Goal: Task Accomplishment & Management: Manage account settings

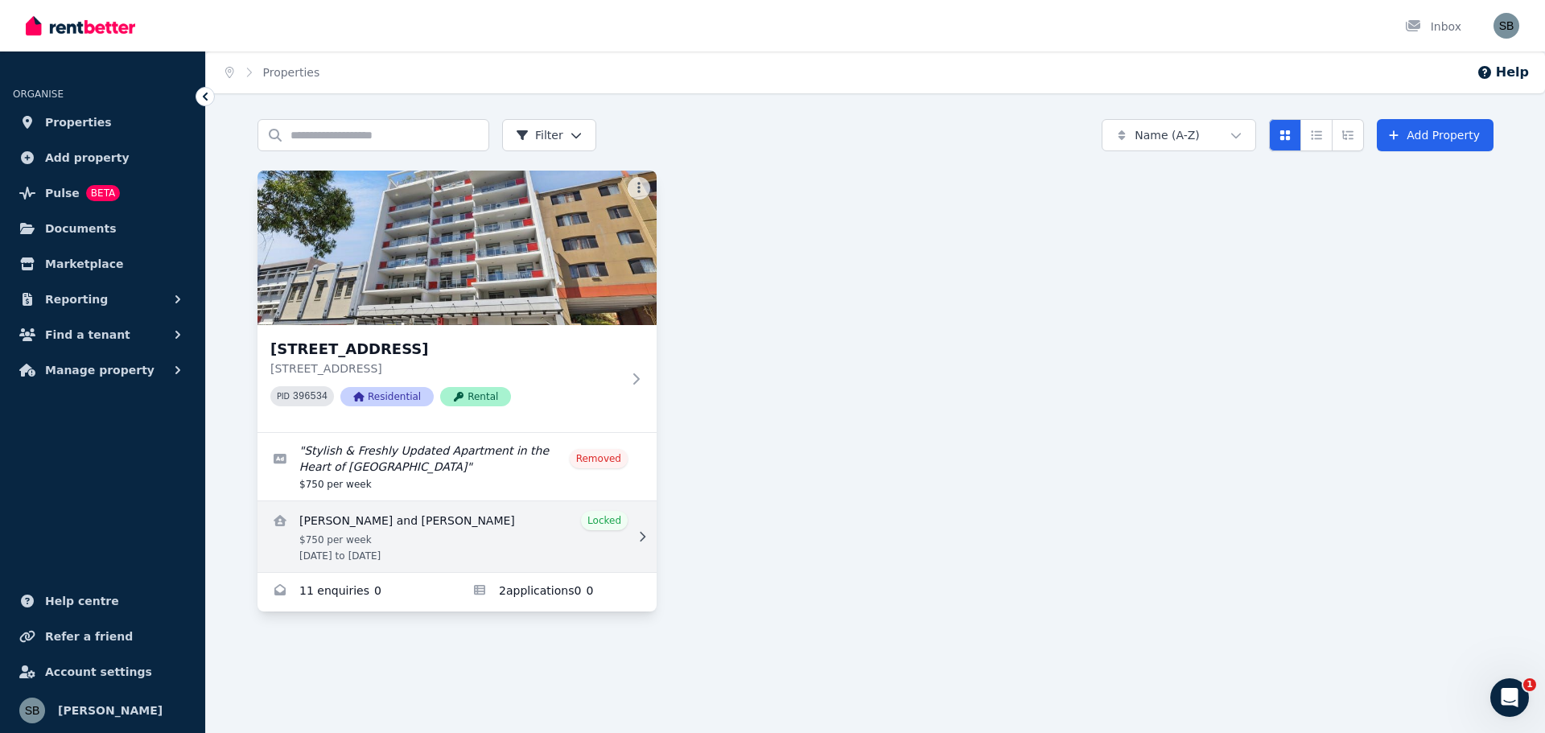
click at [406, 521] on link "View details for Hoi Ying Chan and Sifan Cai" at bounding box center [456, 536] width 399 height 71
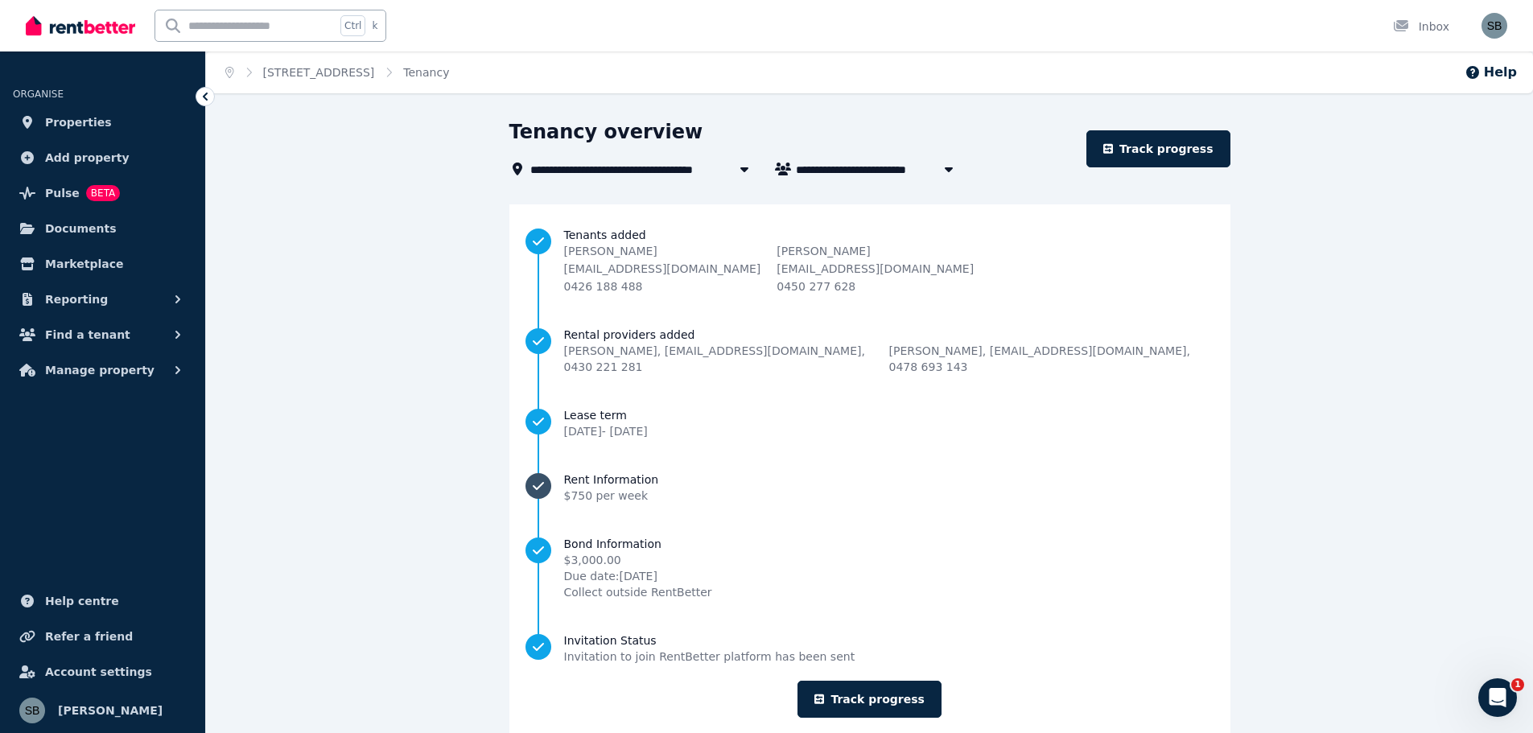
scroll to position [20, 0]
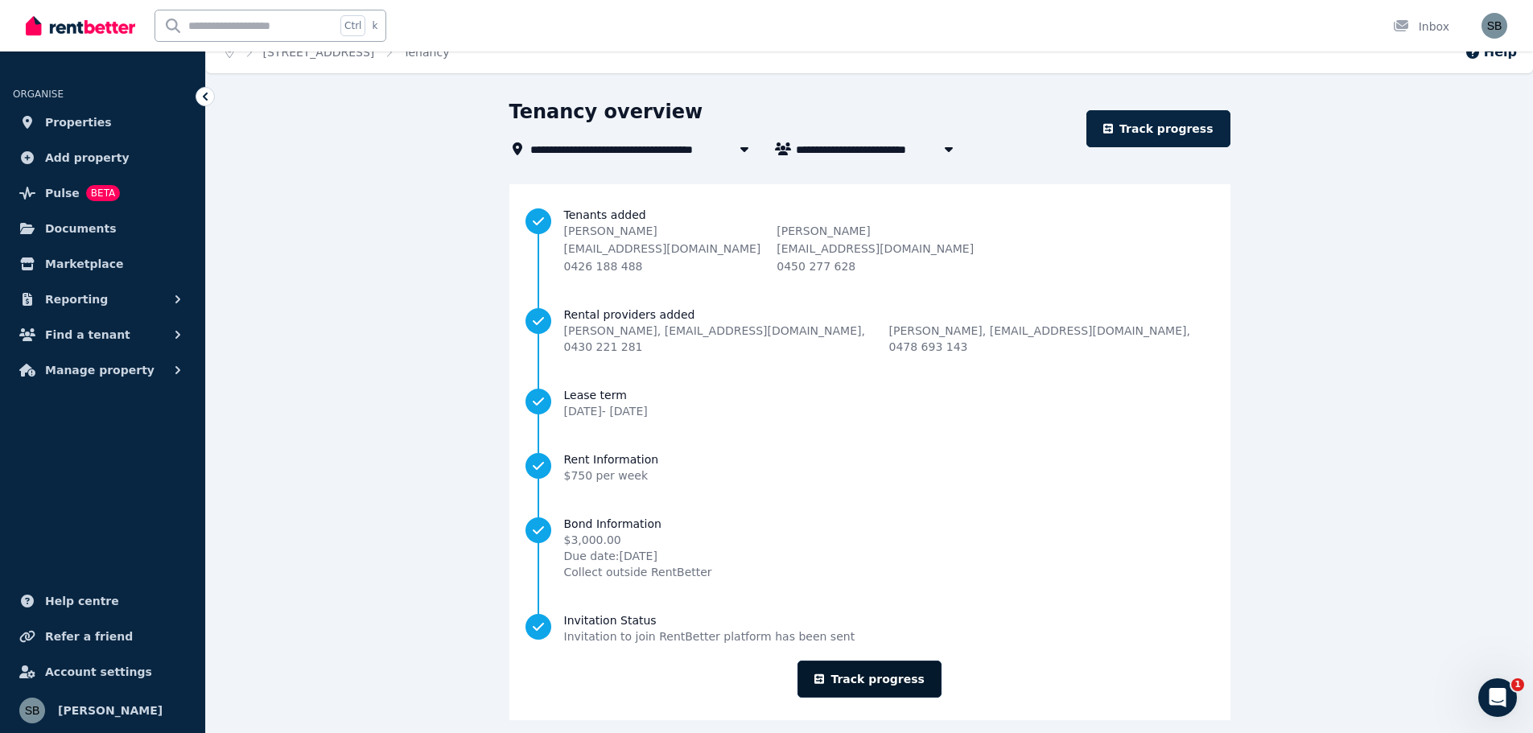
click at [855, 661] on link "Track progress" at bounding box center [869, 679] width 144 height 37
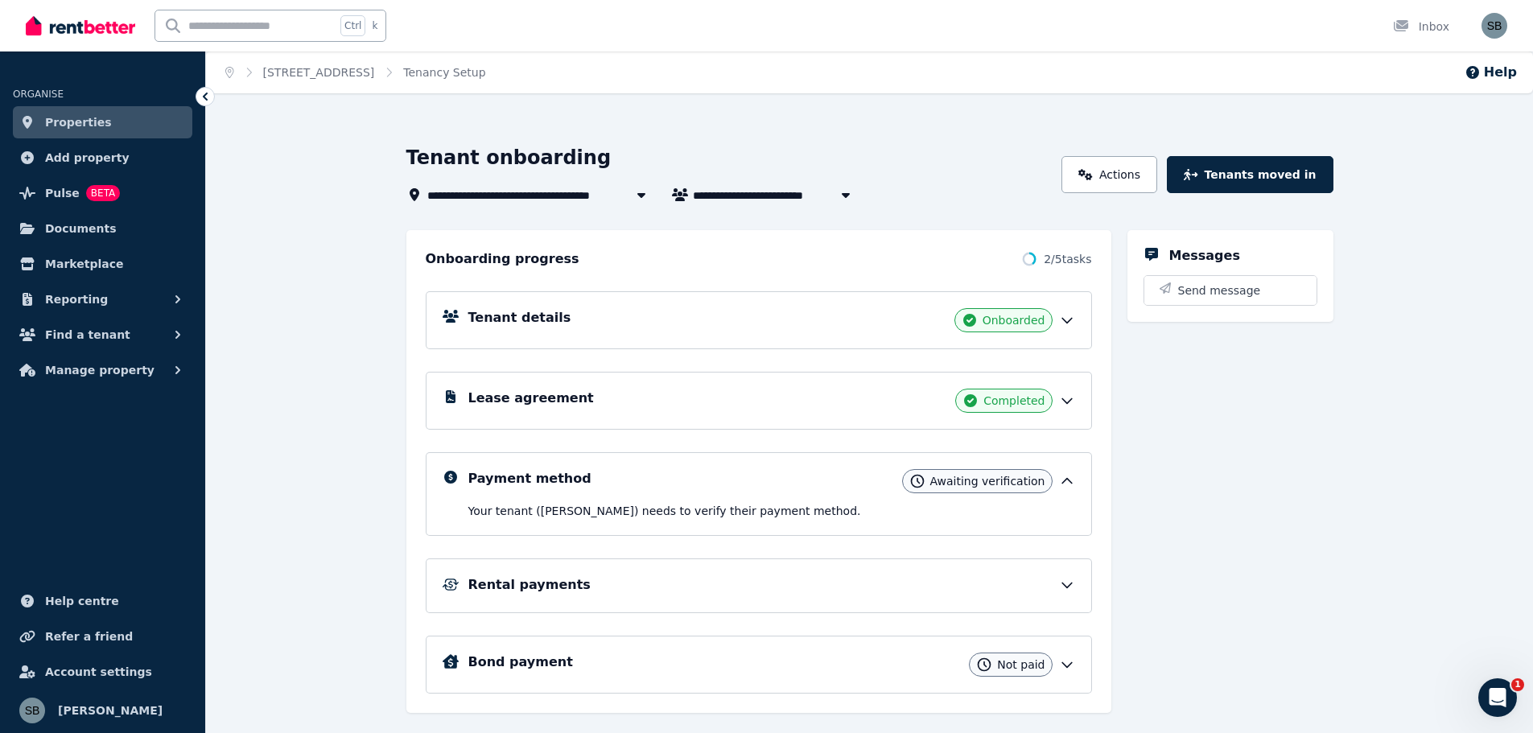
scroll to position [35, 0]
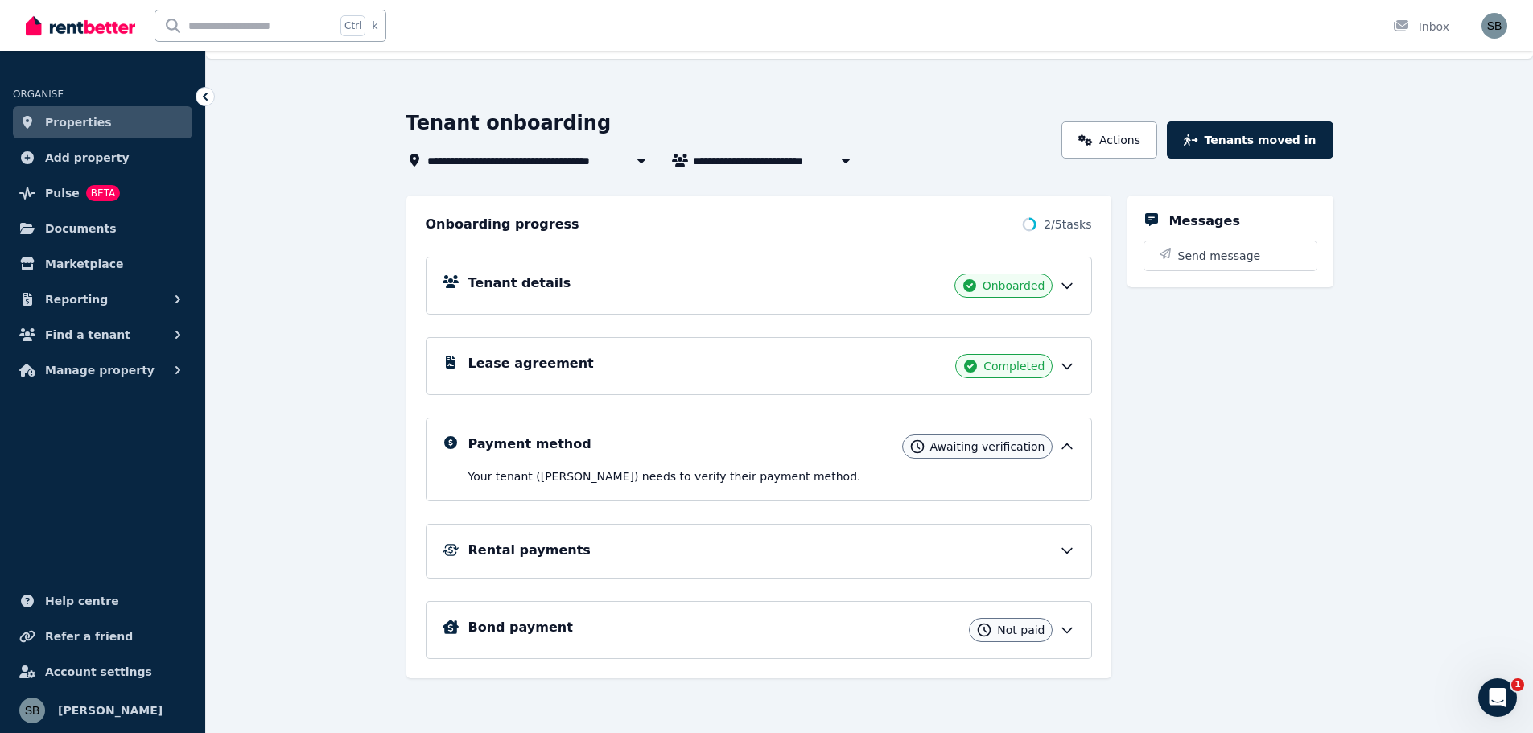
click at [1000, 447] on span "Awaiting verification" at bounding box center [987, 447] width 115 height 16
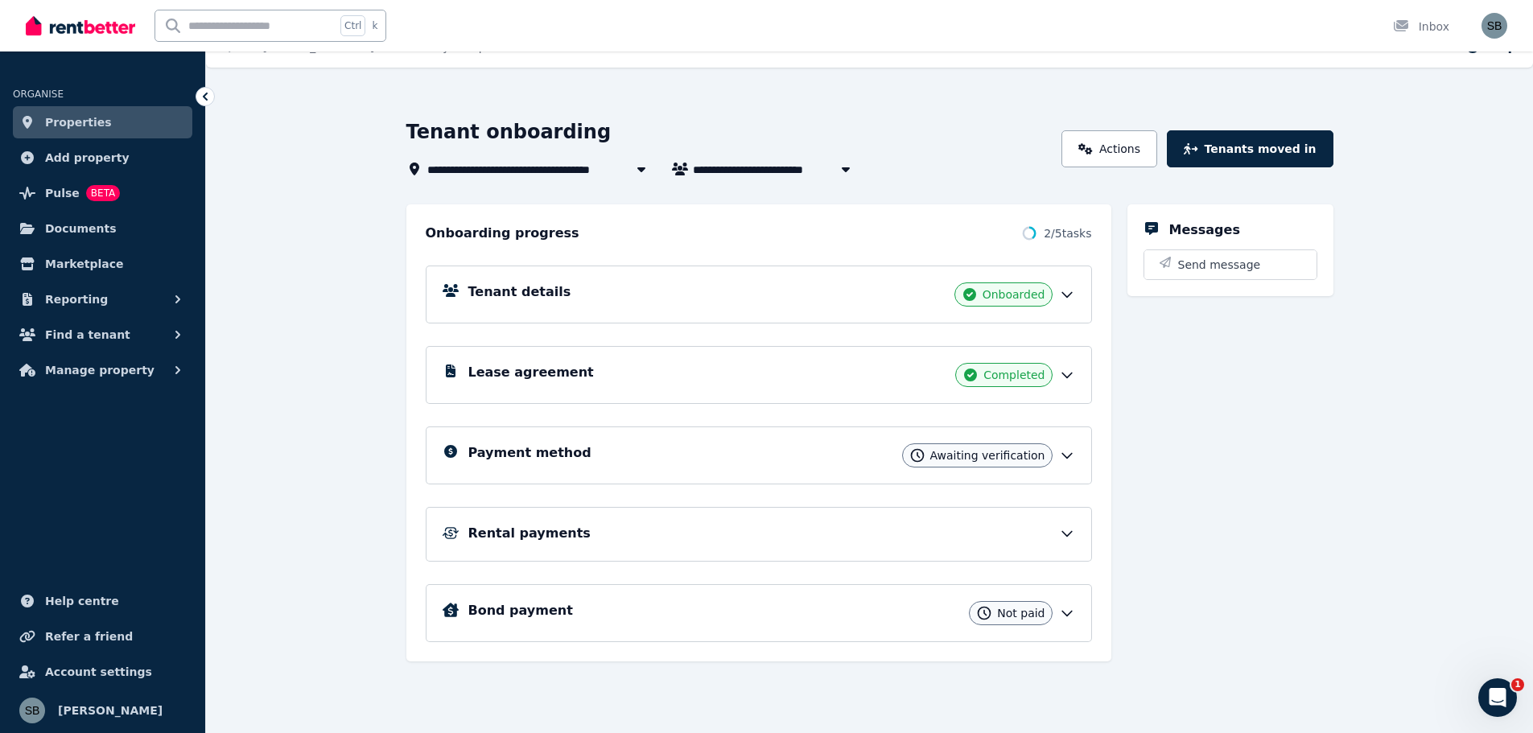
click at [1068, 455] on icon at bounding box center [1067, 455] width 16 height 16
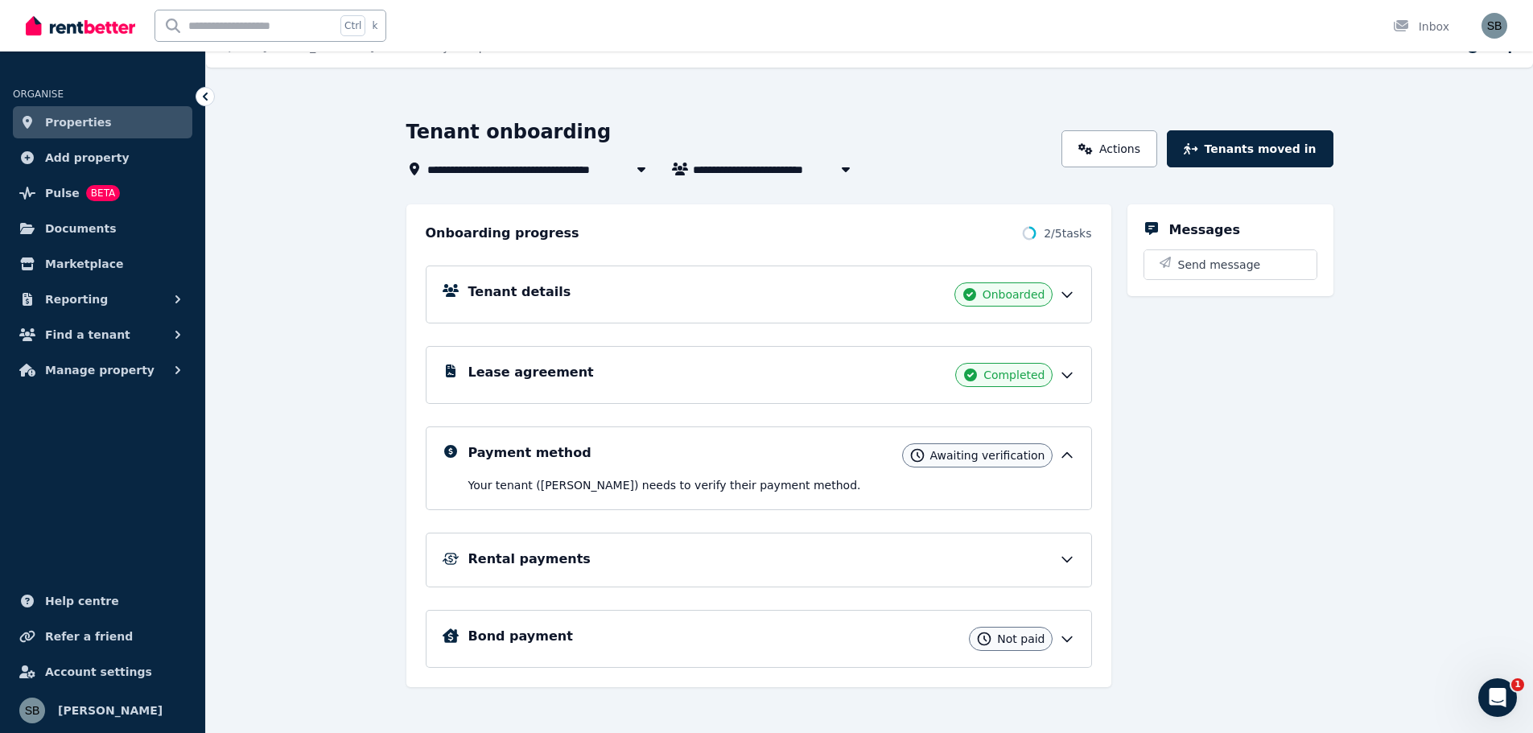
scroll to position [35, 0]
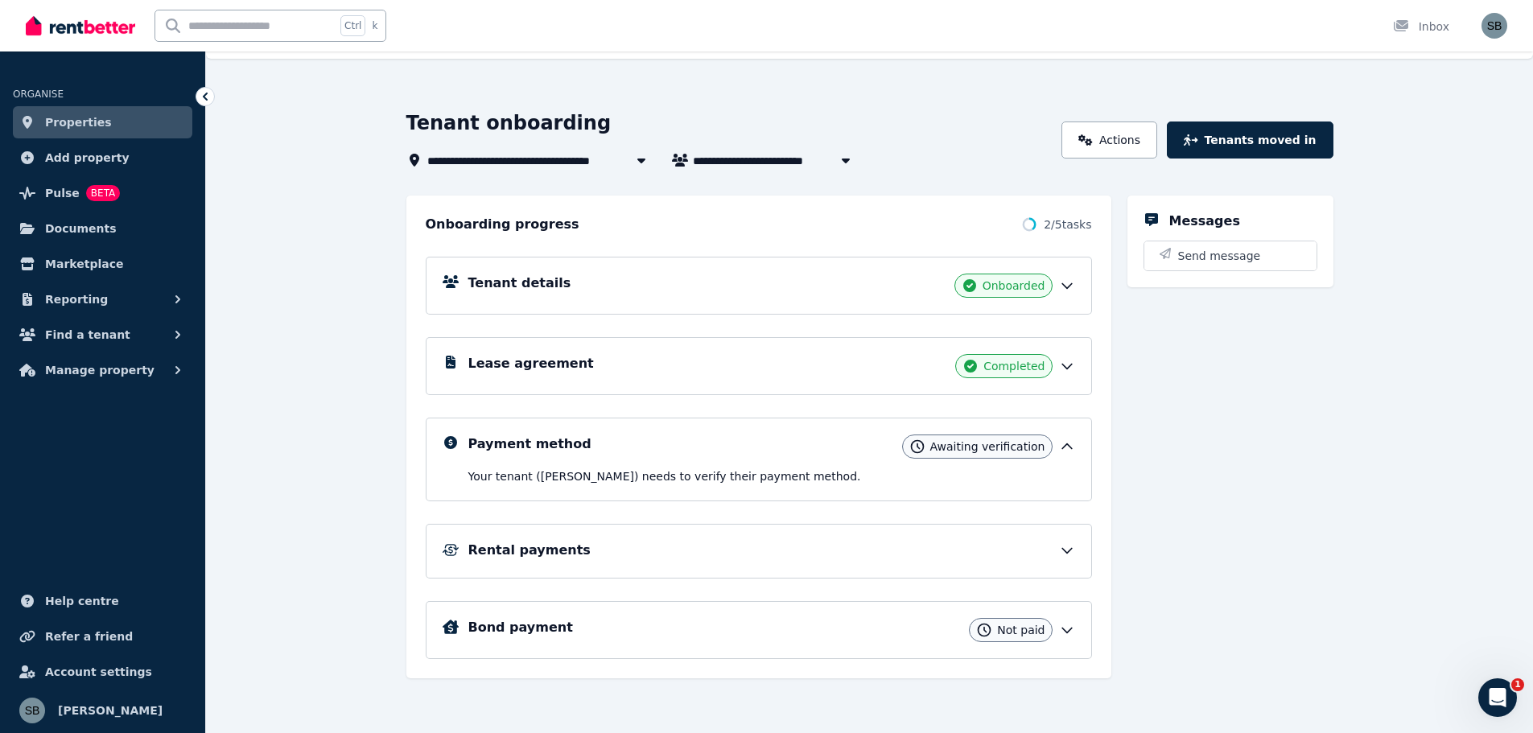
click at [1065, 552] on icon at bounding box center [1067, 551] width 10 height 5
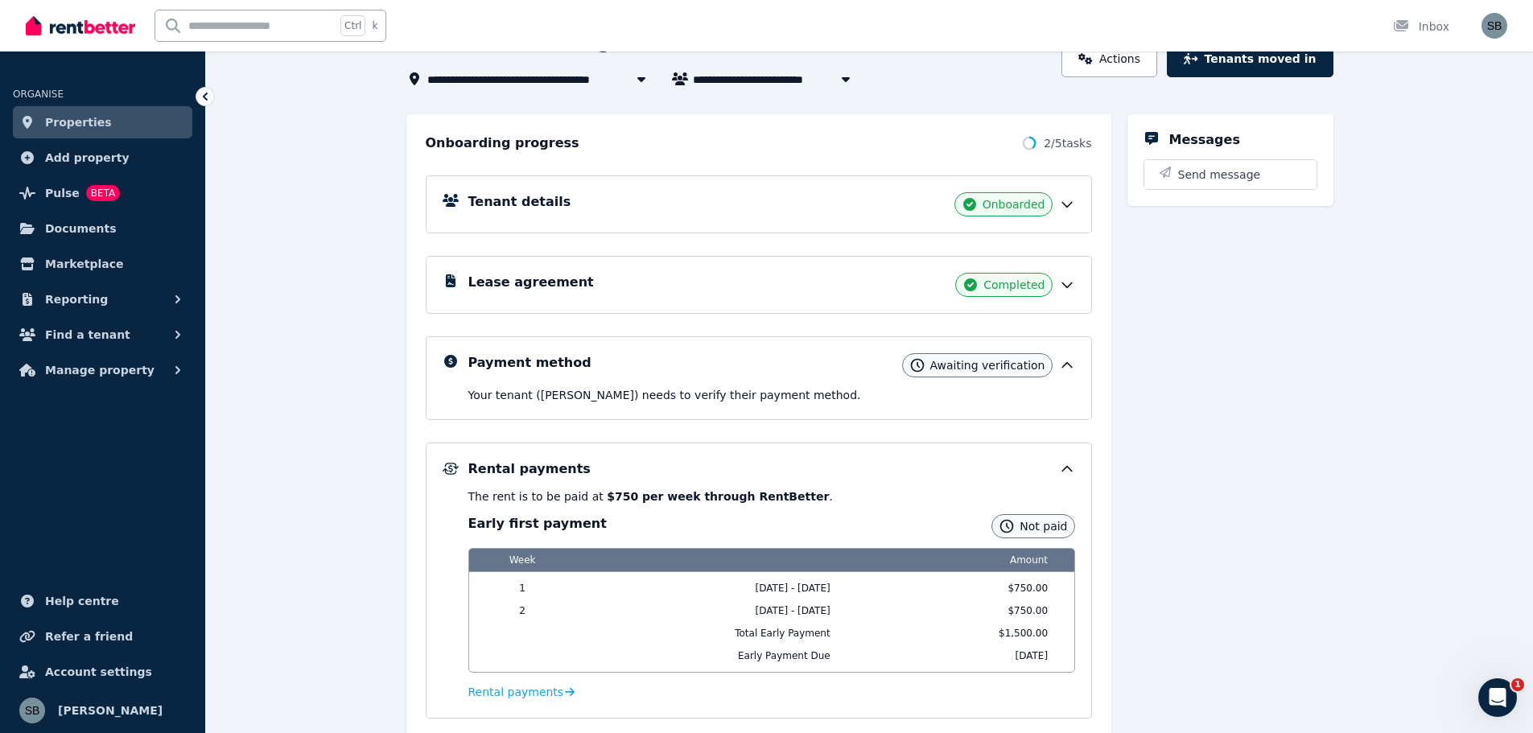
scroll to position [115, 0]
click at [1067, 466] on icon at bounding box center [1067, 470] width 16 height 16
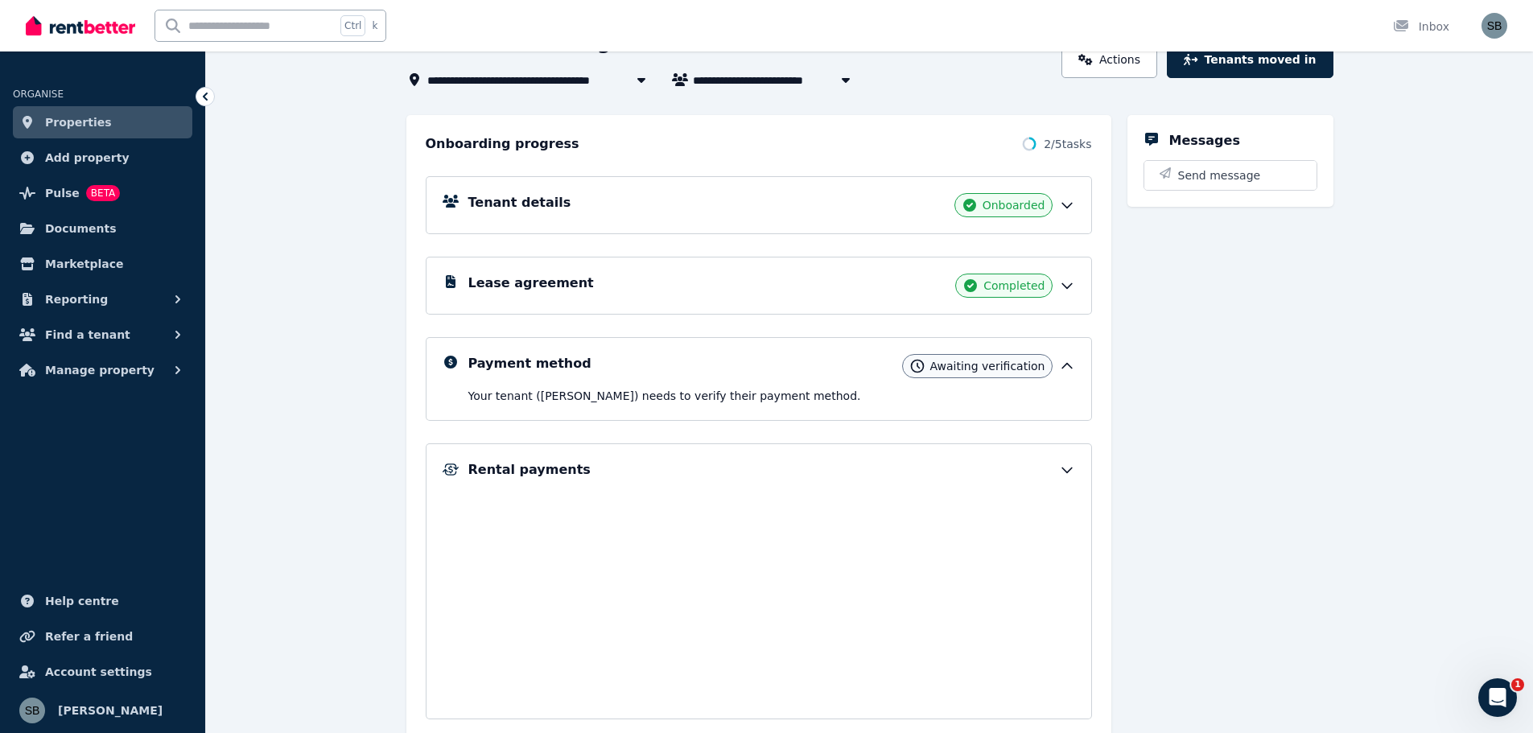
scroll to position [35, 0]
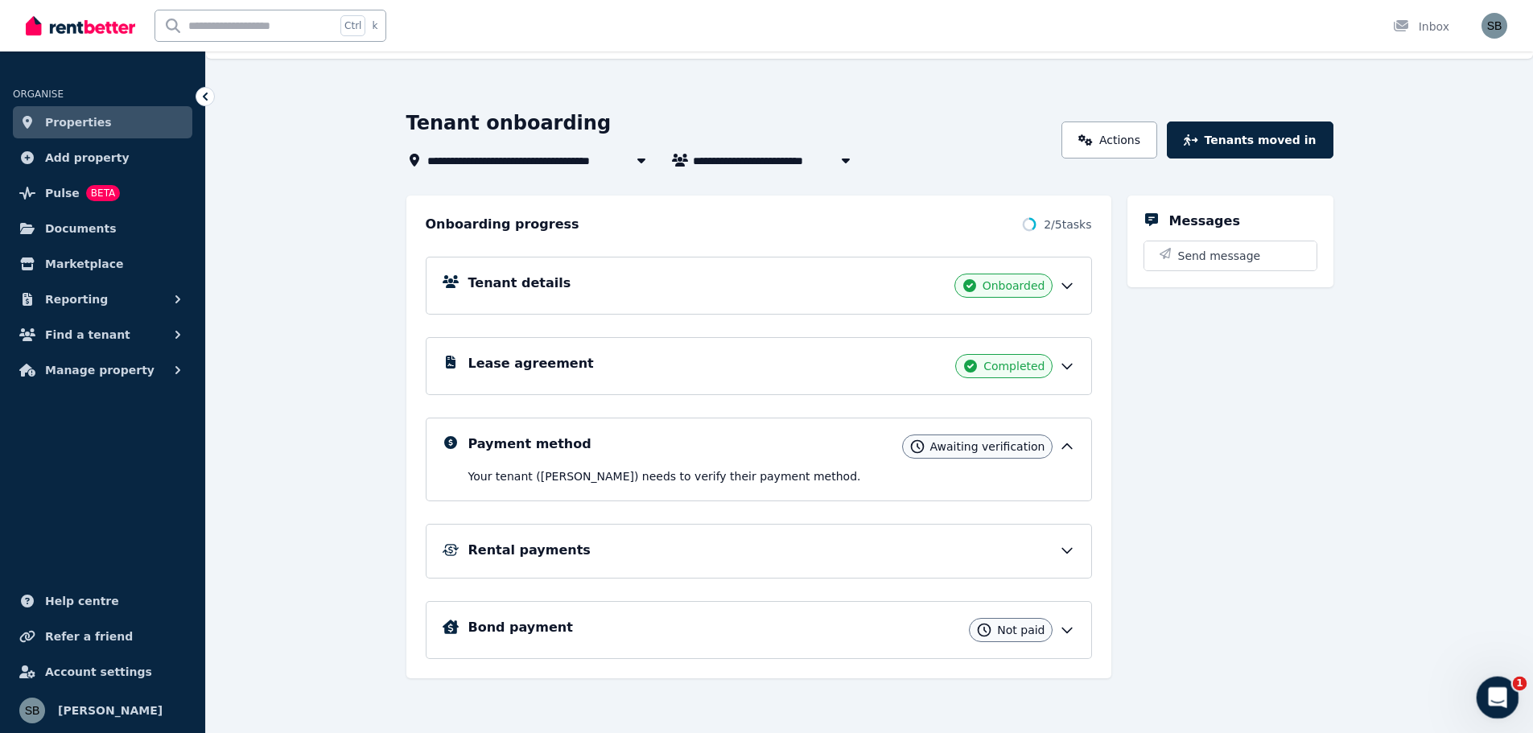
click at [1501, 691] on icon "Open Intercom Messenger" at bounding box center [1495, 695] width 27 height 27
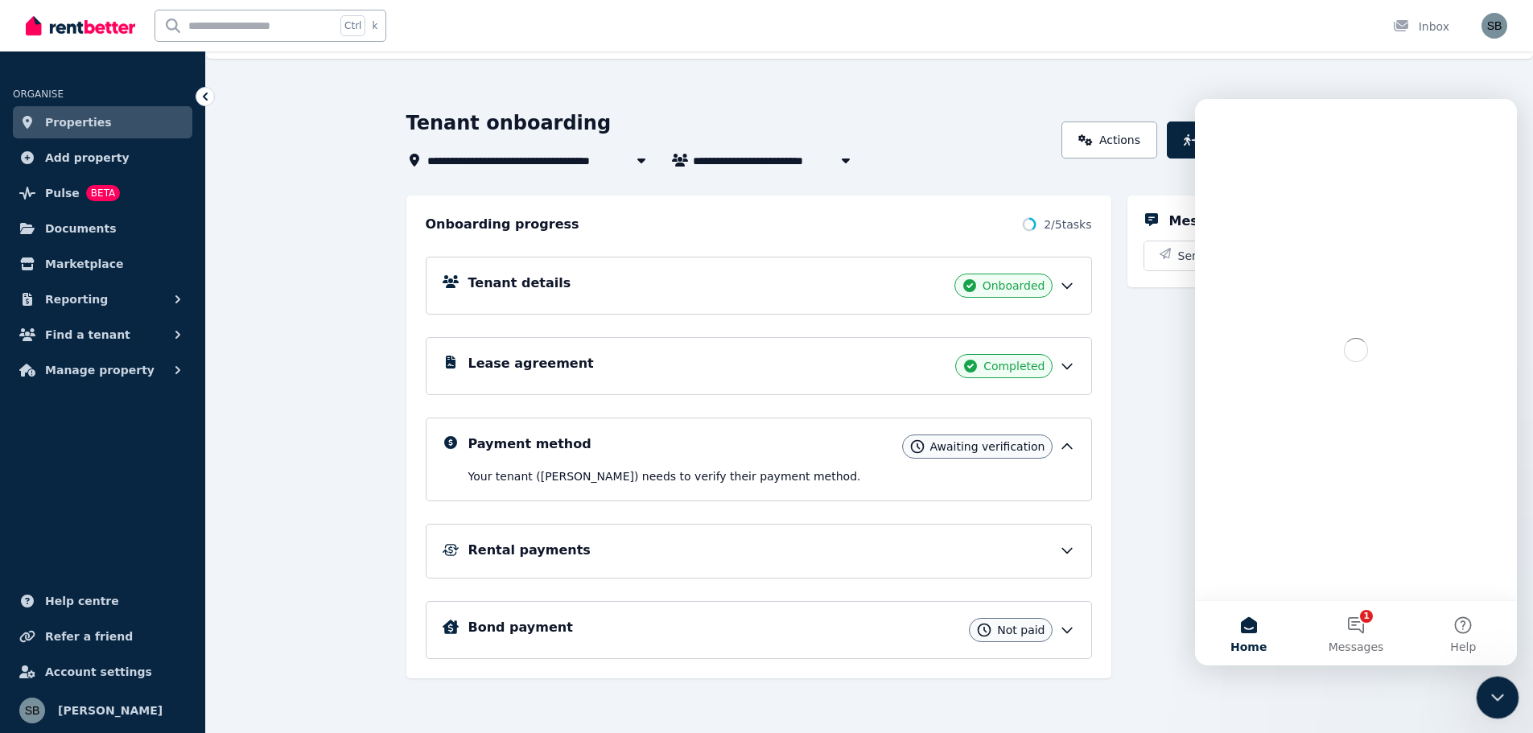
scroll to position [0, 0]
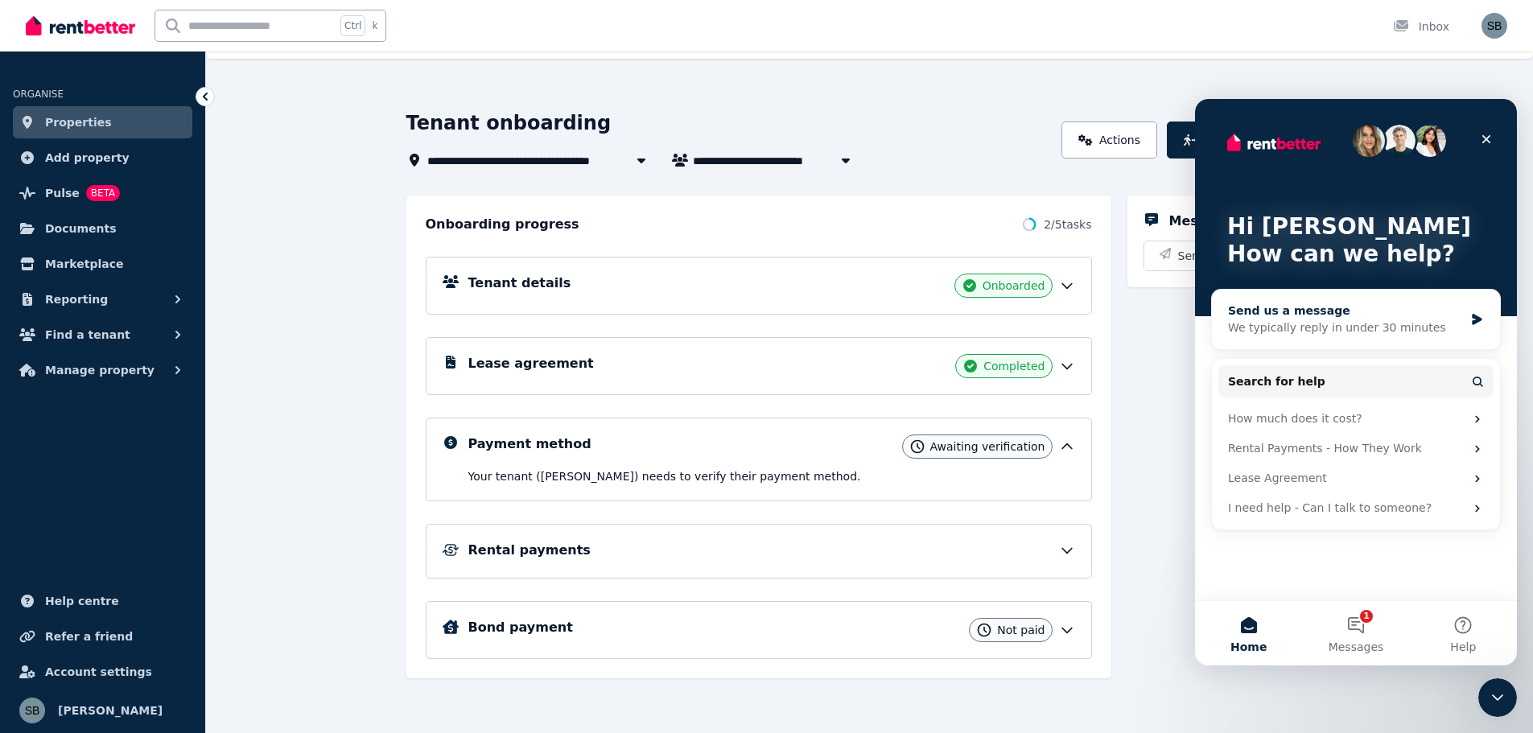
click at [1344, 323] on div "We typically reply in under 30 minutes" at bounding box center [1346, 327] width 236 height 17
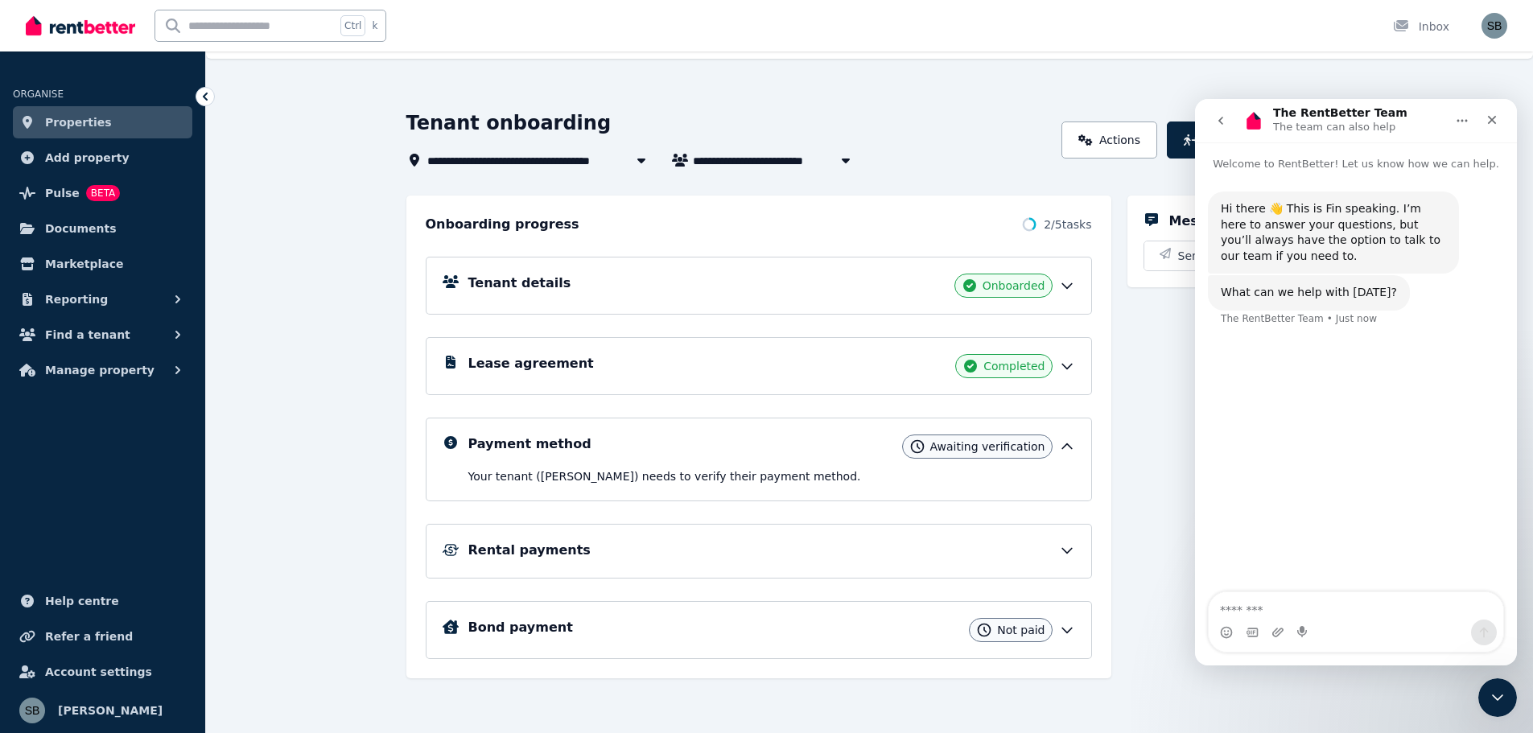
click at [1227, 611] on textarea "Message…" at bounding box center [1356, 605] width 294 height 27
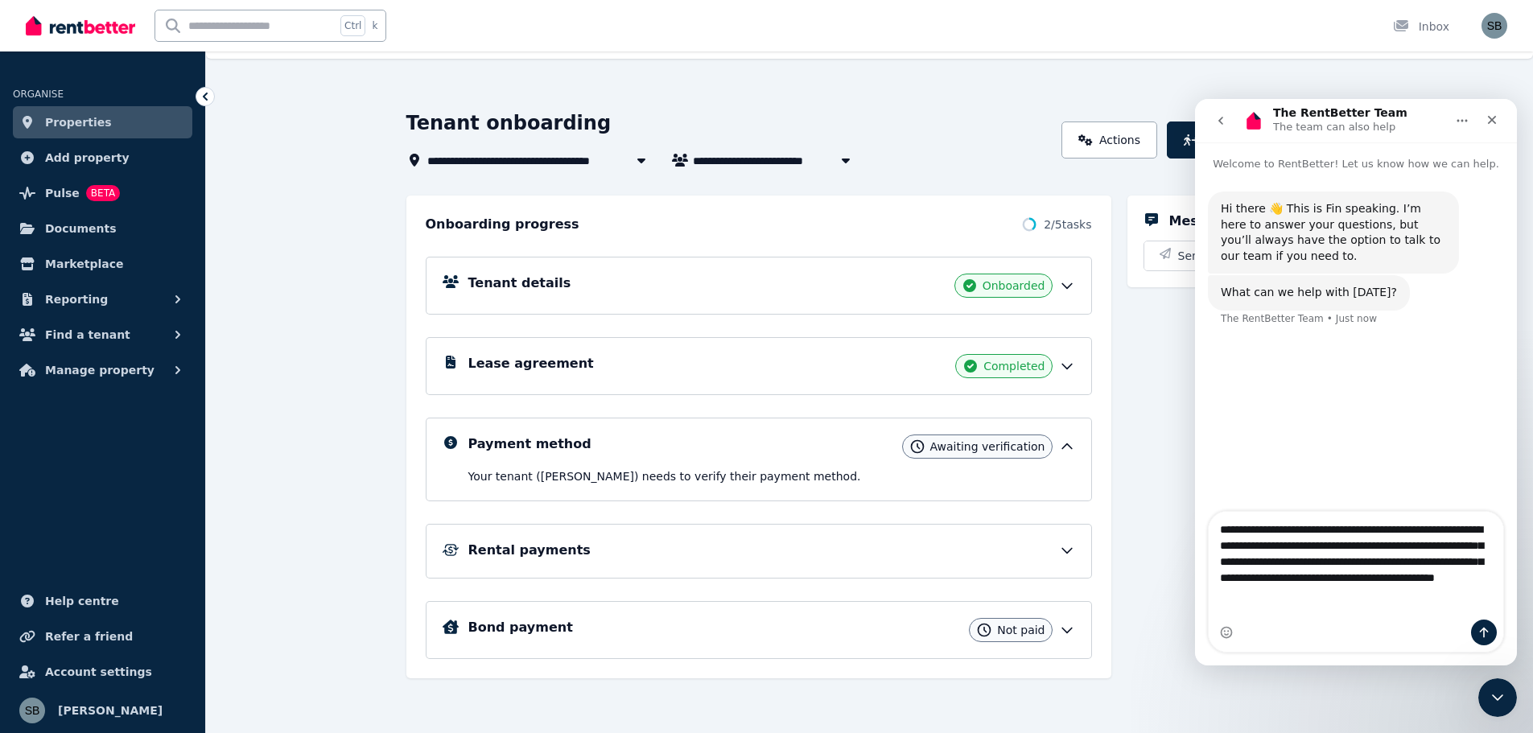
type textarea "**********"
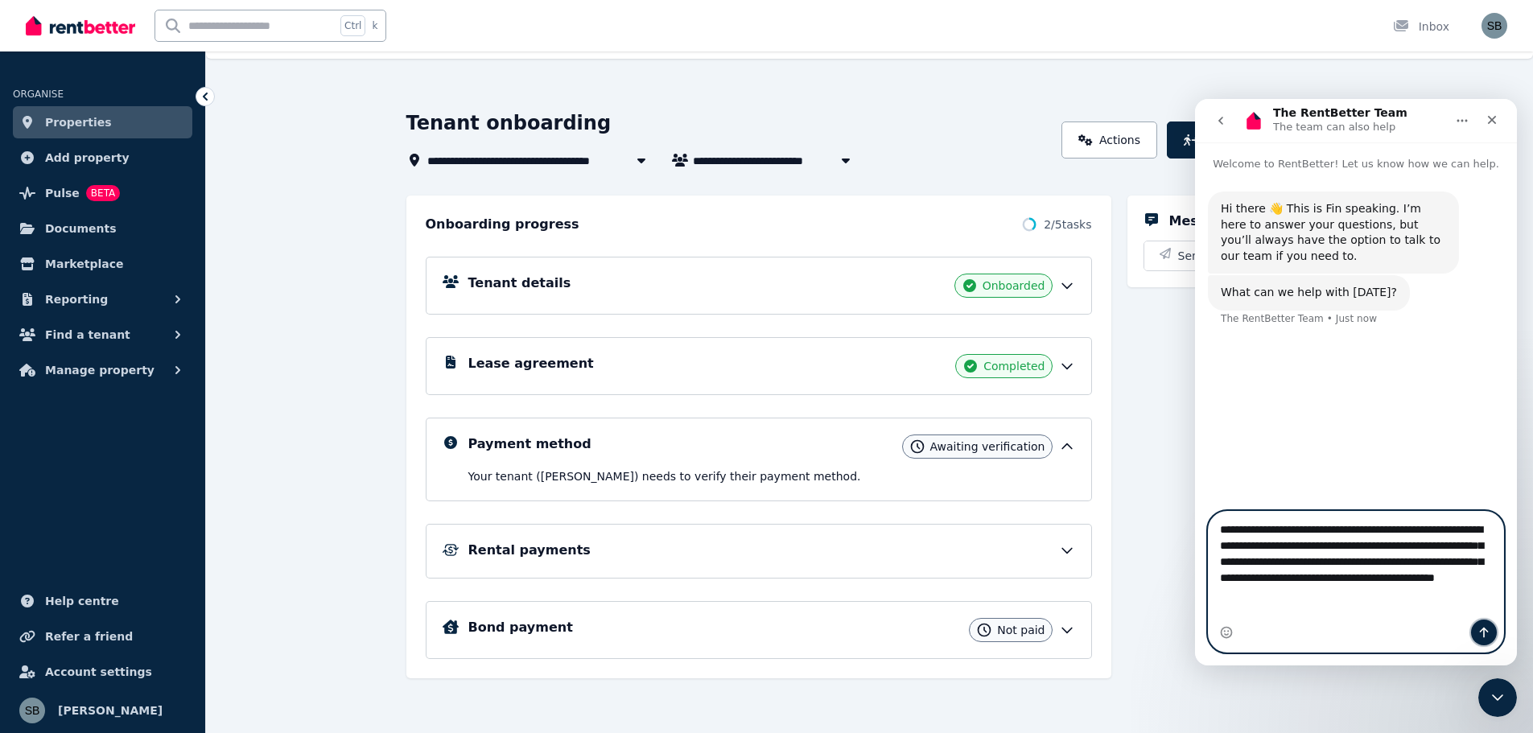
click at [1481, 630] on icon "Send a message…" at bounding box center [1484, 633] width 9 height 10
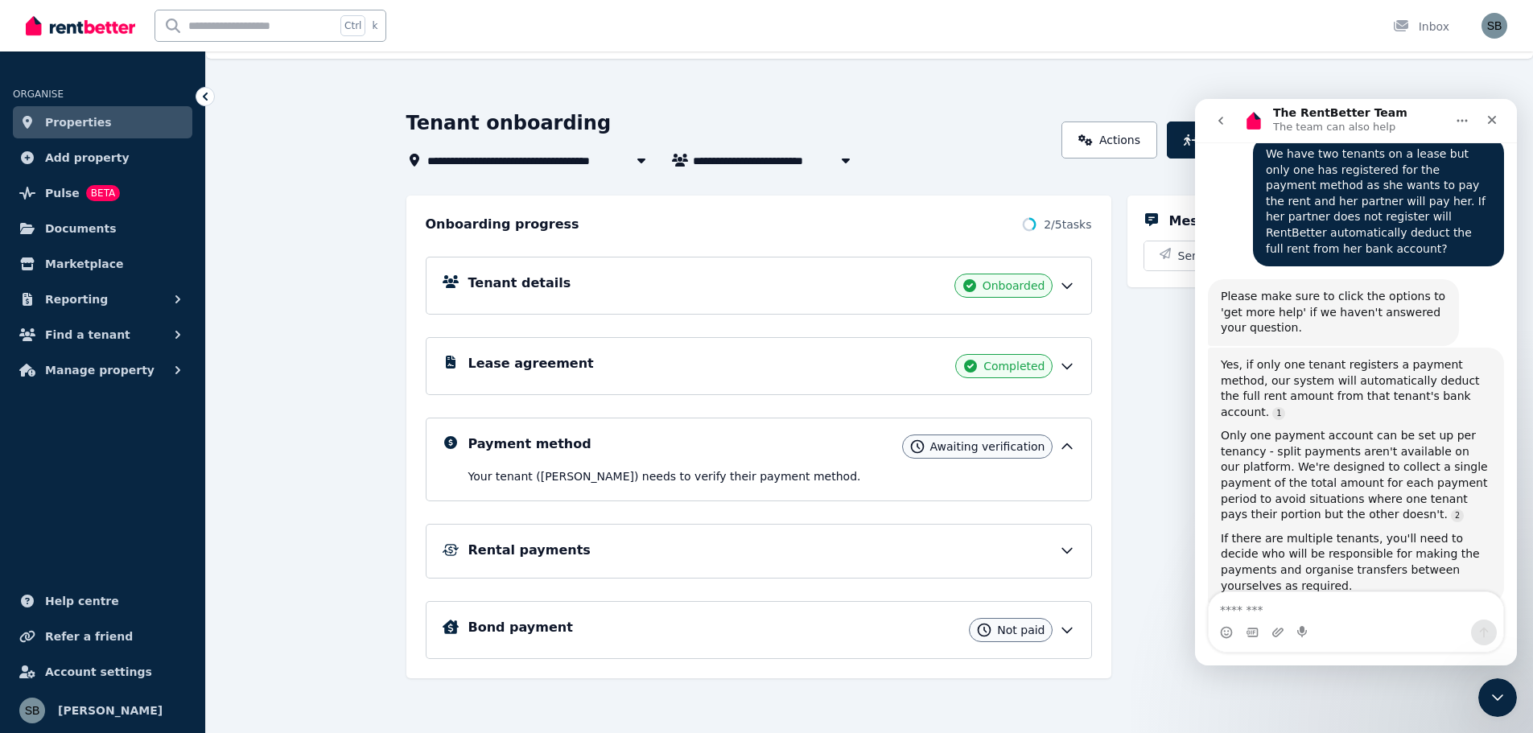
scroll to position [237, 0]
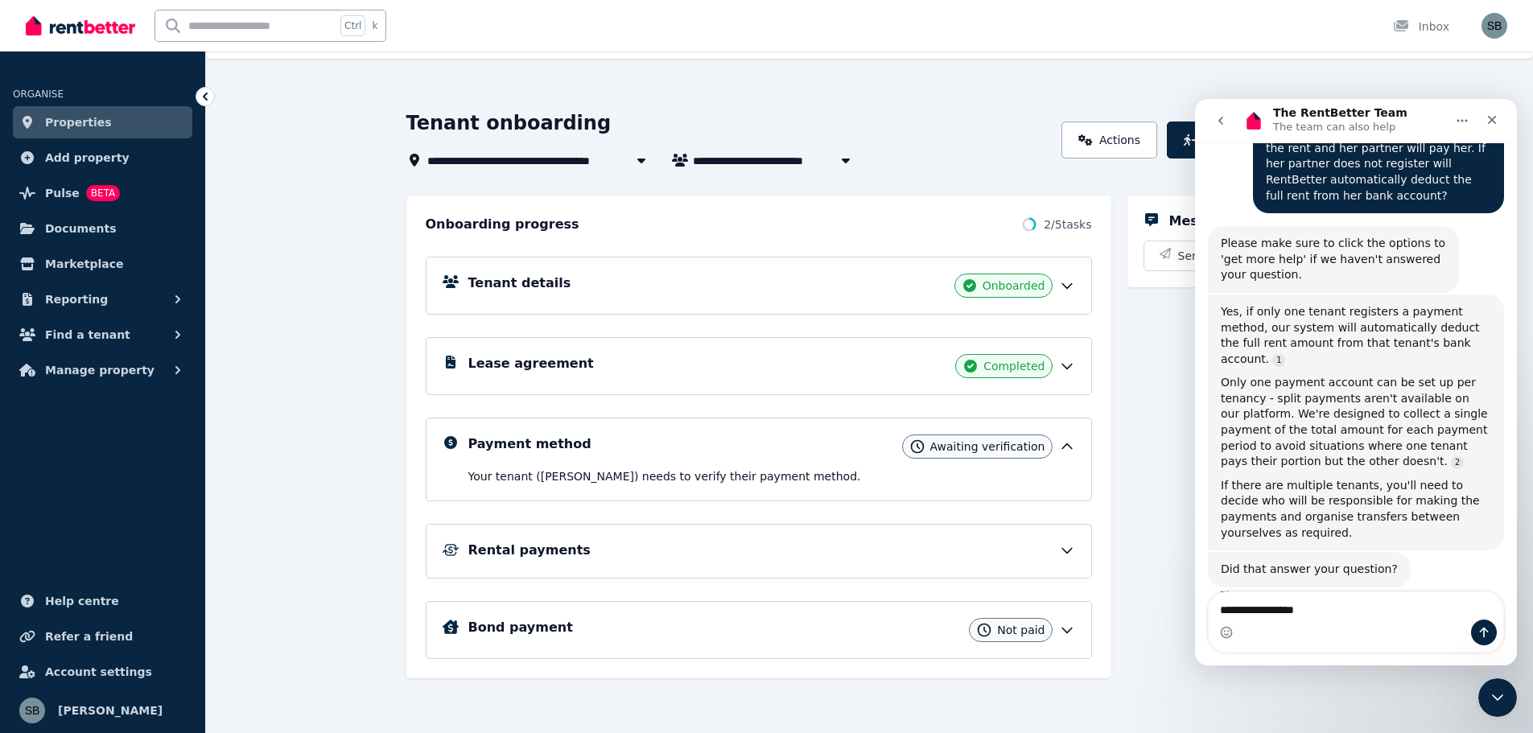
type textarea "**********"
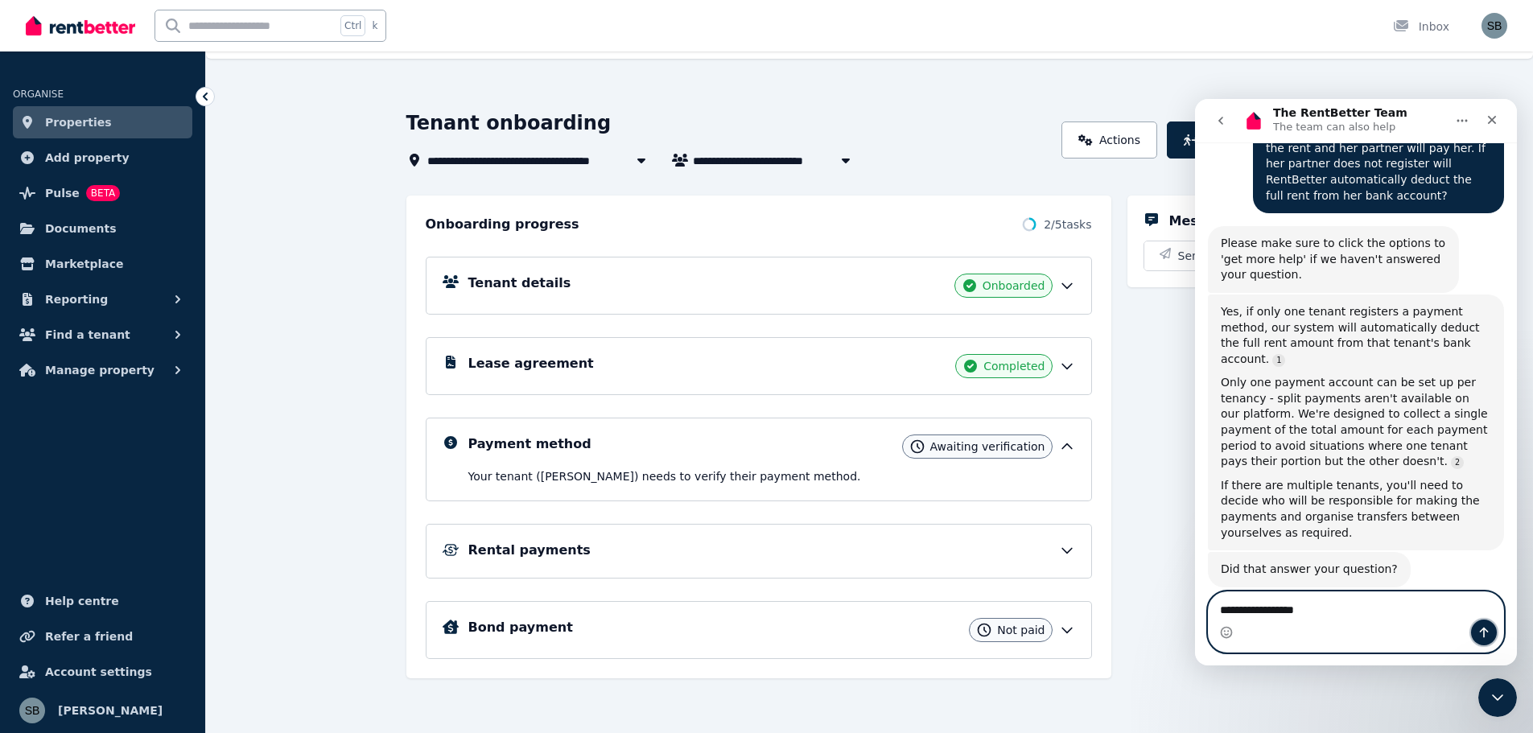
click at [1487, 628] on icon "Send a message…" at bounding box center [1483, 632] width 13 height 13
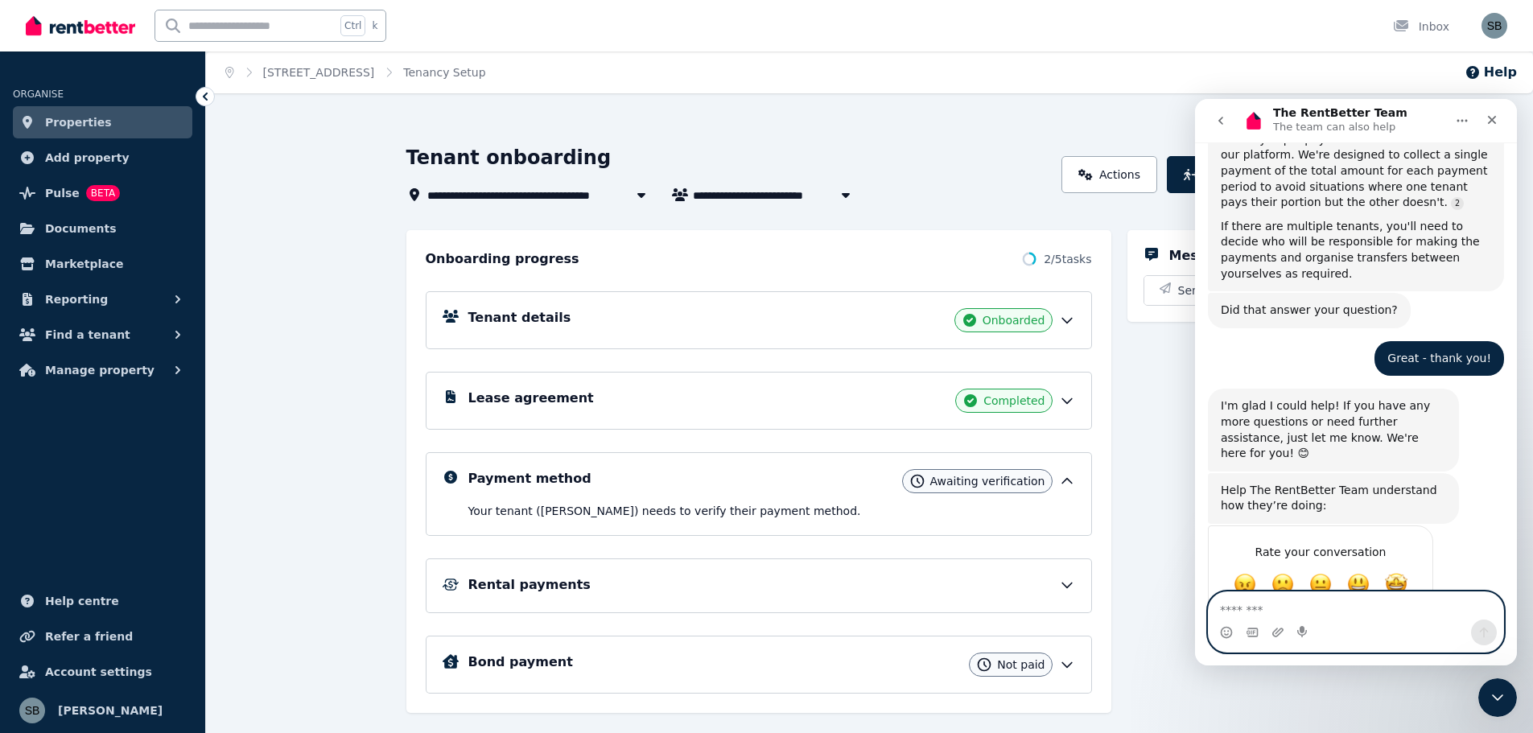
scroll to position [497, 0]
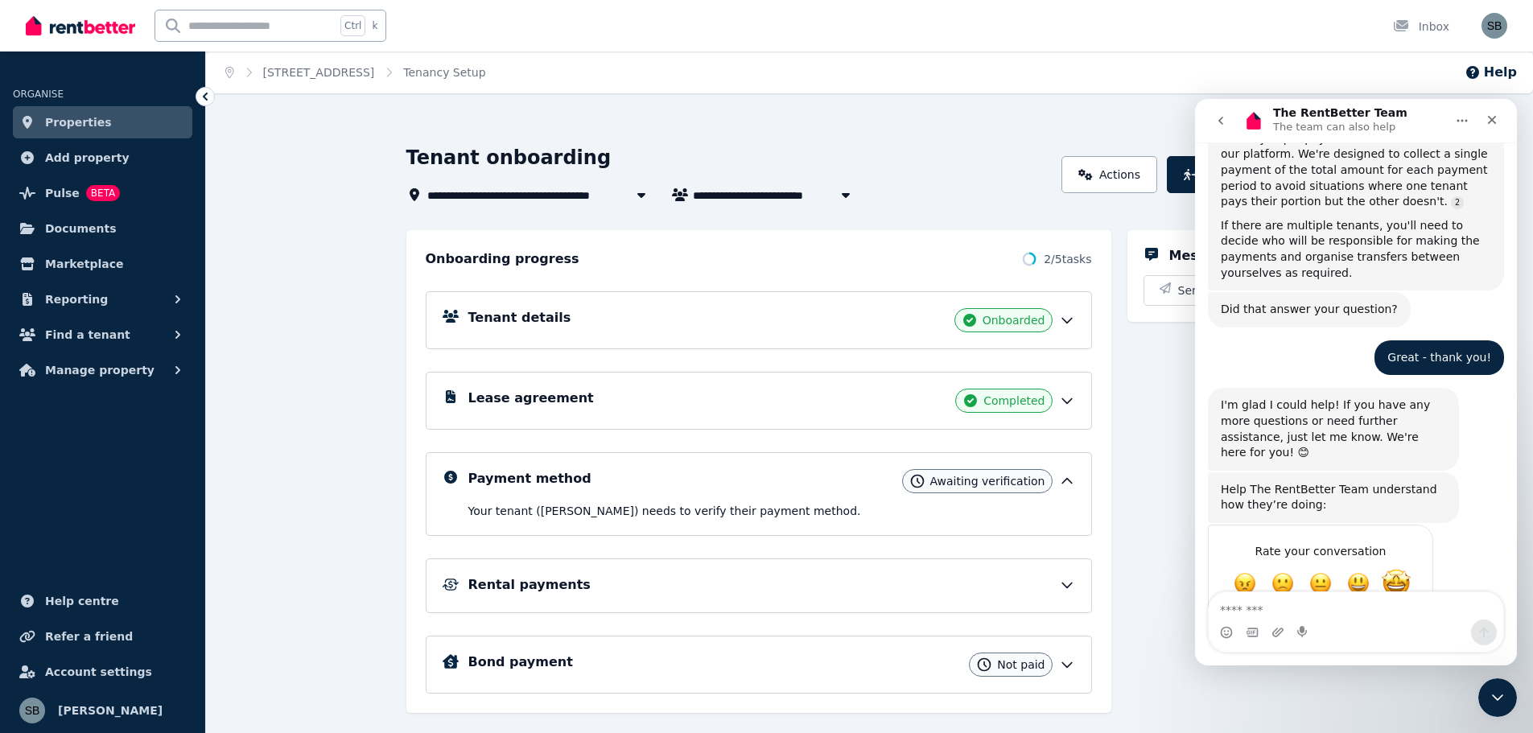
click at [1393, 569] on span "Amazing" at bounding box center [1396, 583] width 29 height 29
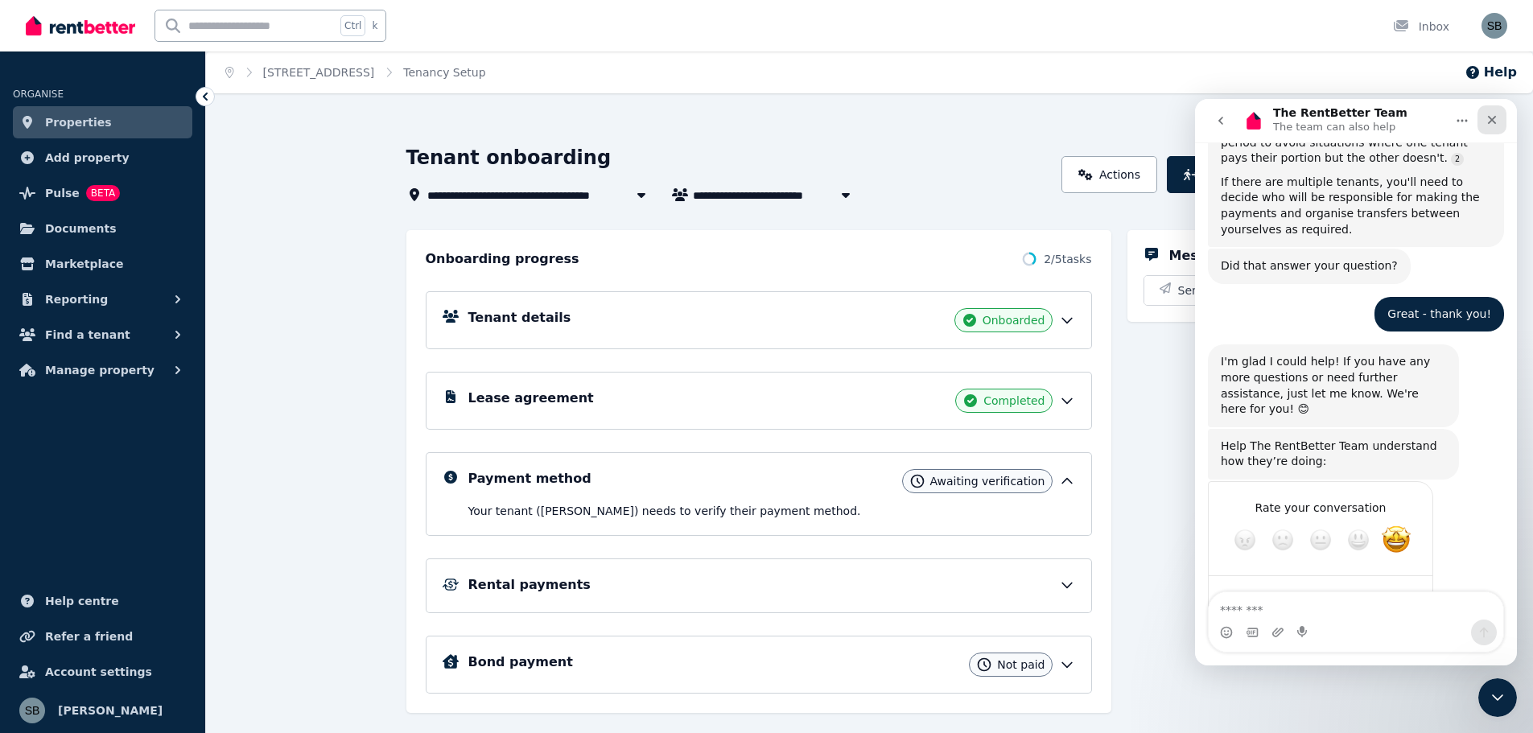
click at [1491, 118] on icon "Close" at bounding box center [1492, 120] width 9 height 9
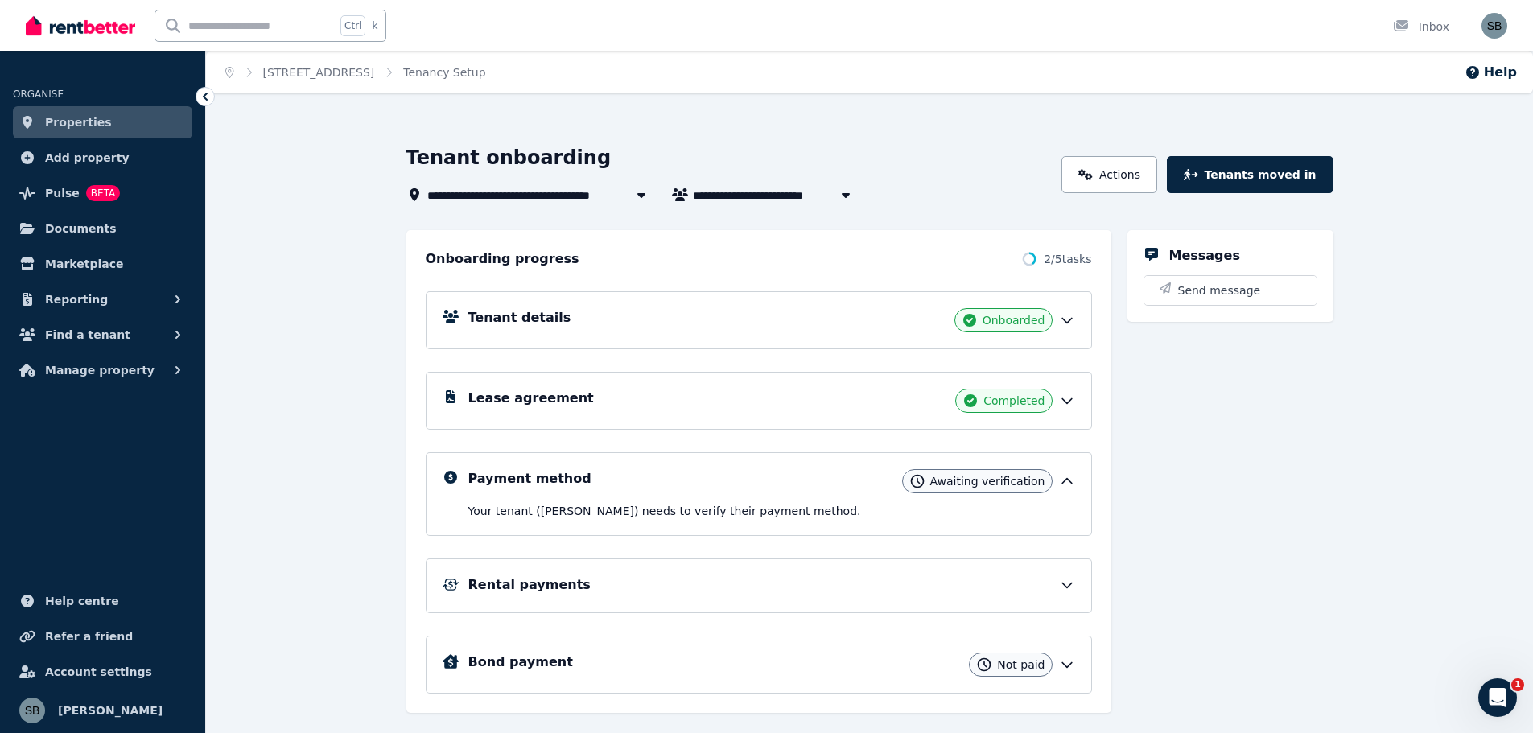
scroll to position [2, 0]
drag, startPoint x: 1211, startPoint y: 496, endPoint x: 1253, endPoint y: 512, distance: 44.5
click at [1218, 499] on div "Messages Send message" at bounding box center [1230, 471] width 206 height 483
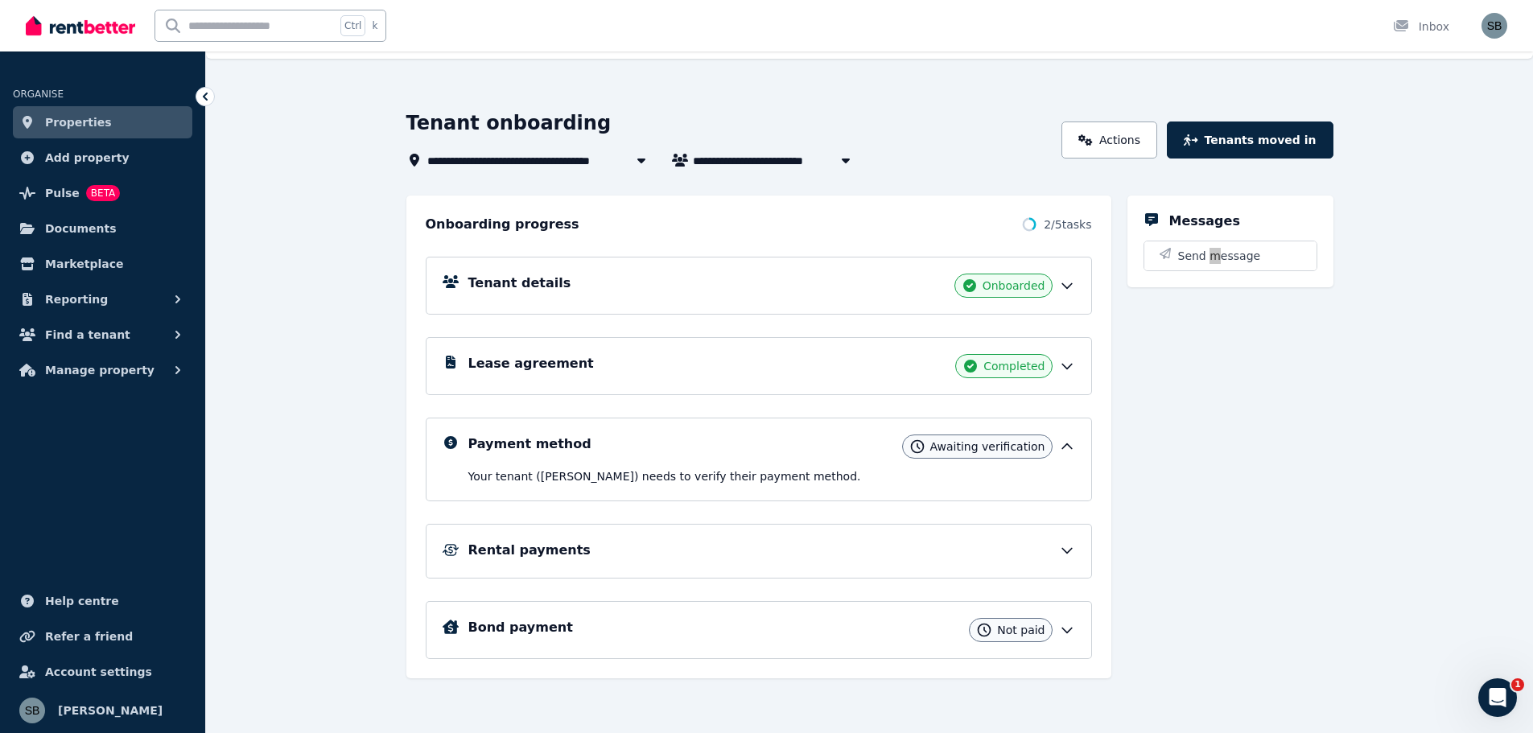
scroll to position [478, 0]
click at [1493, 24] on img "button" at bounding box center [1494, 26] width 26 height 26
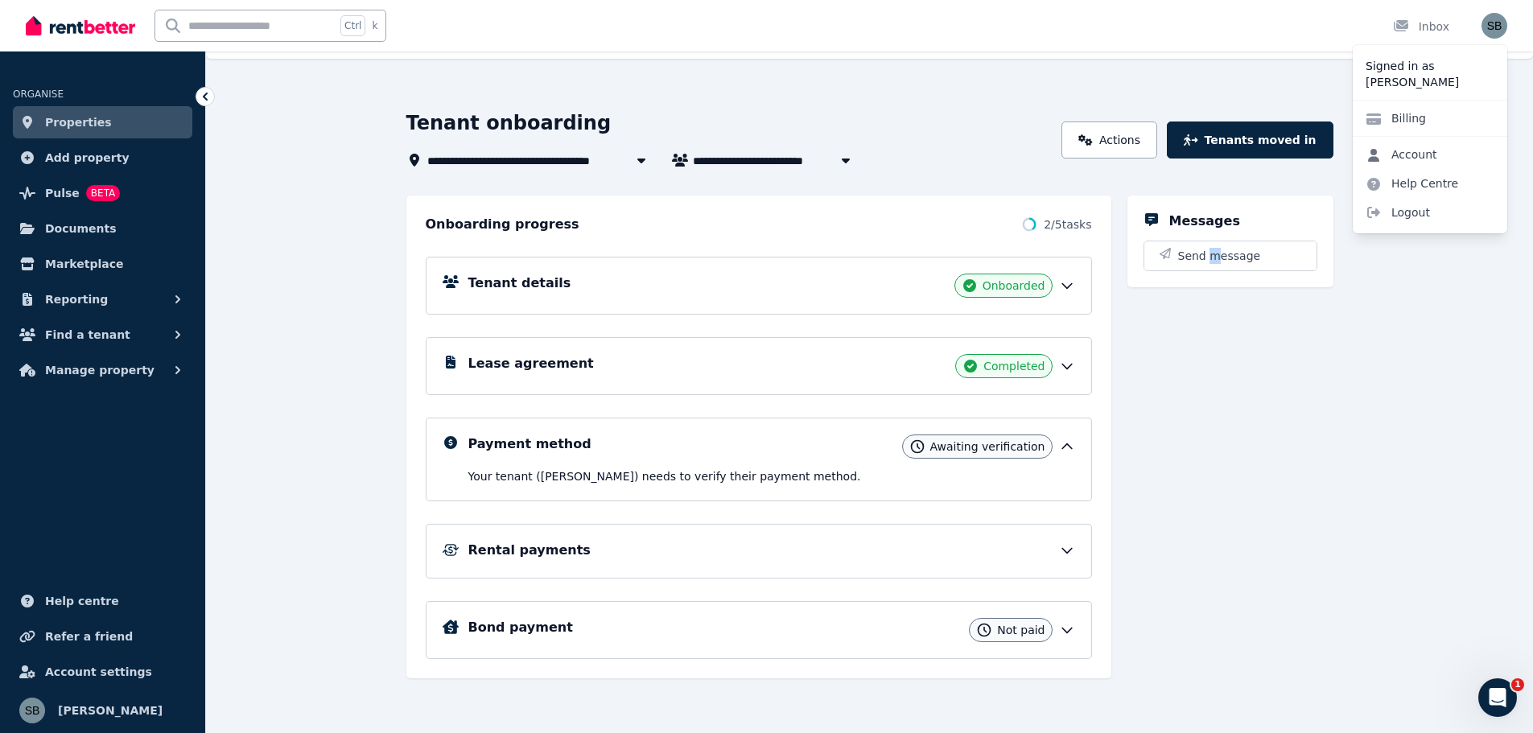
click at [1415, 154] on link "Account" at bounding box center [1401, 154] width 97 height 29
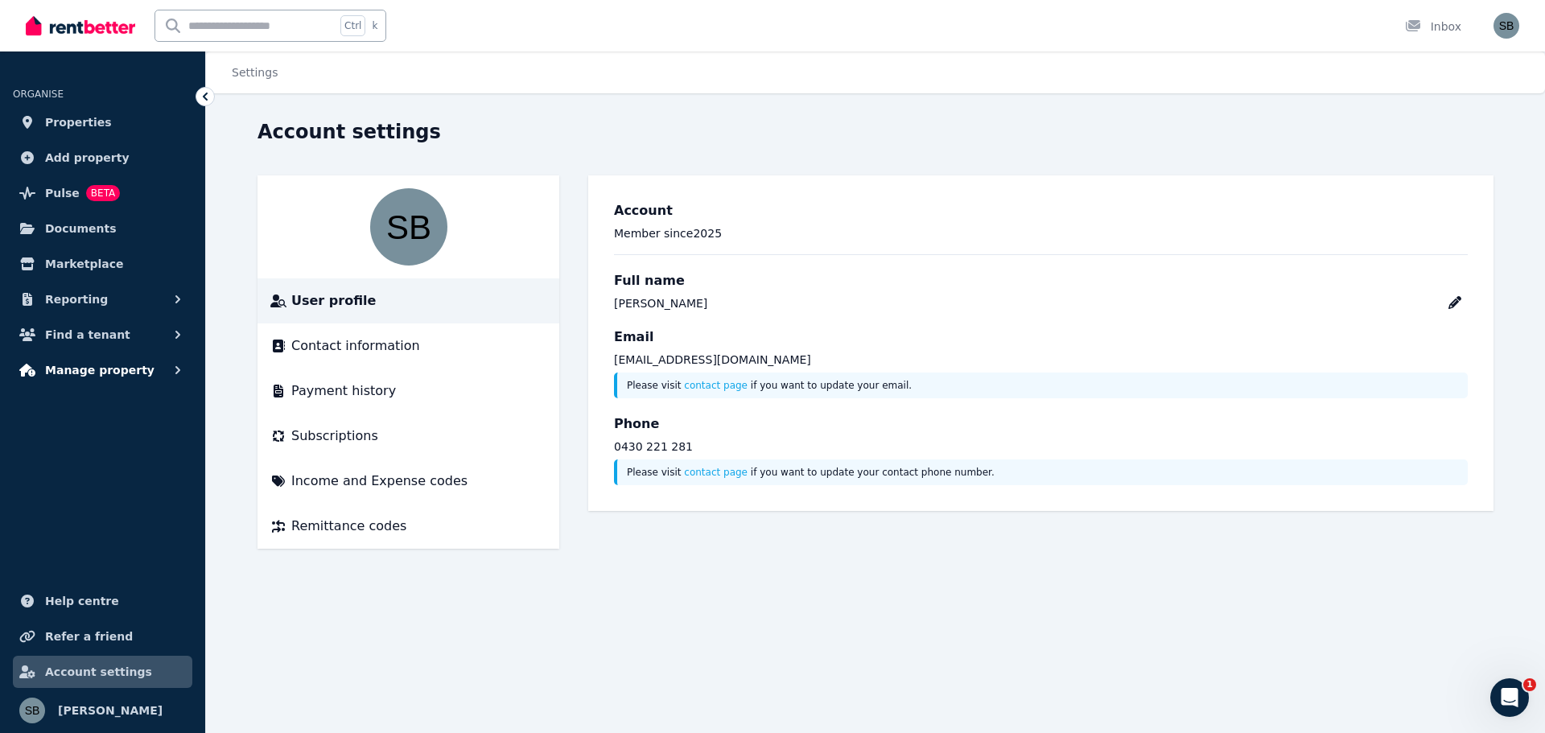
click at [83, 369] on span "Manage property" at bounding box center [99, 369] width 109 height 19
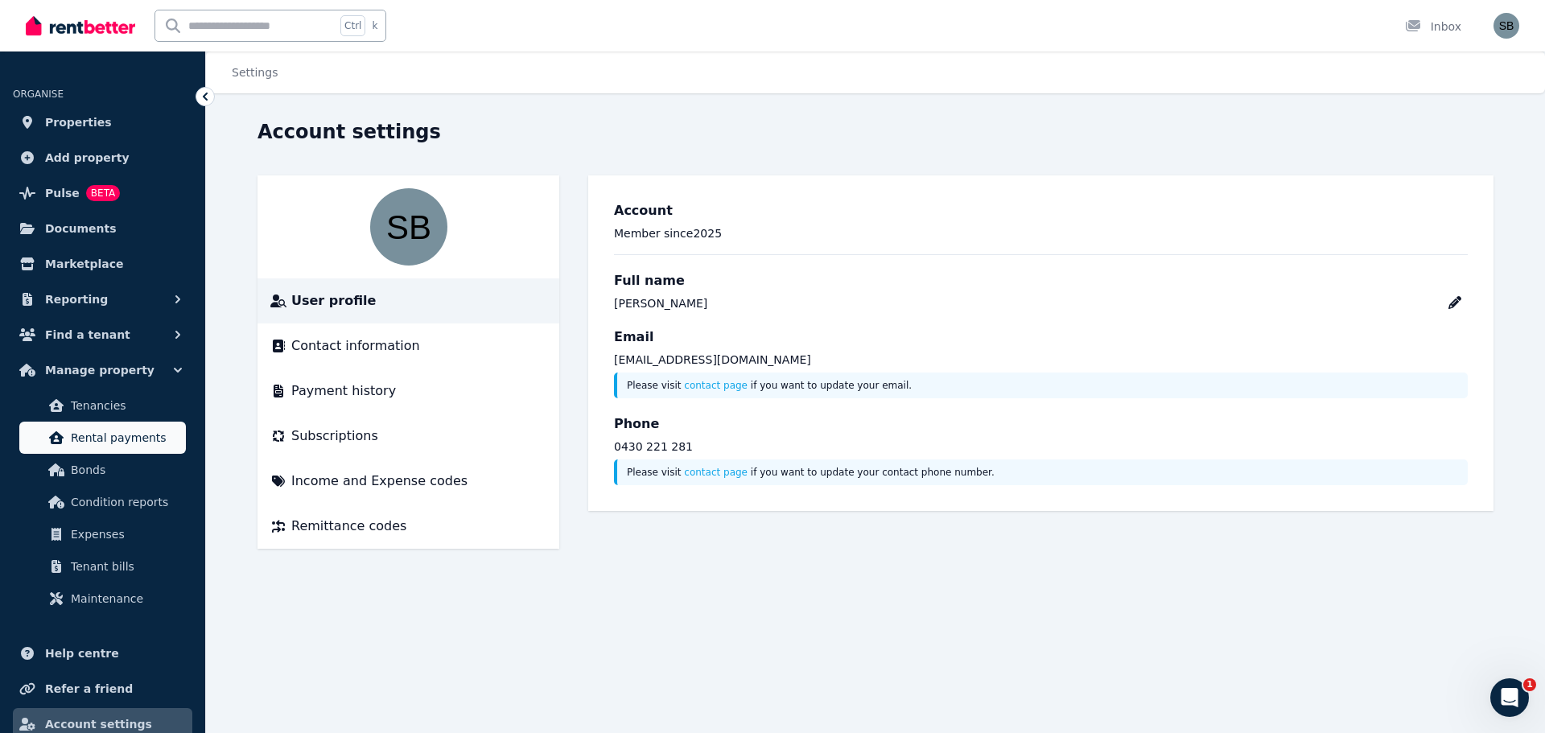
click at [89, 435] on span "Rental payments" at bounding box center [125, 437] width 109 height 19
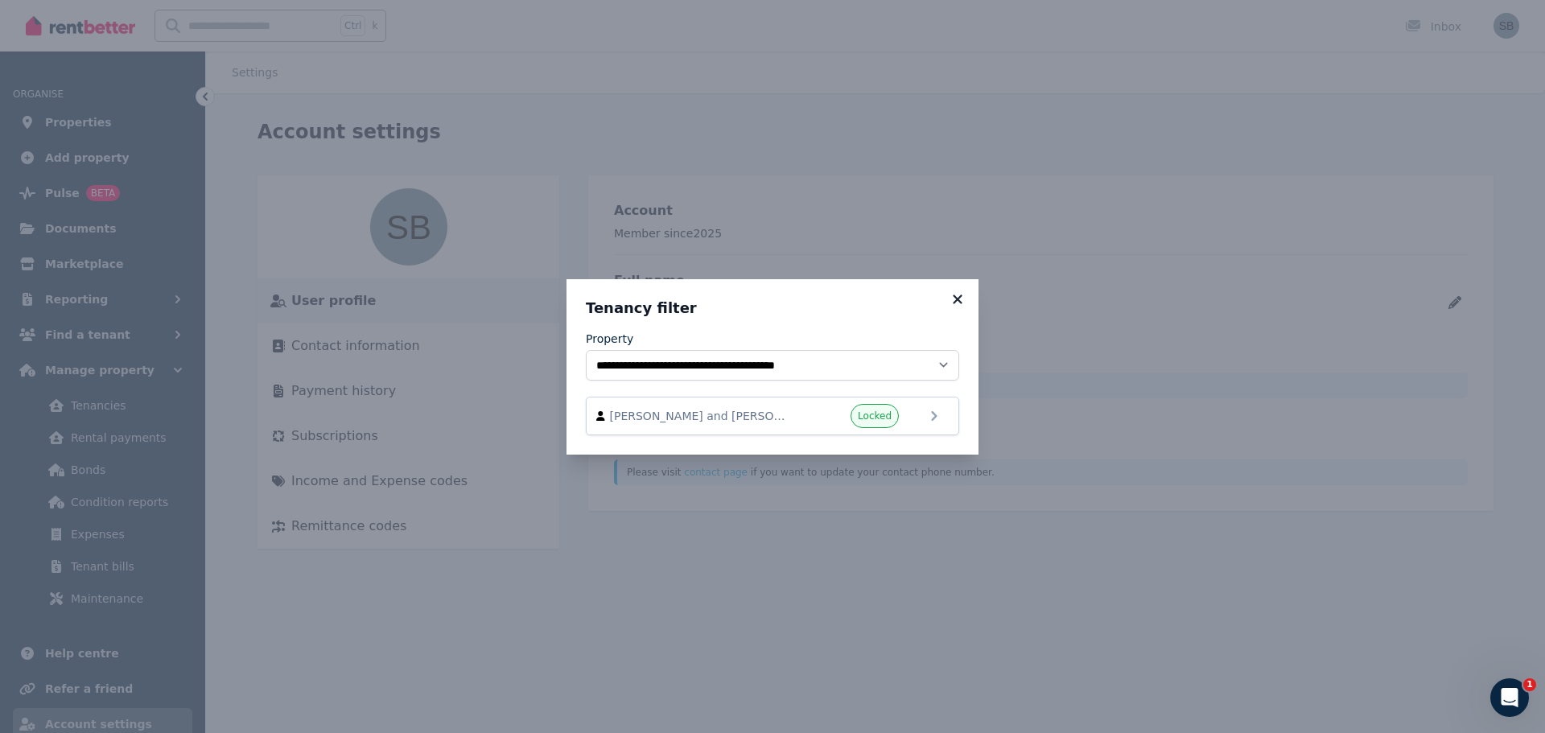
click at [957, 299] on icon at bounding box center [957, 298] width 9 height 9
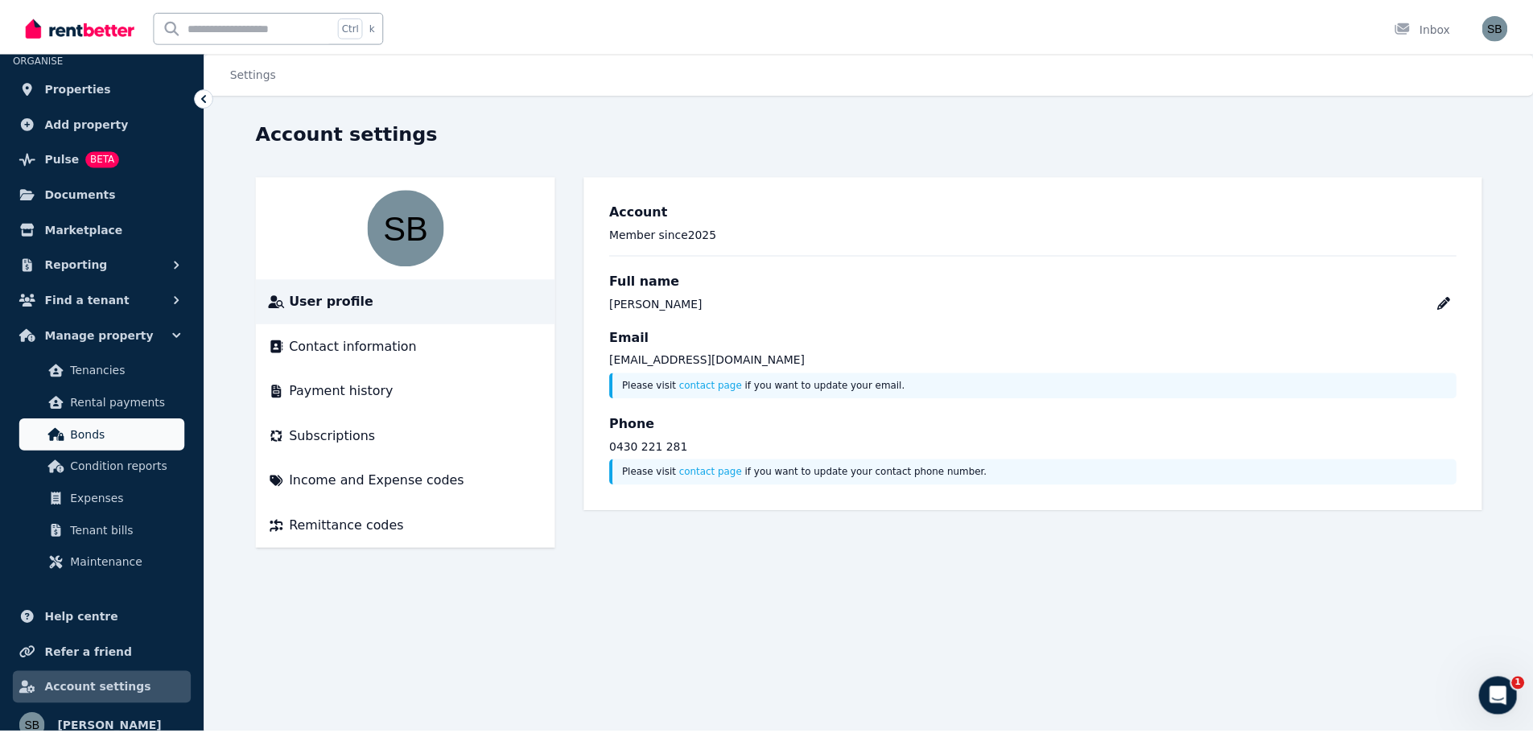
scroll to position [52, 0]
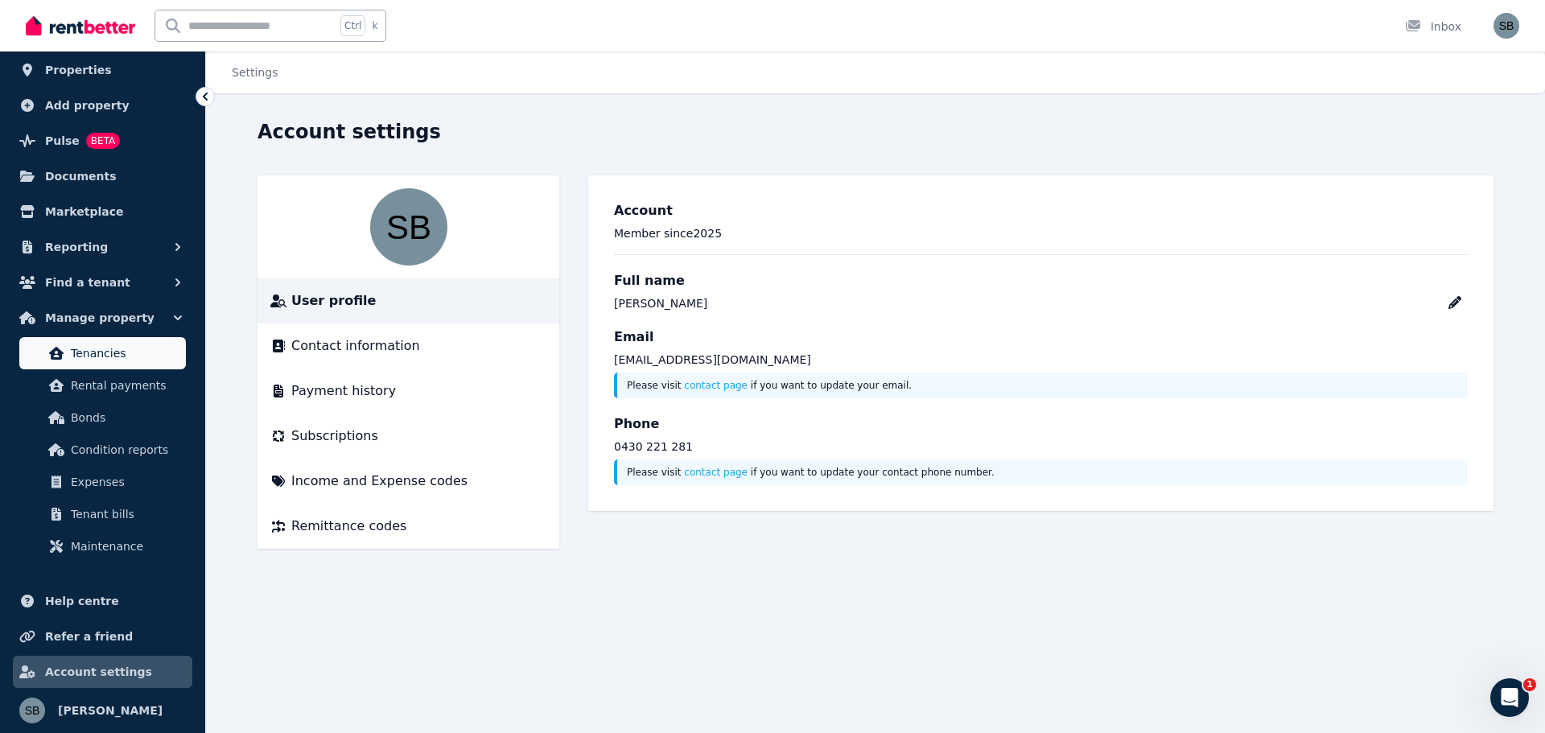
click at [106, 351] on span "Tenancies" at bounding box center [125, 353] width 109 height 19
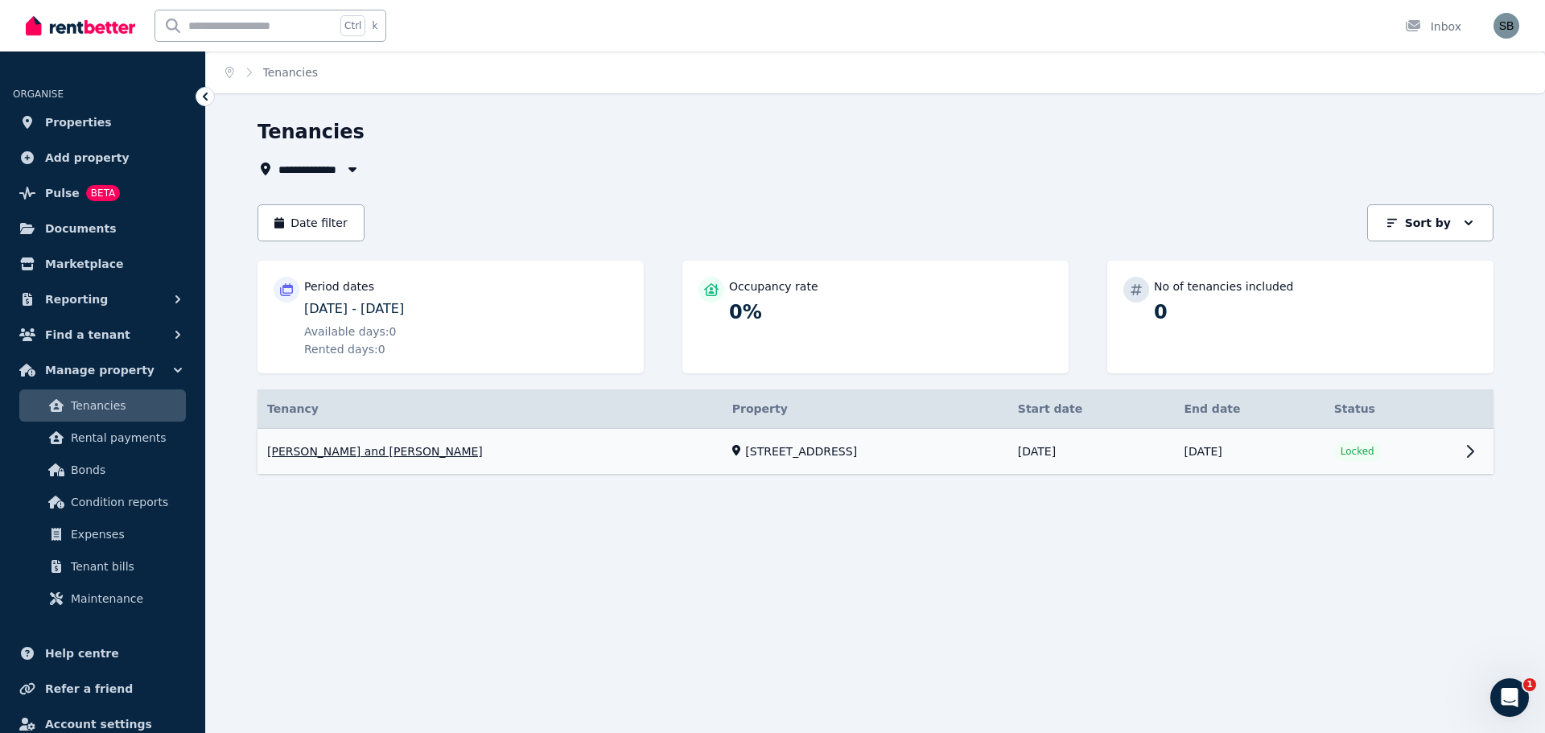
click at [1367, 453] on link "View property details" at bounding box center [875, 452] width 1236 height 46
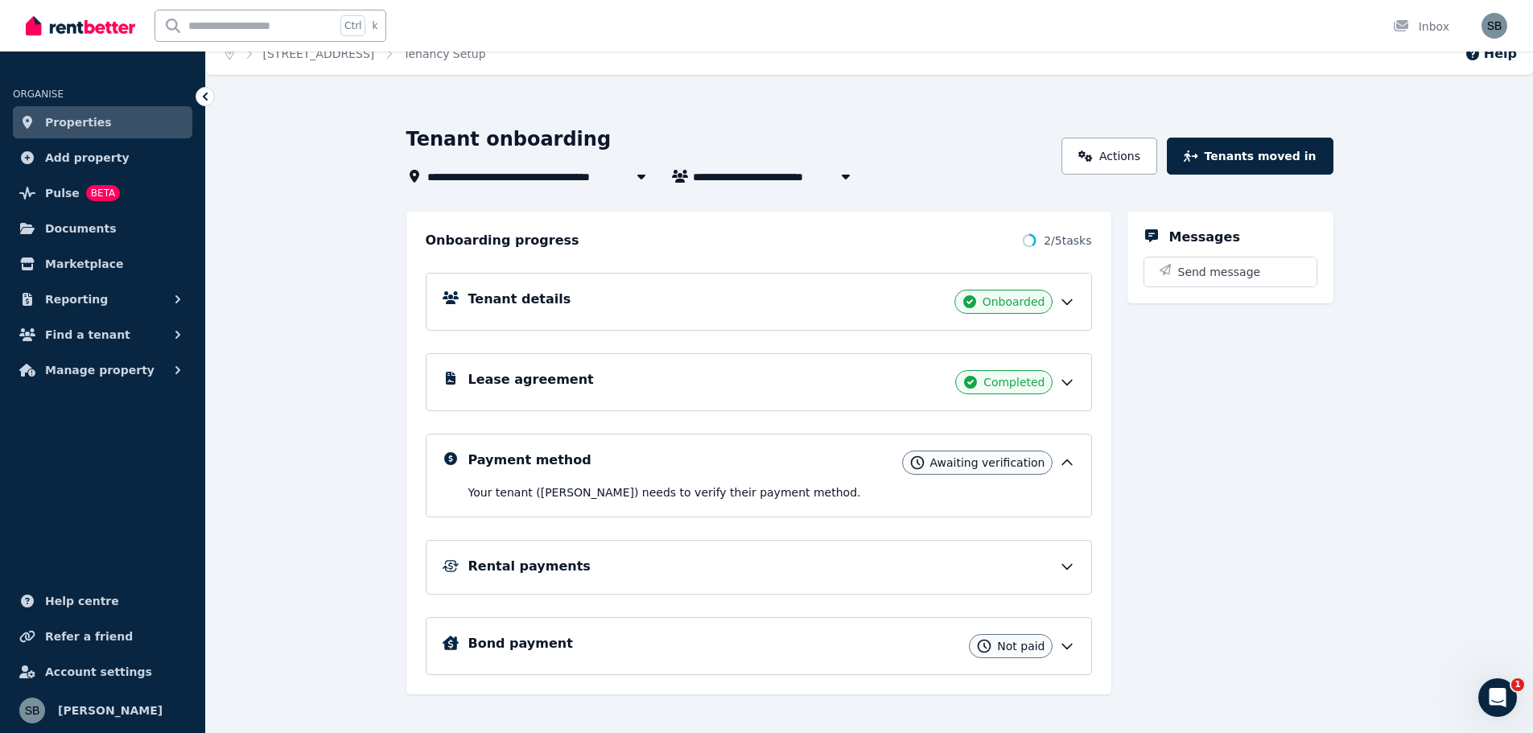
scroll to position [35, 0]
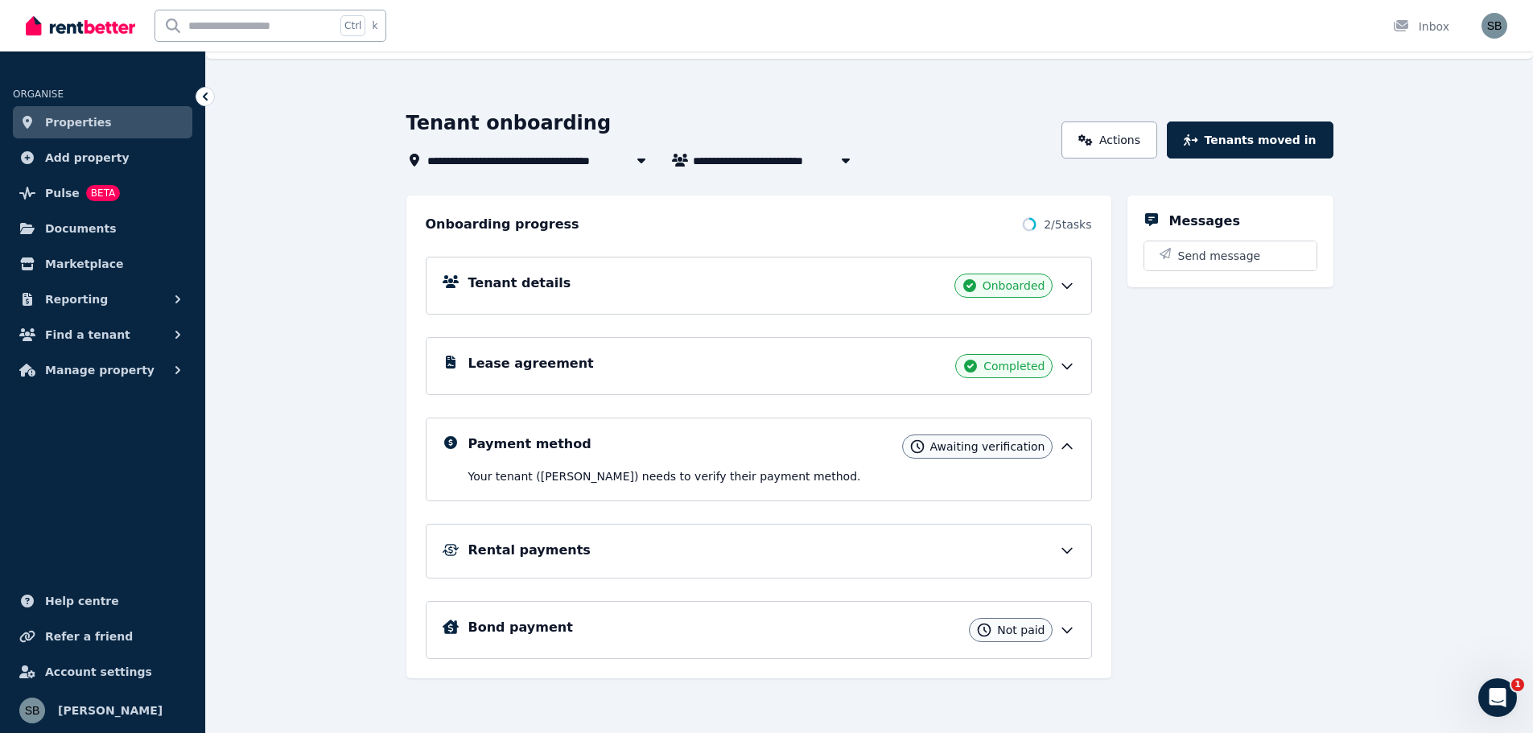
click at [500, 364] on h5 "Lease agreement" at bounding box center [531, 363] width 126 height 19
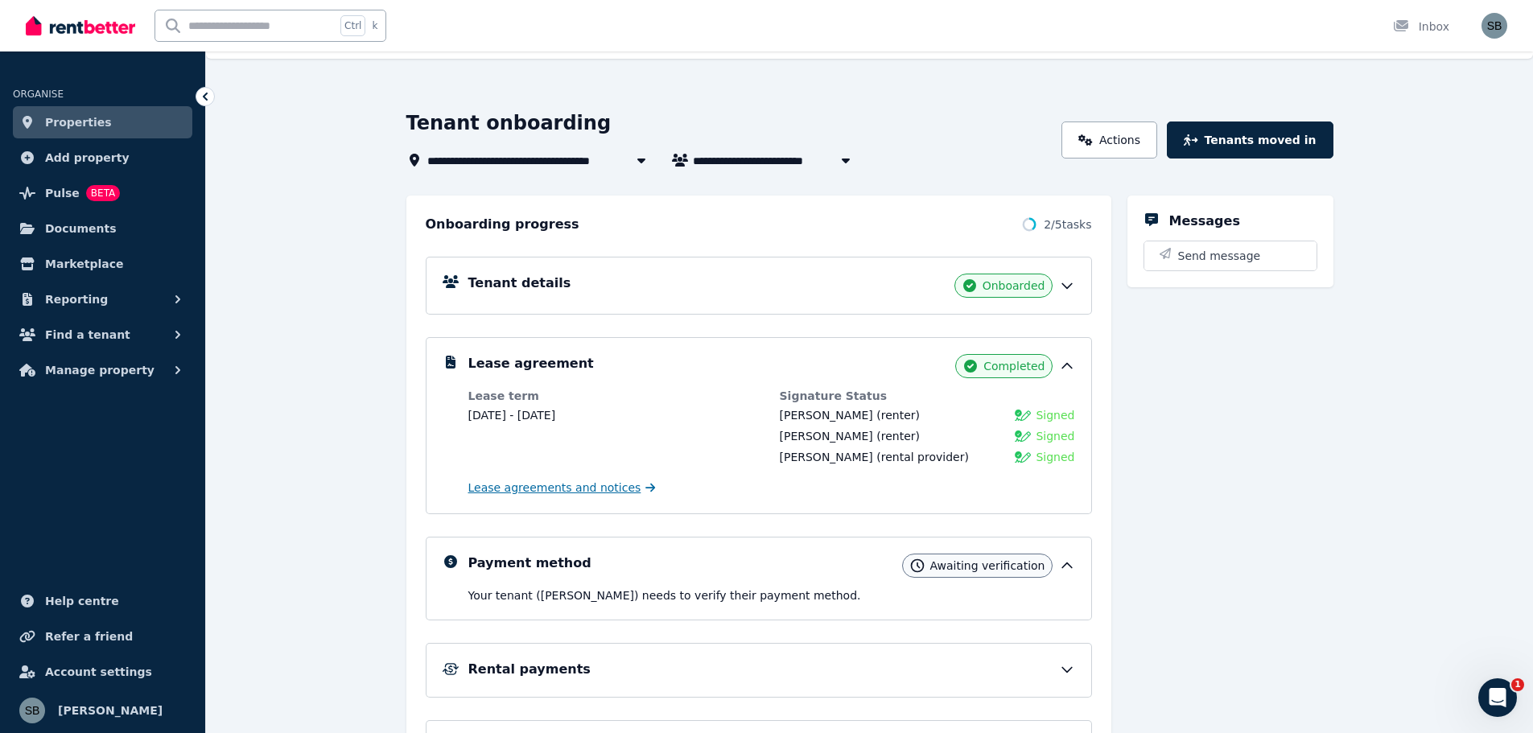
click at [545, 486] on span "Lease agreements and notices" at bounding box center [554, 488] width 173 height 16
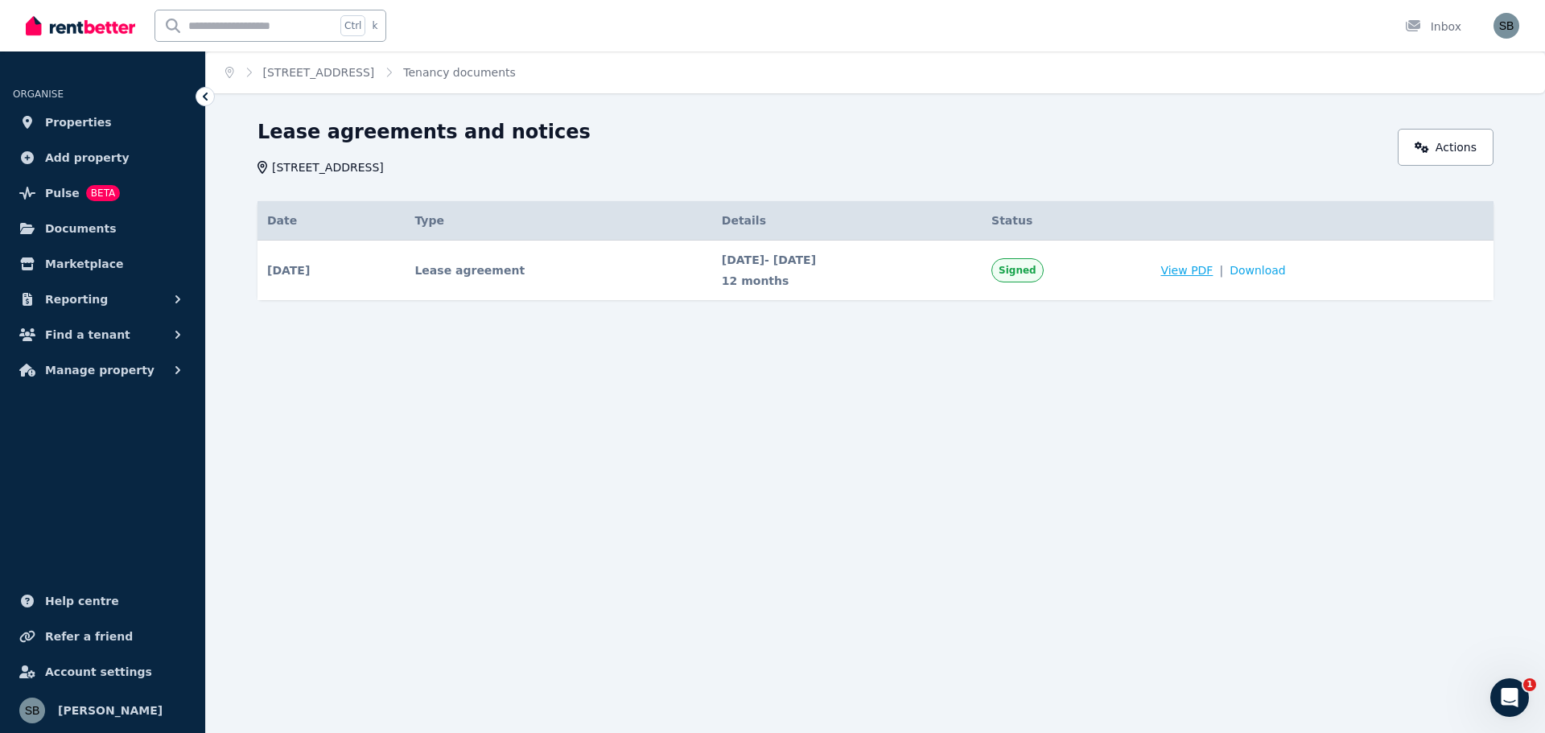
click at [1213, 271] on span "View PDF" at bounding box center [1186, 270] width 52 height 16
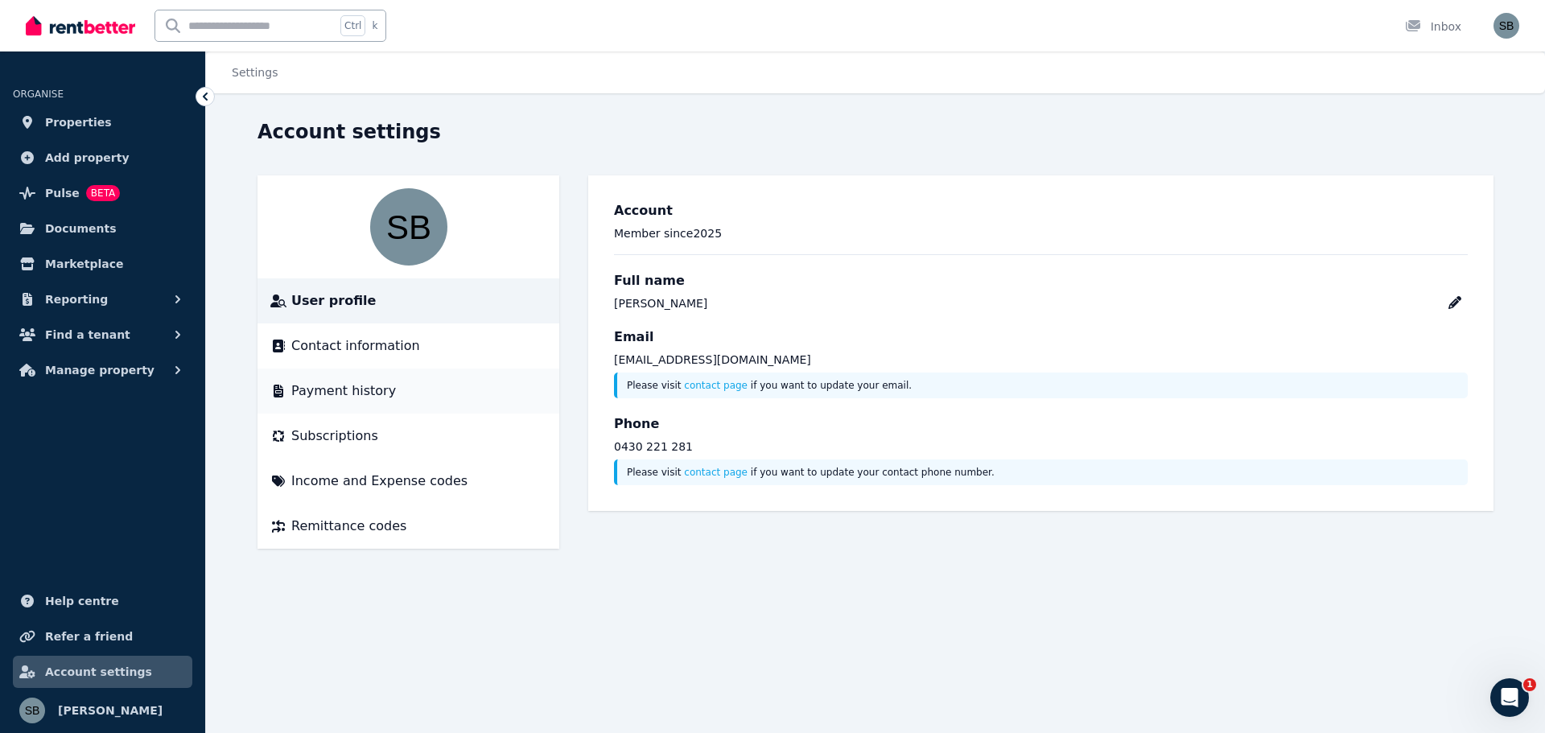
click at [346, 391] on span "Payment history" at bounding box center [343, 390] width 105 height 19
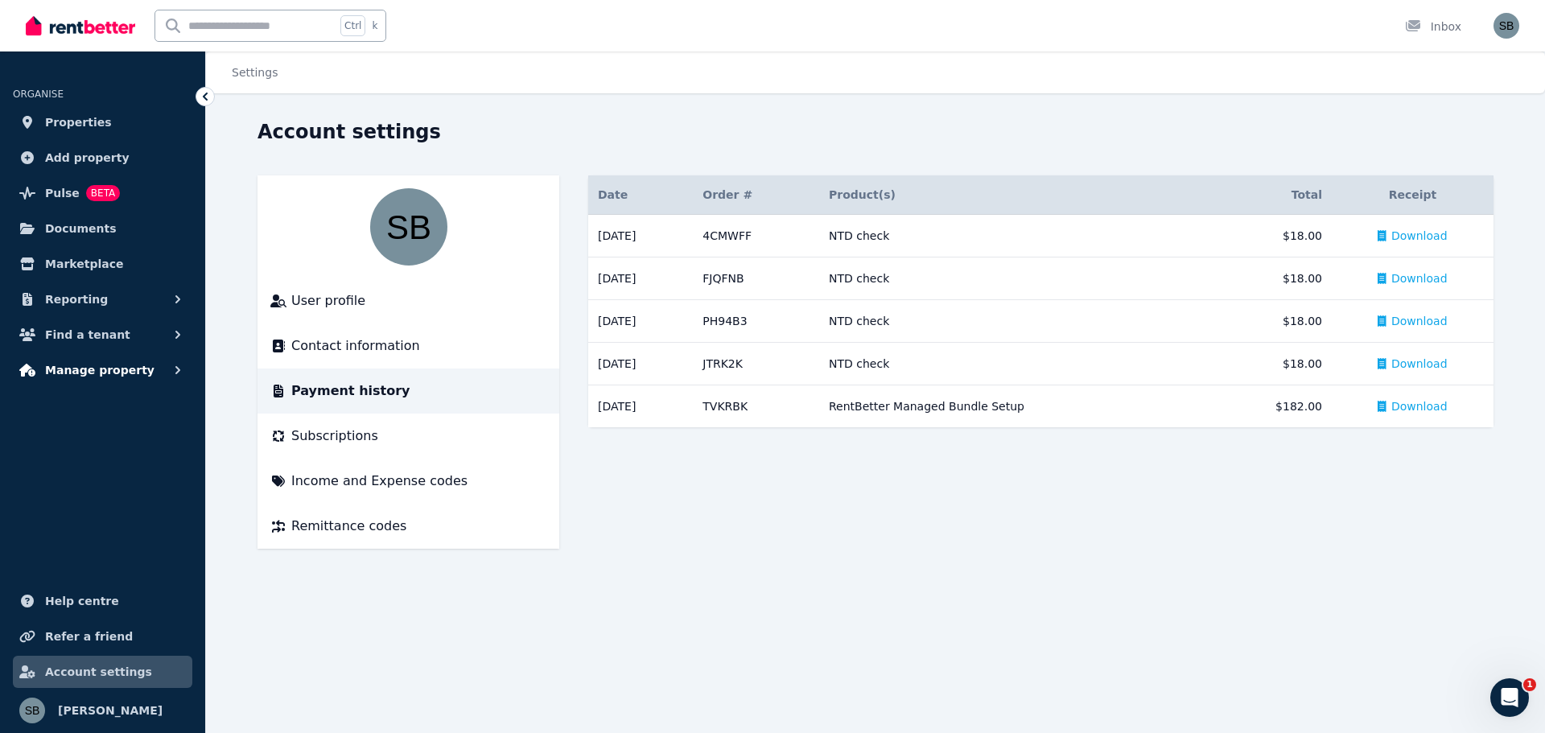
click at [107, 366] on span "Manage property" at bounding box center [99, 369] width 109 height 19
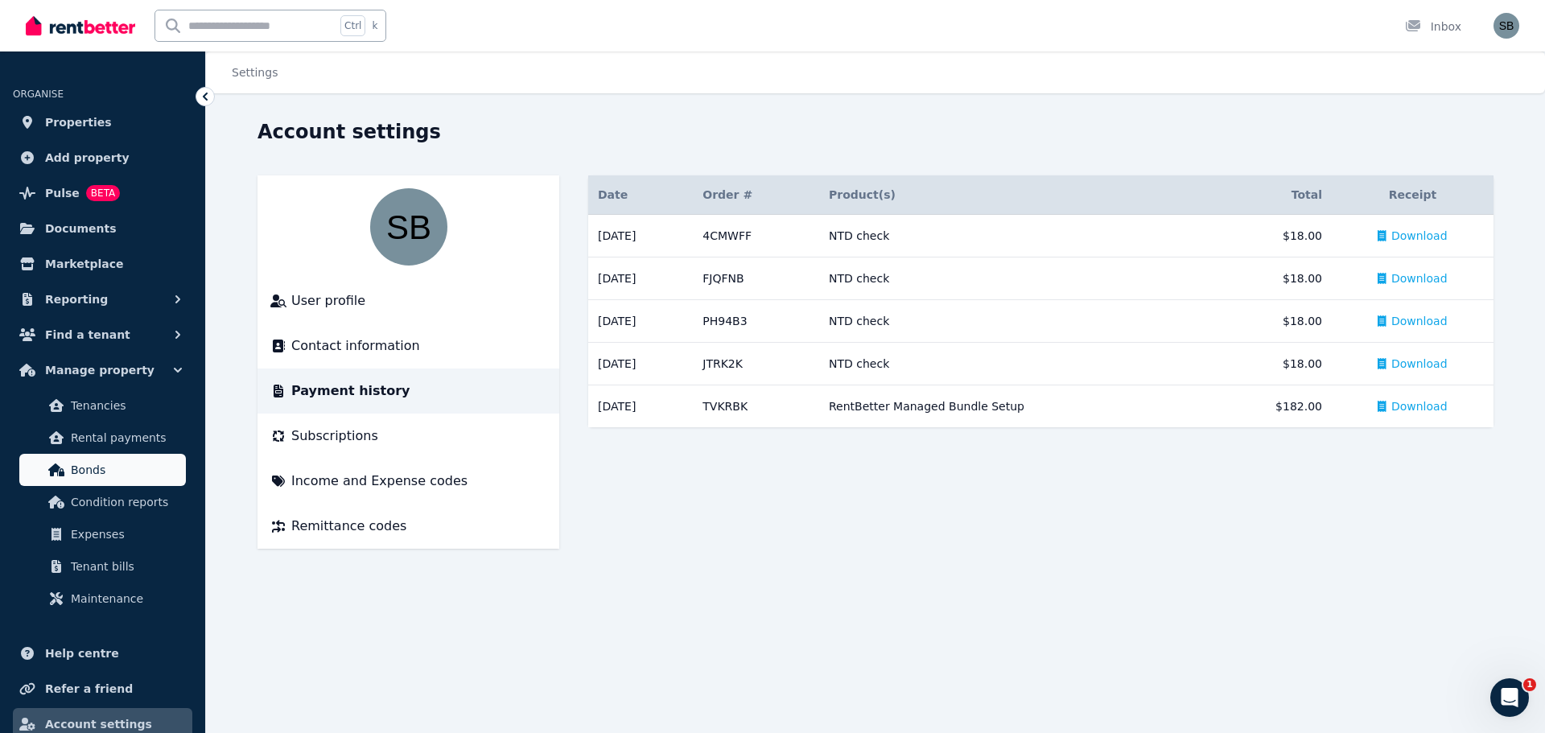
click at [78, 467] on span "Bonds" at bounding box center [125, 469] width 109 height 19
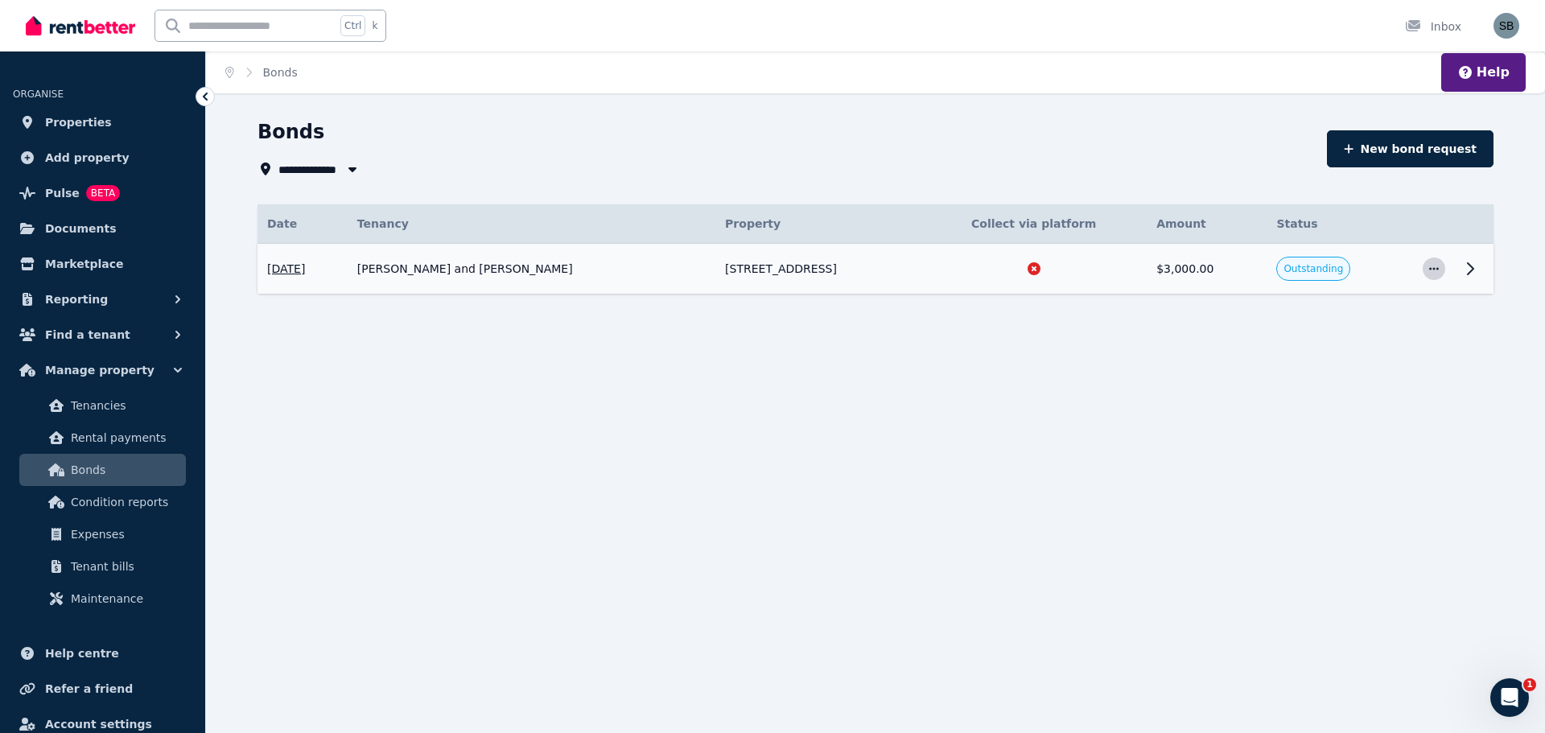
click at [1432, 270] on icon "button" at bounding box center [1433, 268] width 13 height 11
click at [1356, 311] on span "View details" at bounding box center [1380, 312] width 103 height 19
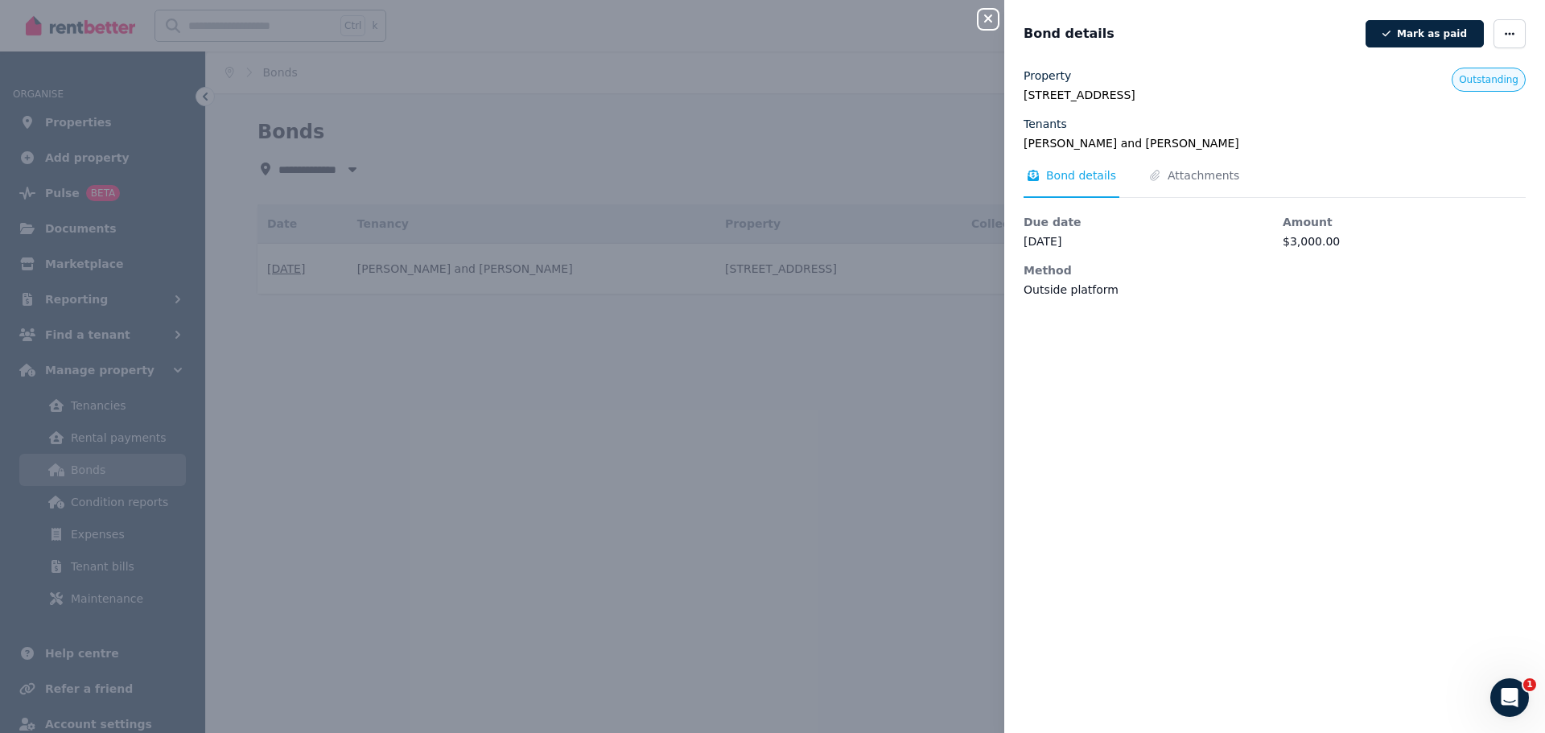
click at [886, 136] on div "Close panel Bond details [PERSON_NAME] as paid Property [STREET_ADDRESS] Tenant…" at bounding box center [772, 366] width 1545 height 733
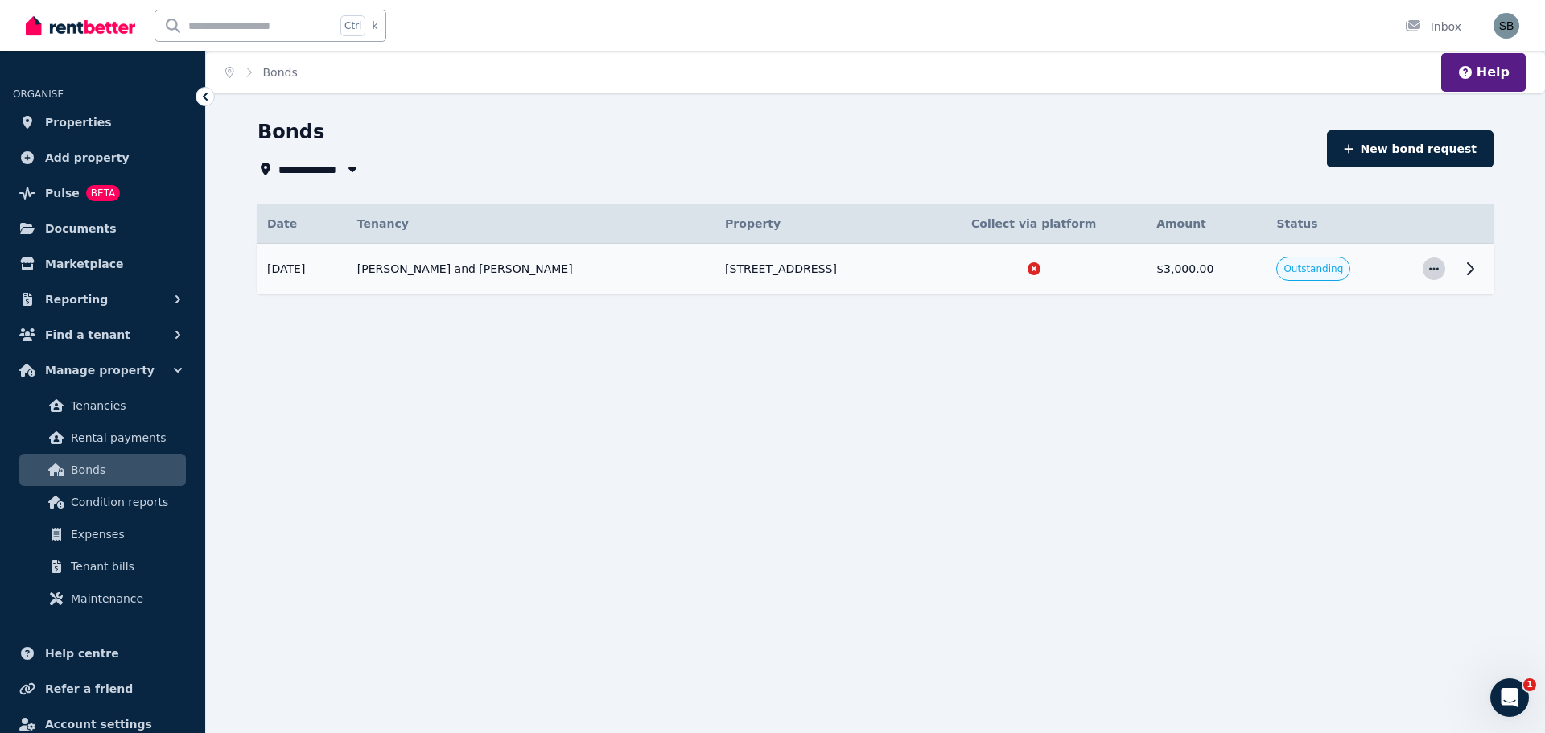
click at [1436, 270] on icon "button" at bounding box center [1433, 268] width 13 height 11
click at [1123, 401] on div "**********" at bounding box center [772, 366] width 1545 height 733
click at [104, 435] on span "Rental payments" at bounding box center [125, 437] width 109 height 19
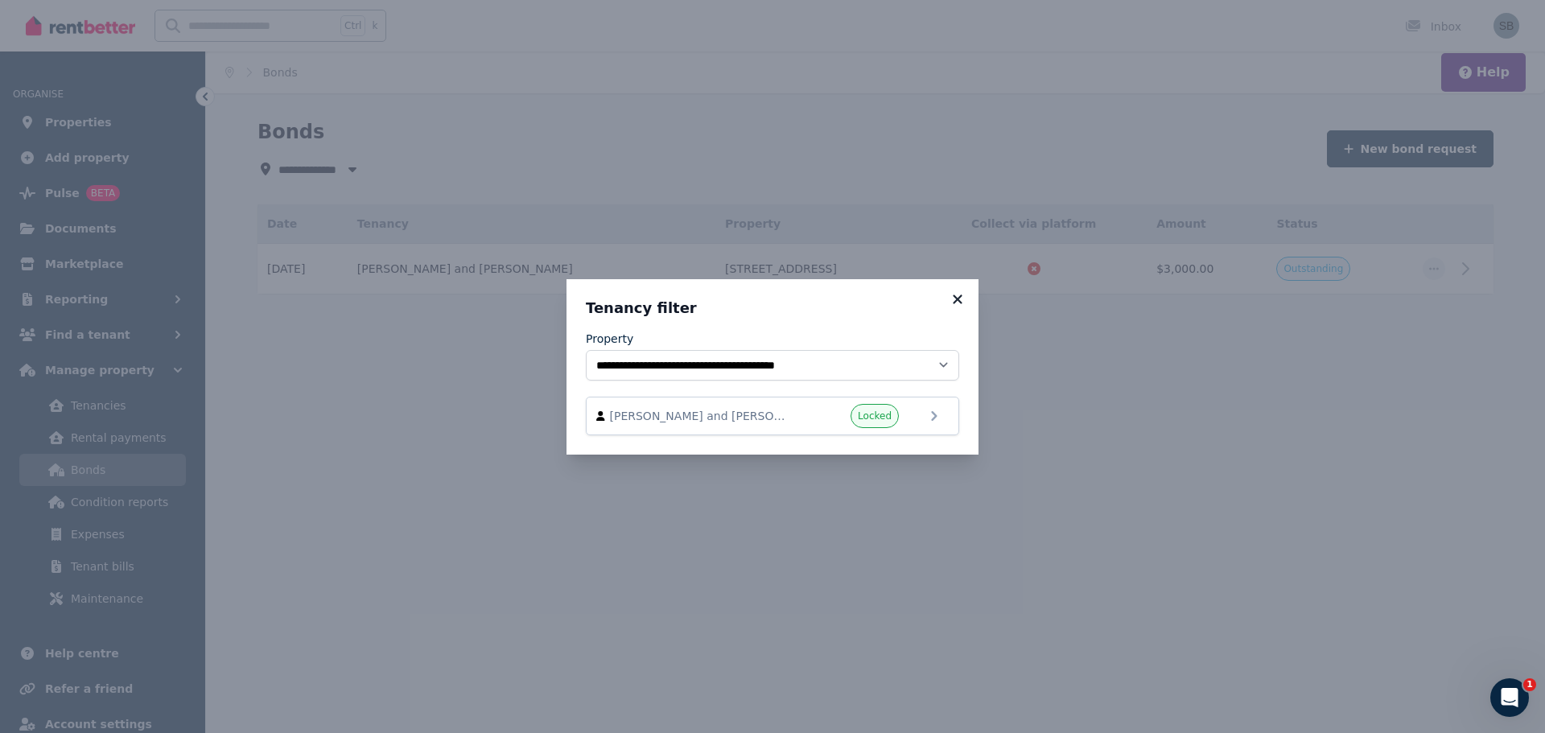
click at [956, 299] on icon at bounding box center [957, 298] width 9 height 9
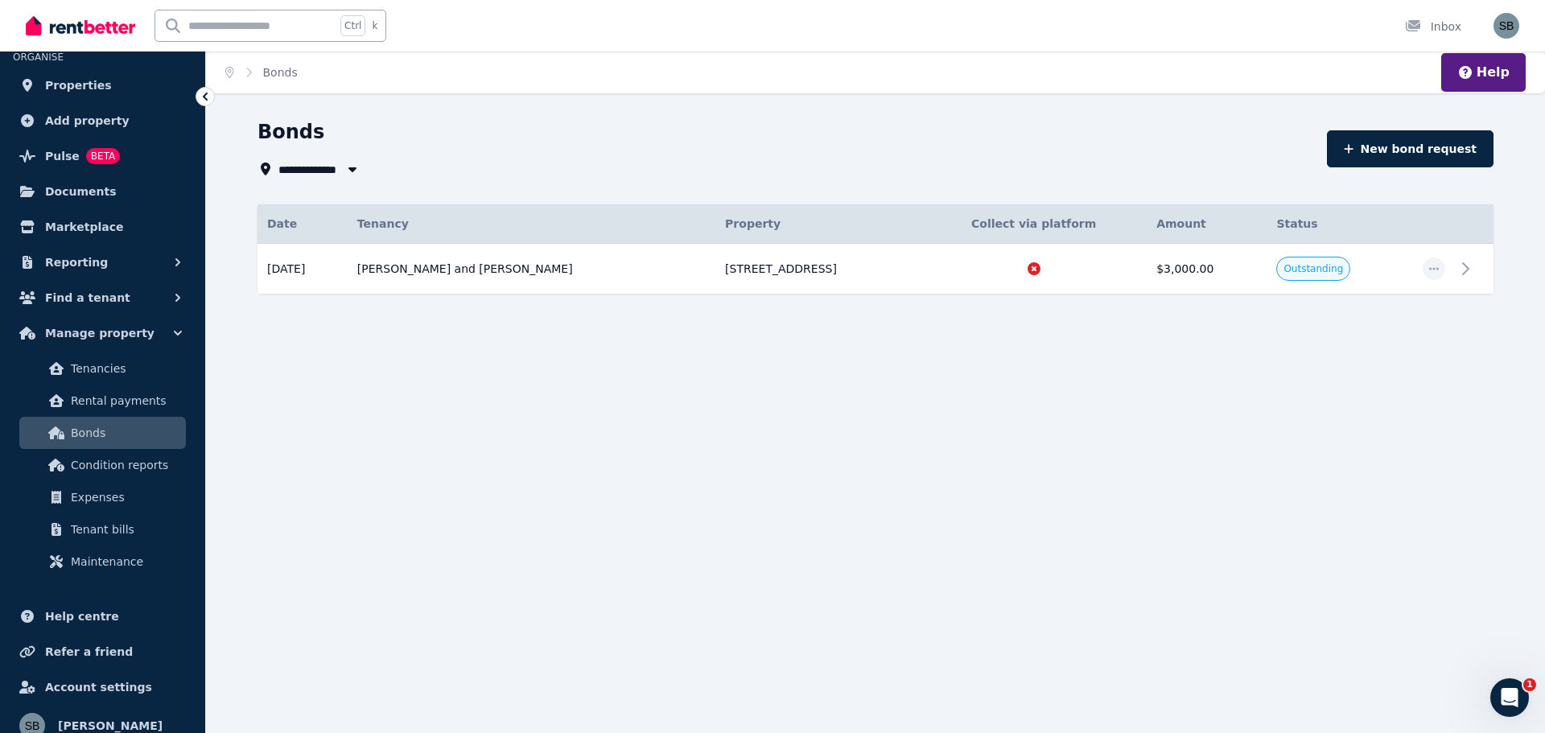
scroll to position [52, 0]
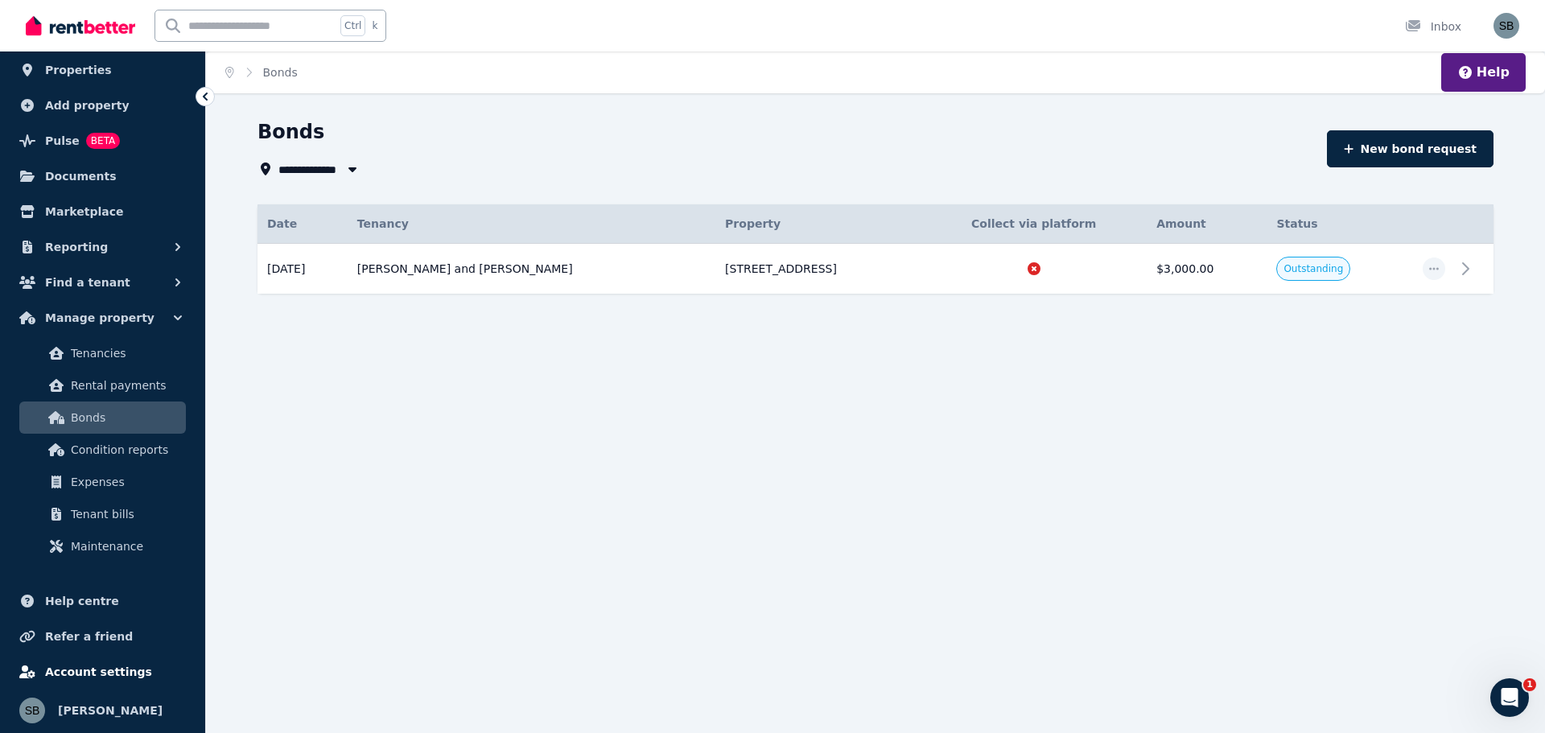
click at [106, 670] on span "Account settings" at bounding box center [98, 671] width 107 height 19
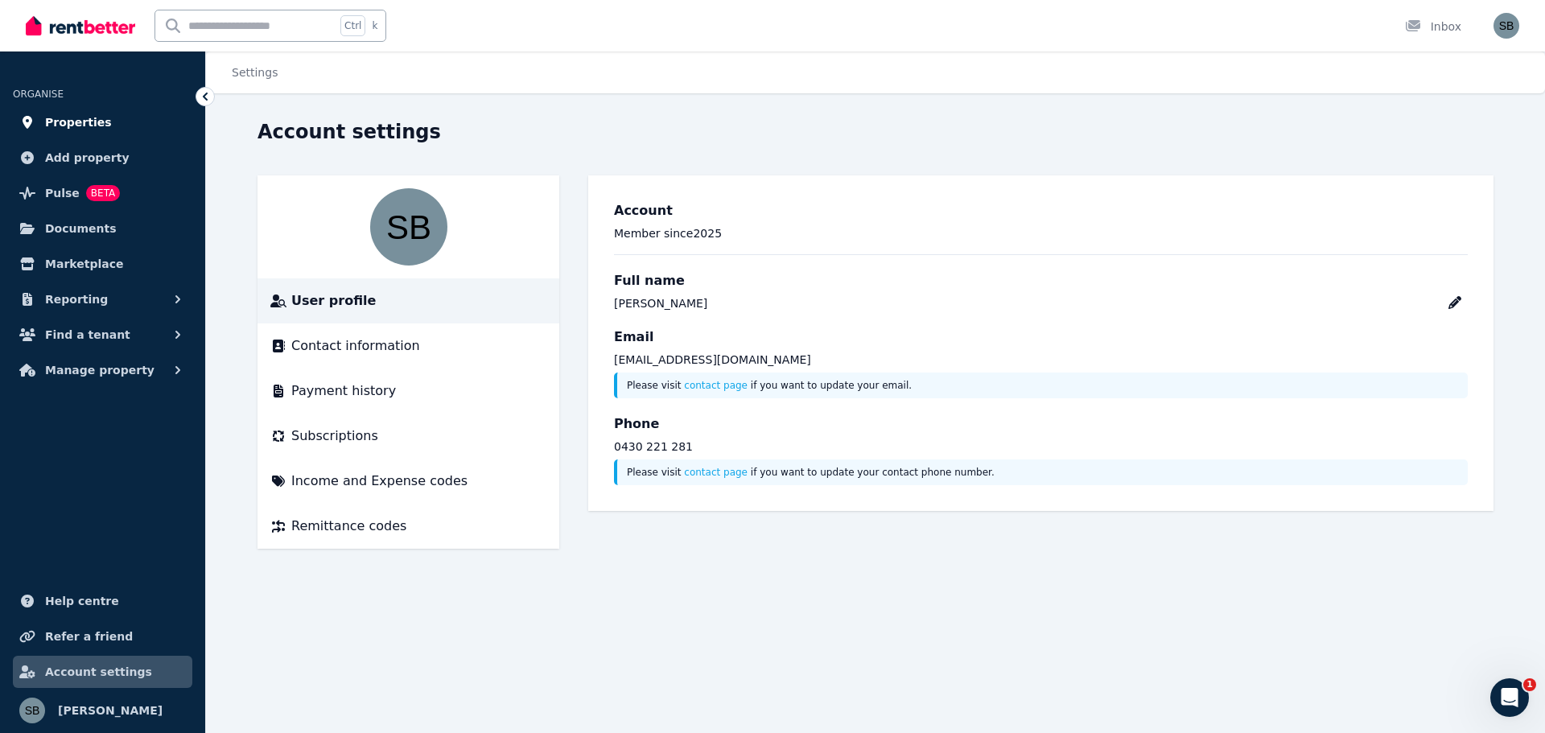
click at [64, 120] on span "Properties" at bounding box center [78, 122] width 67 height 19
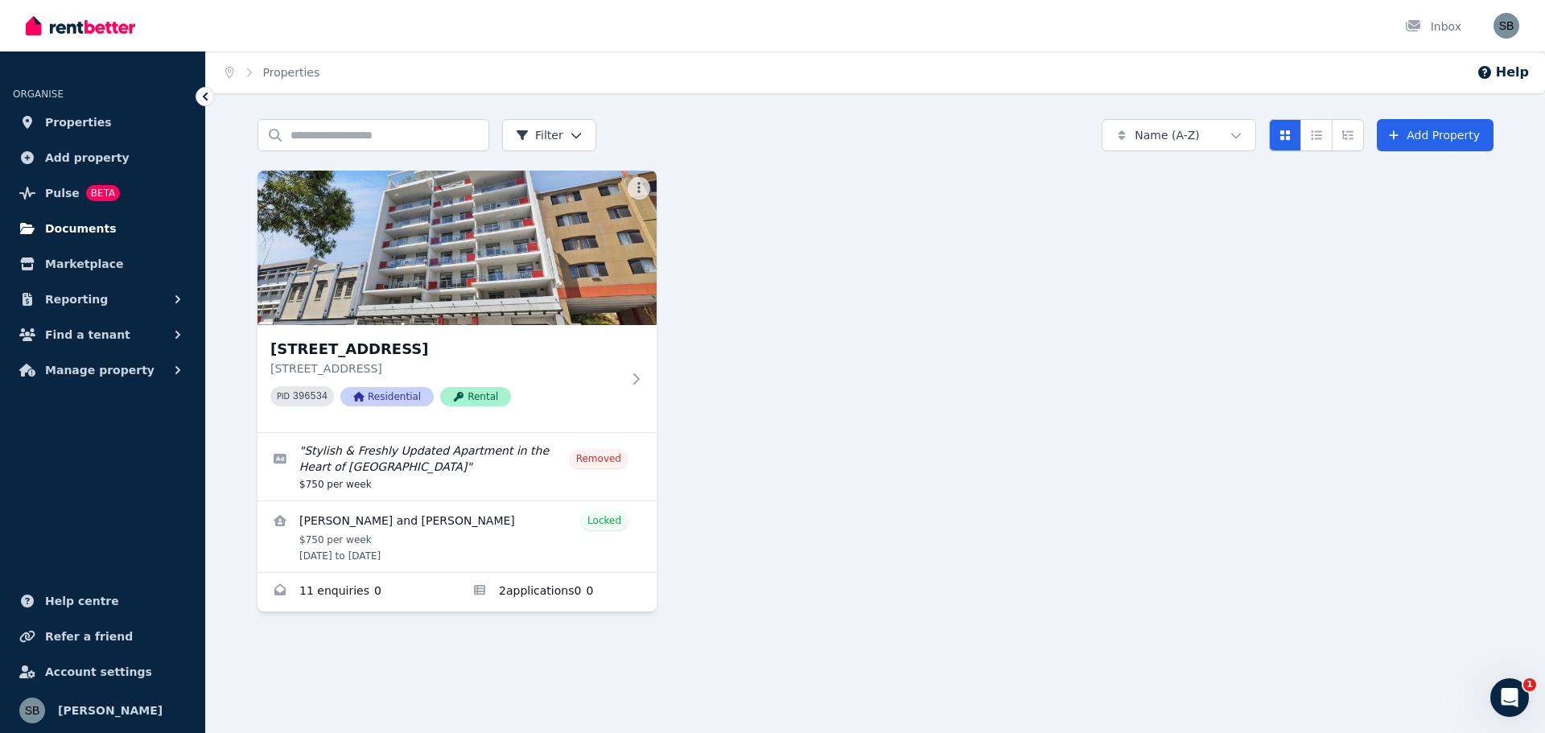
click at [69, 229] on span "Documents" at bounding box center [81, 228] width 72 height 19
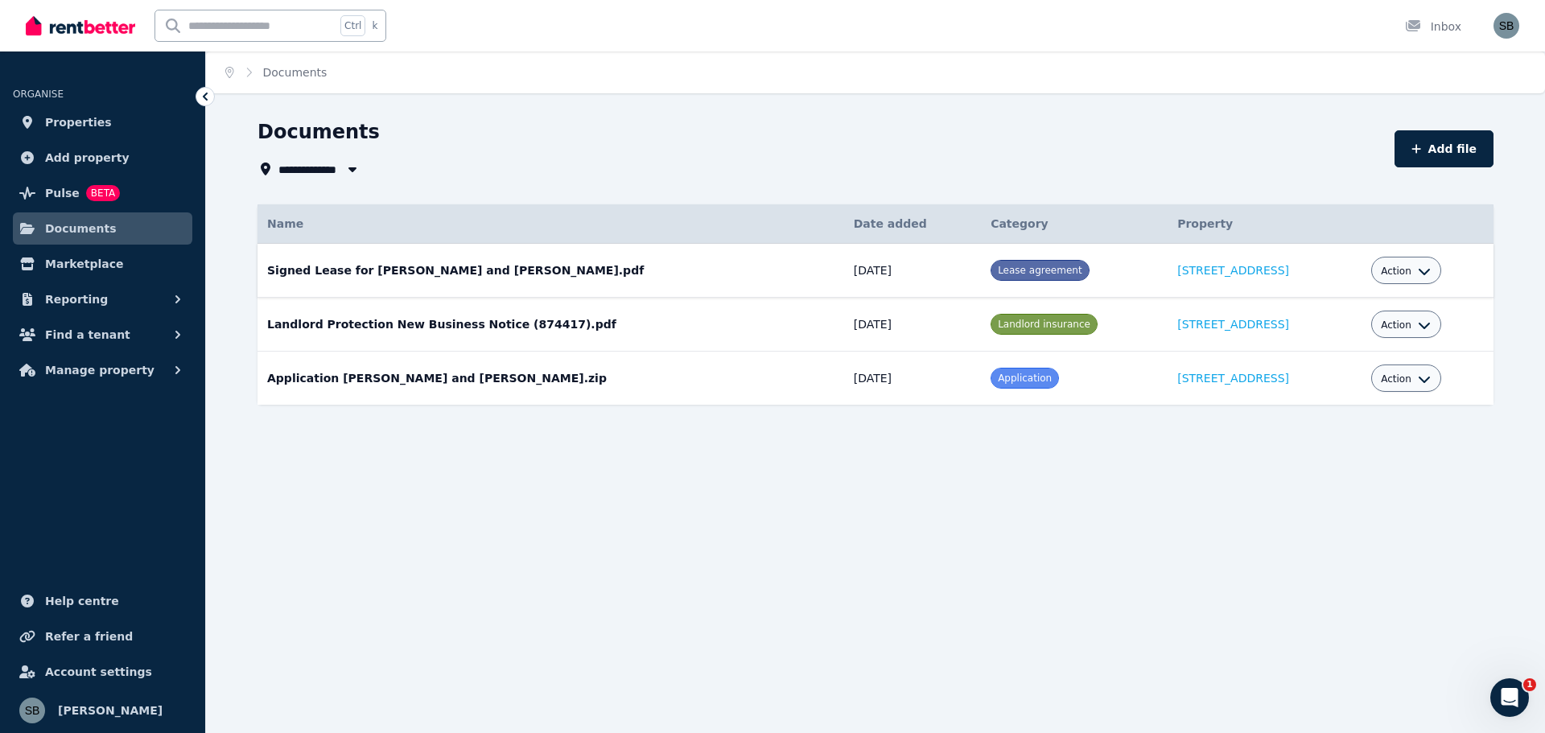
click at [1395, 270] on span "Action" at bounding box center [1396, 271] width 31 height 13
click at [1304, 550] on div "**********" at bounding box center [772, 366] width 1545 height 733
click at [65, 373] on span "Manage property" at bounding box center [99, 369] width 109 height 19
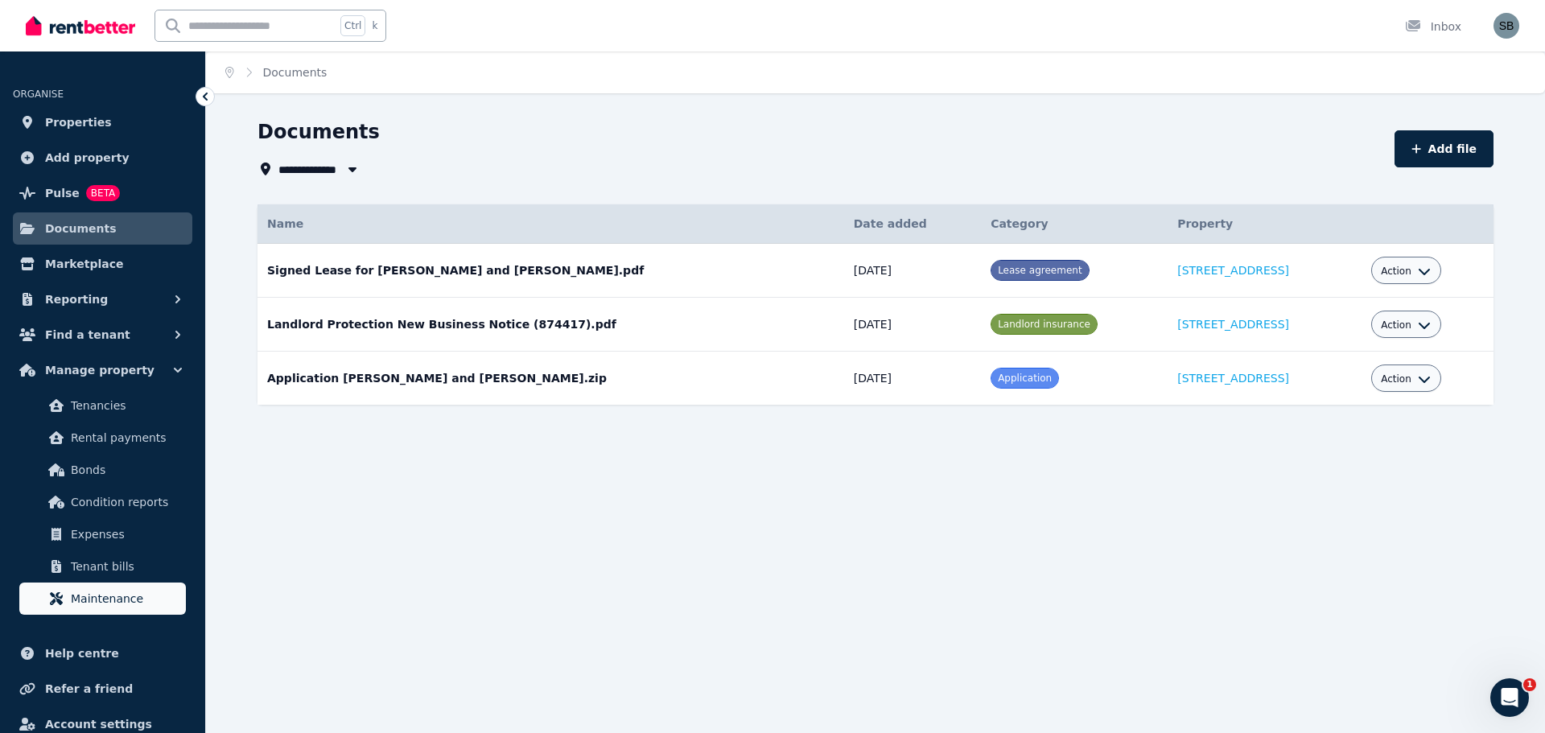
click at [86, 602] on span "Maintenance" at bounding box center [125, 598] width 109 height 19
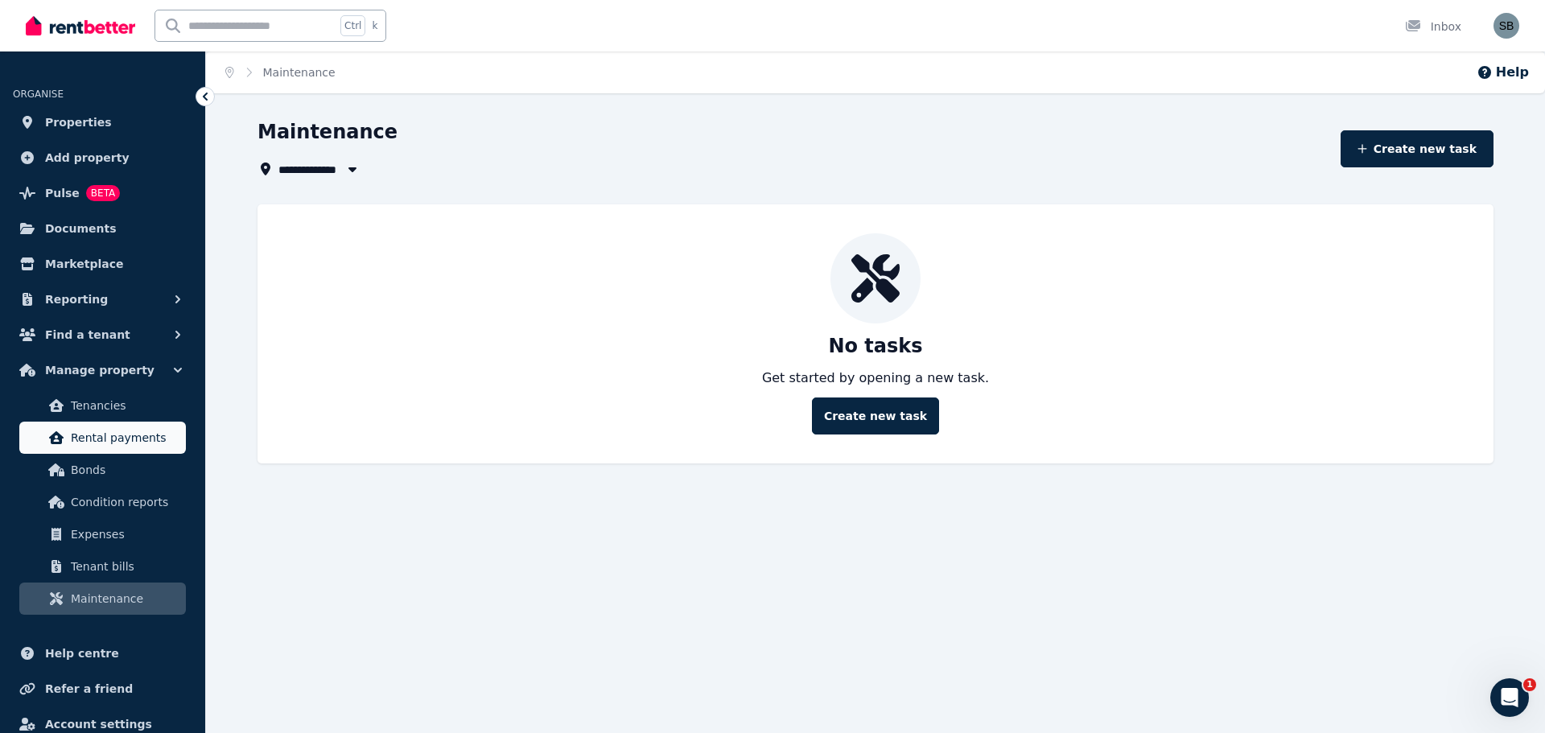
click at [93, 440] on span "Rental payments" at bounding box center [125, 437] width 109 height 19
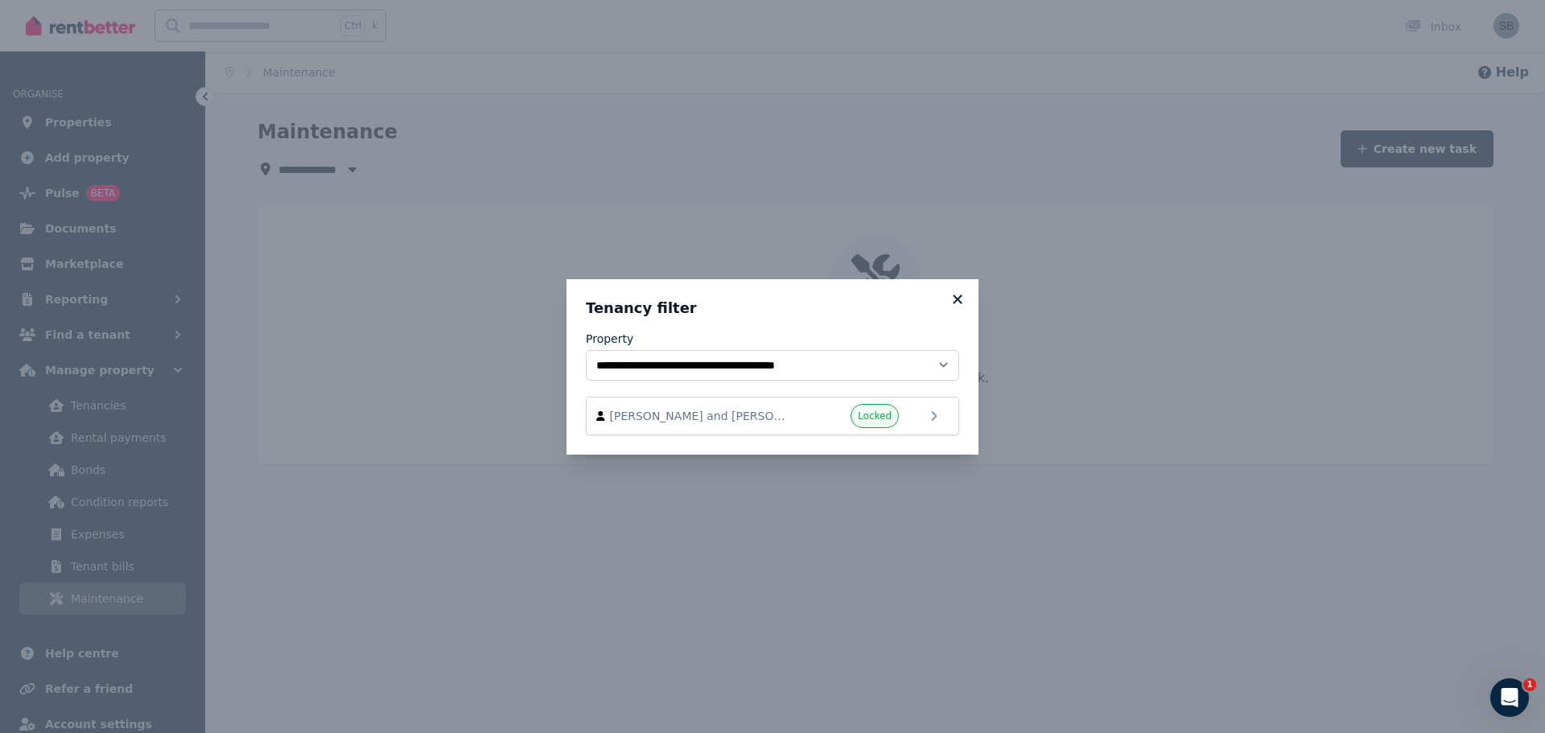
click at [955, 299] on icon at bounding box center [957, 299] width 16 height 14
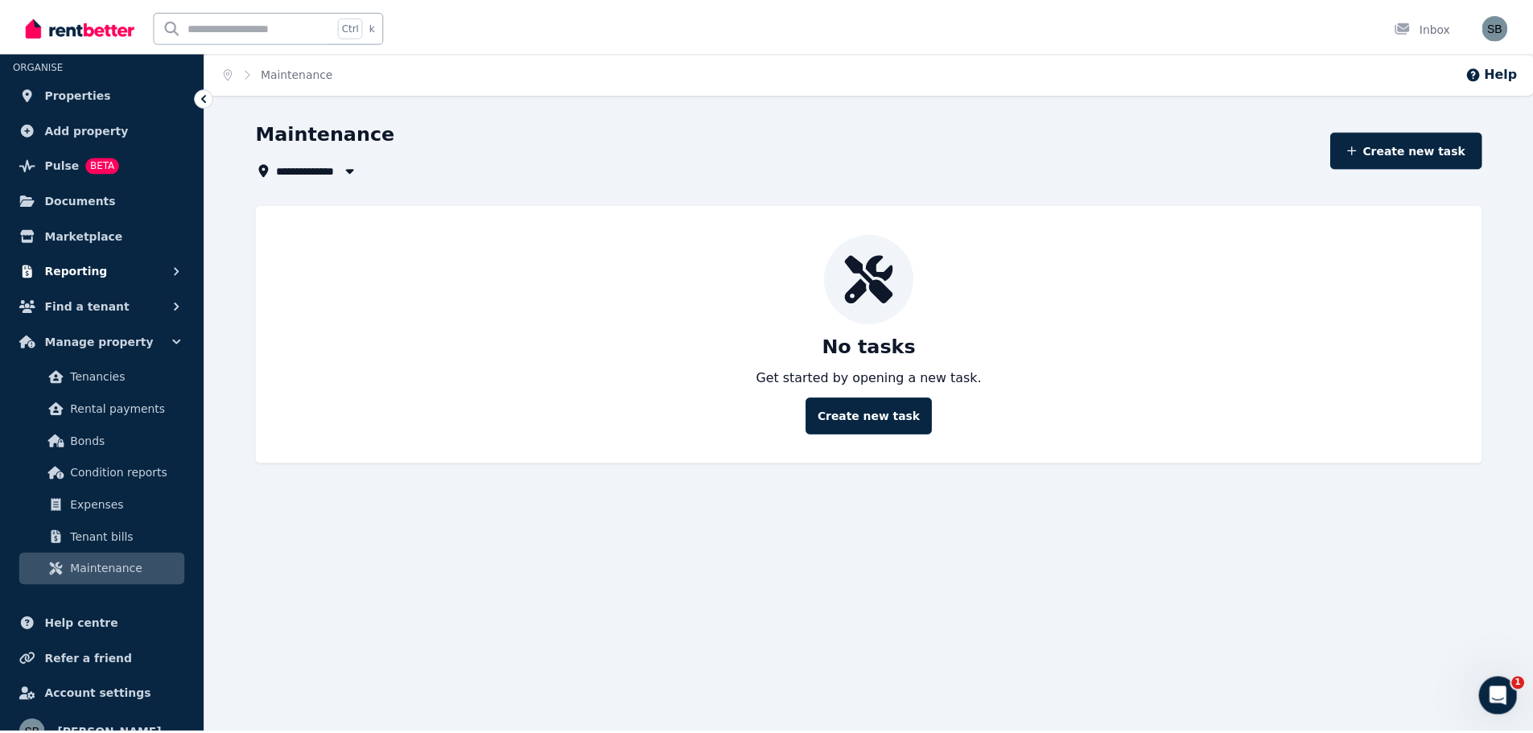
scroll to position [52, 0]
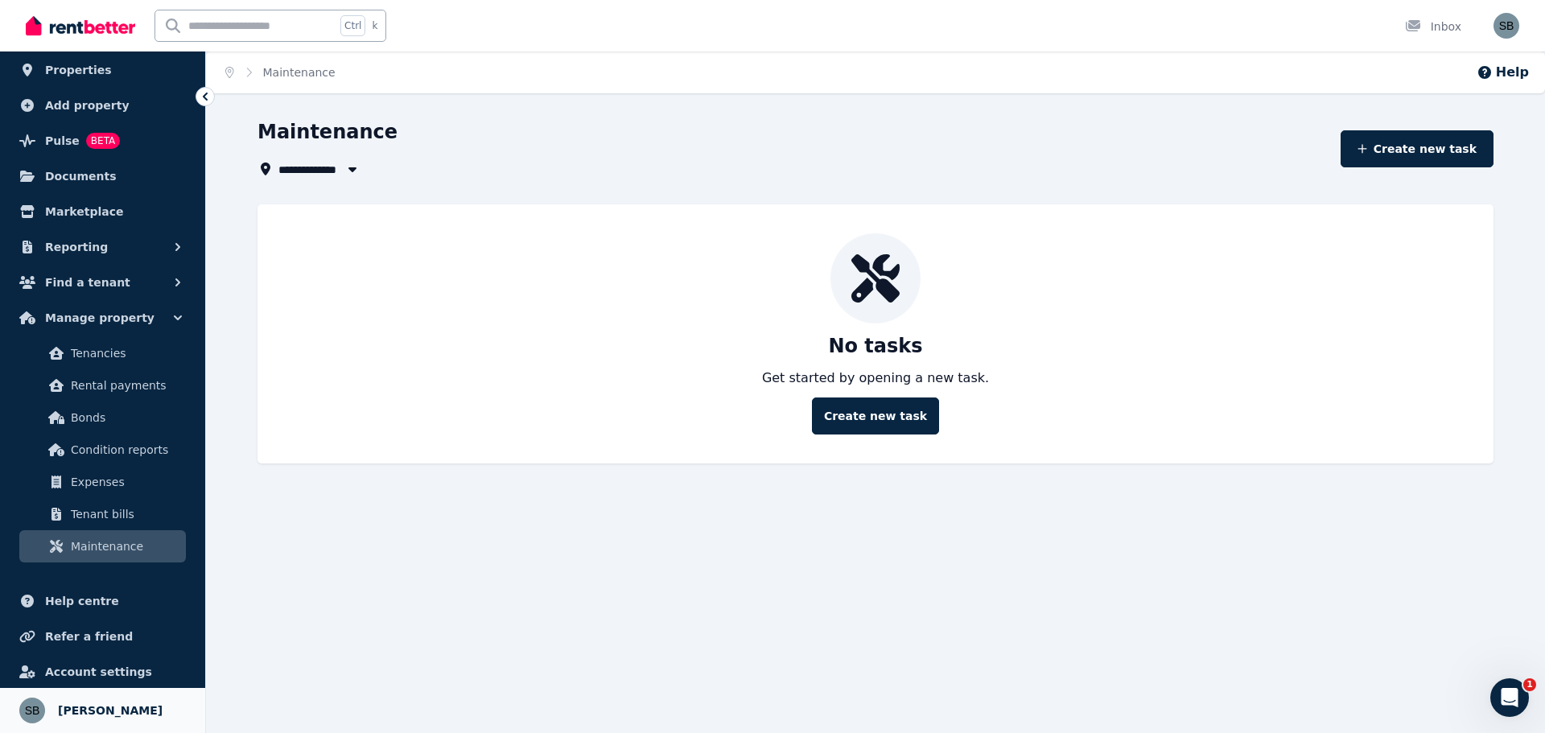
click at [89, 710] on span "[PERSON_NAME]" at bounding box center [110, 710] width 105 height 19
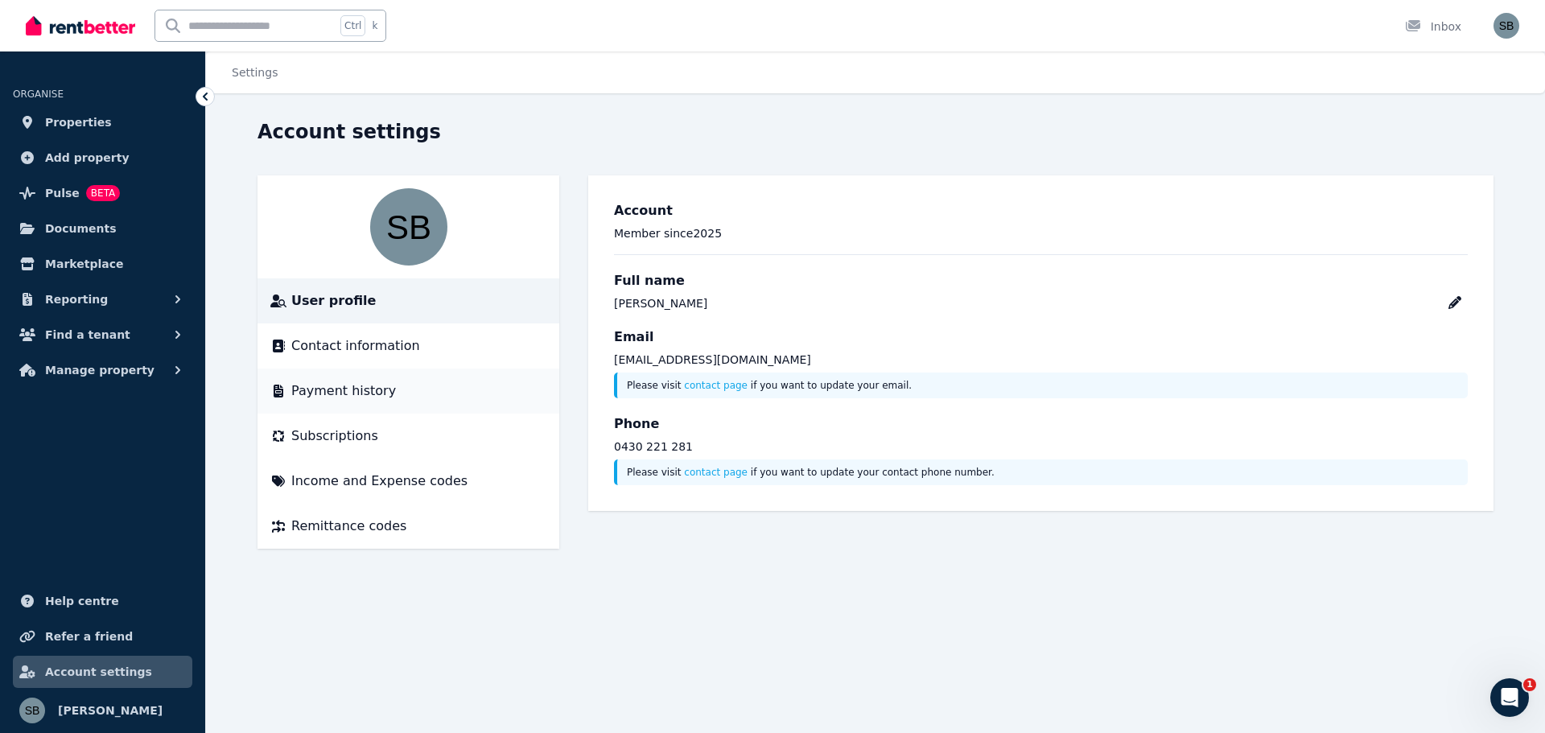
click at [323, 388] on span "Payment history" at bounding box center [343, 390] width 105 height 19
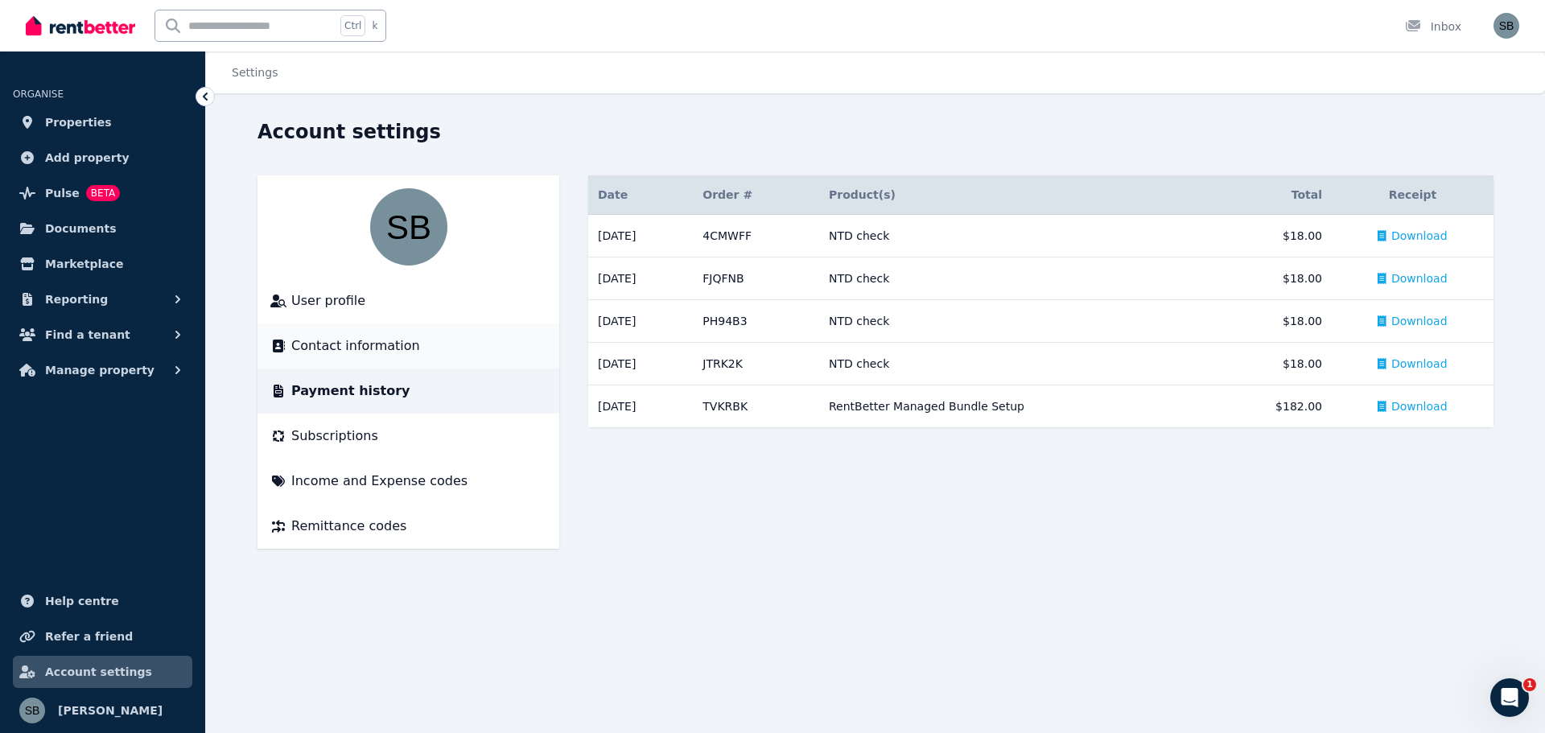
click at [317, 347] on span "Contact information" at bounding box center [355, 345] width 129 height 19
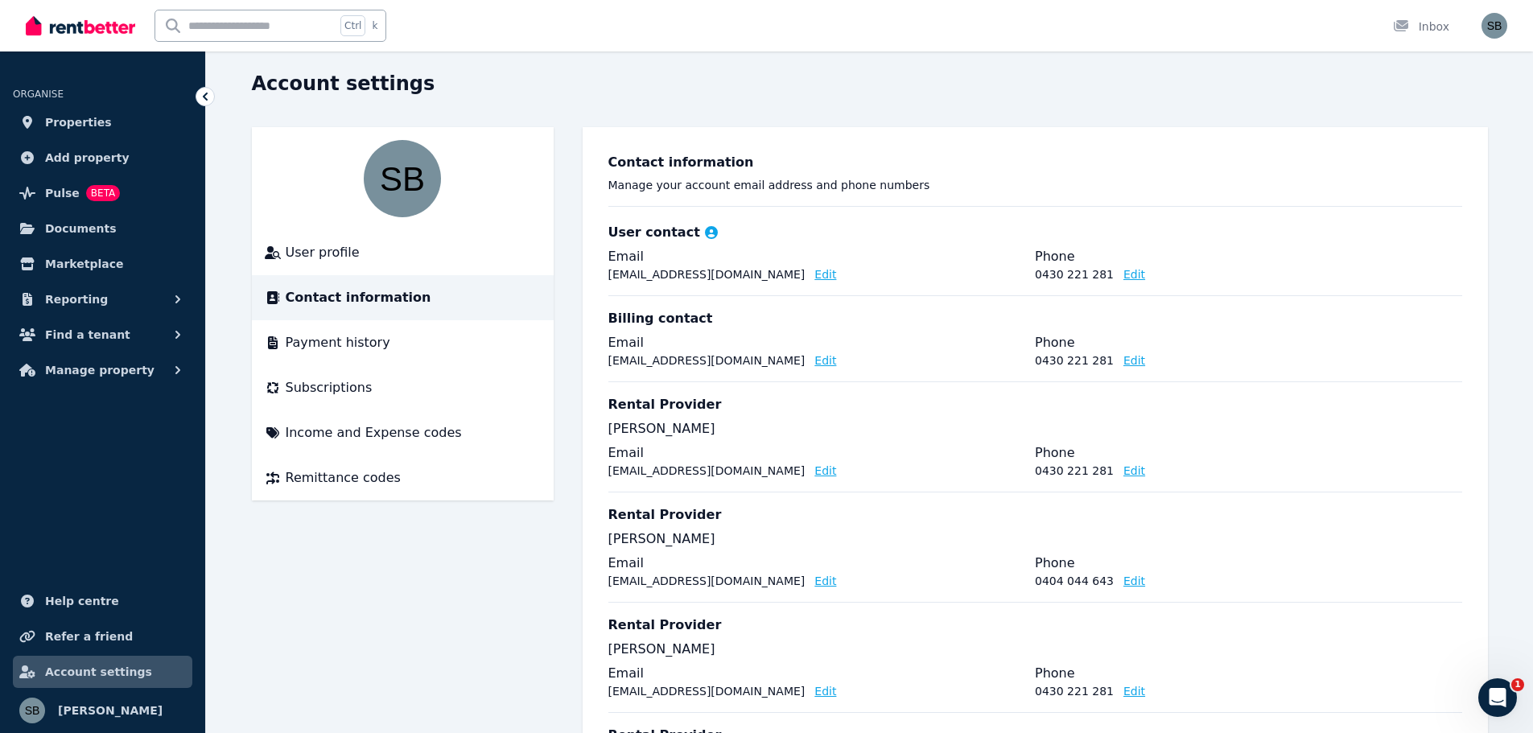
scroll to position [31, 0]
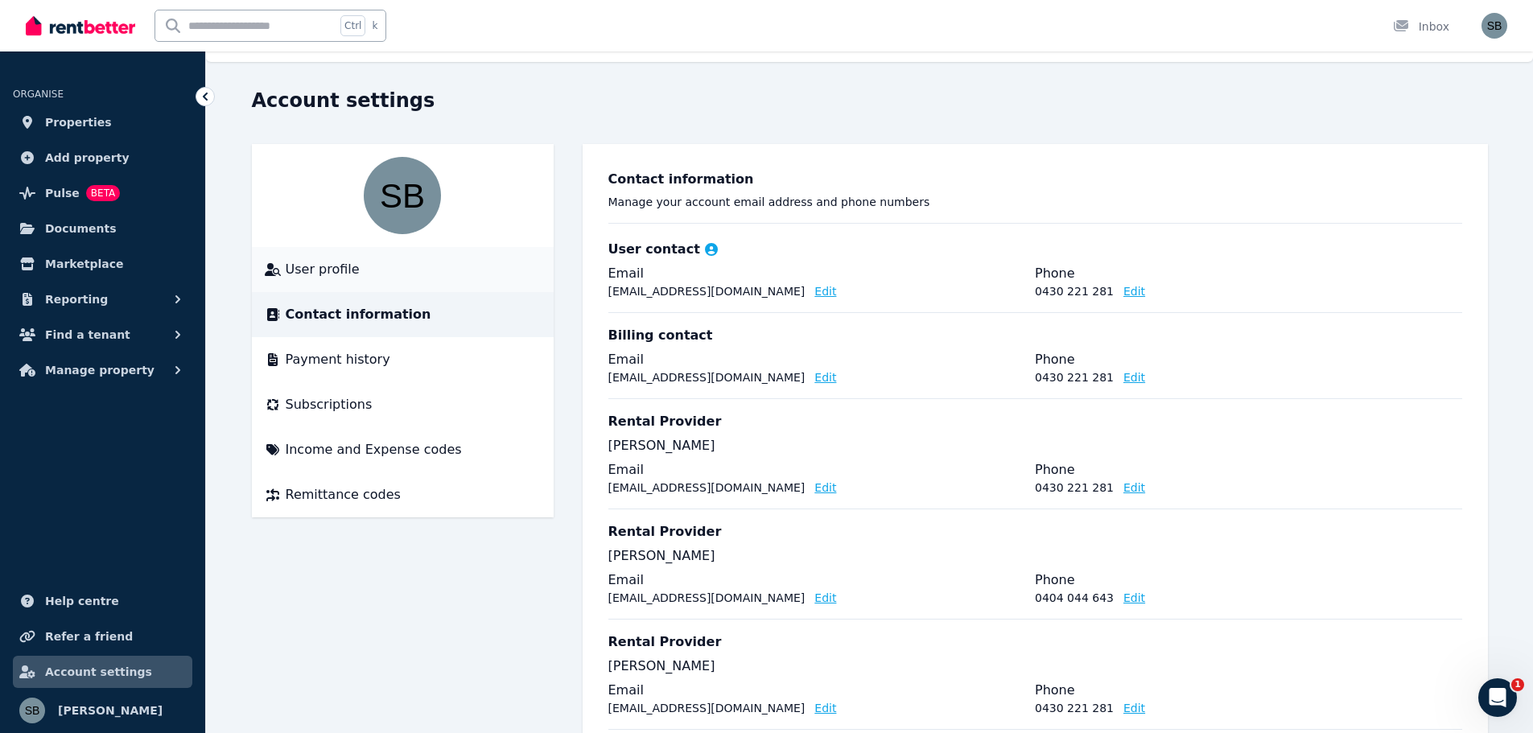
click at [328, 269] on span "User profile" at bounding box center [323, 269] width 74 height 19
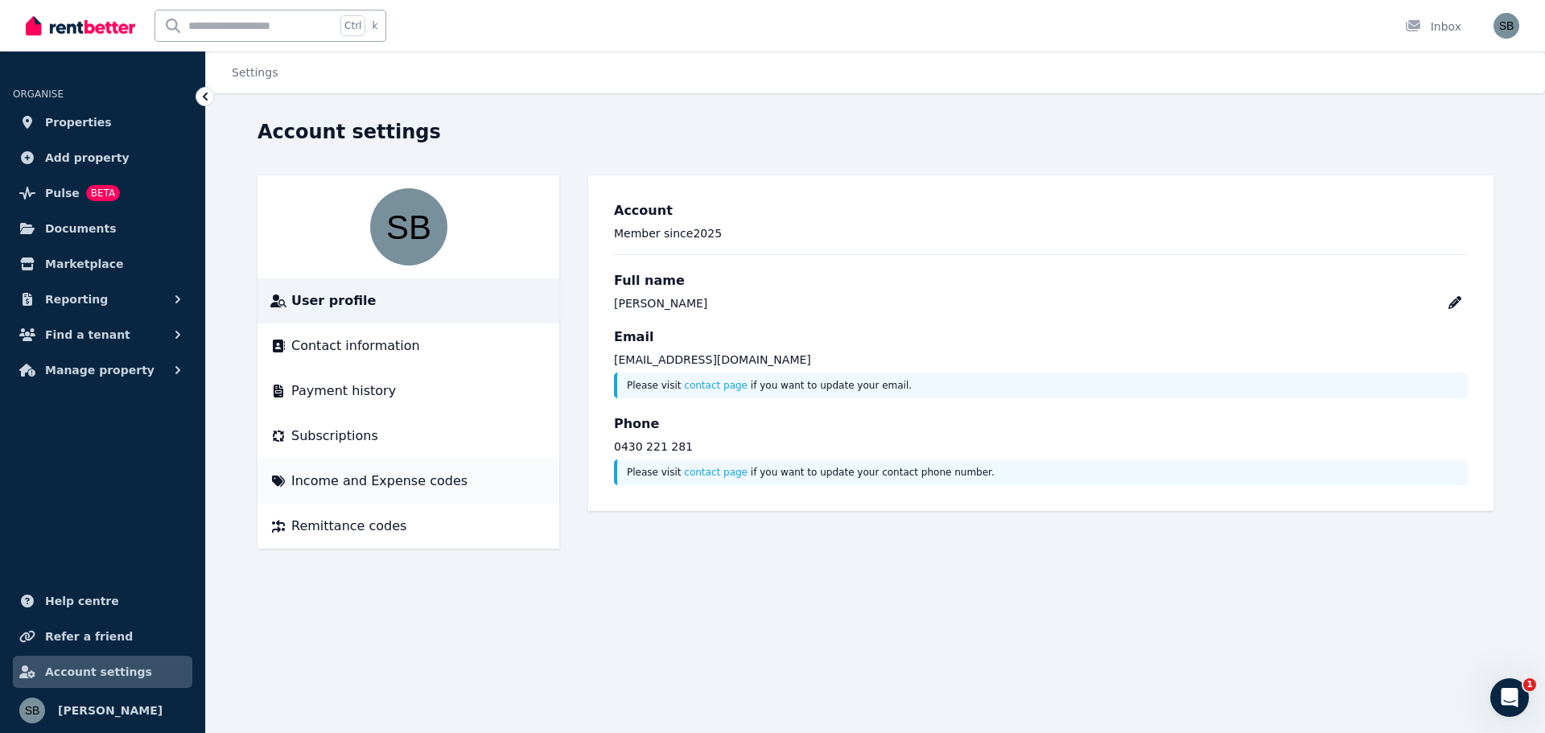
click at [340, 479] on span "Income and Expense codes" at bounding box center [379, 481] width 176 height 19
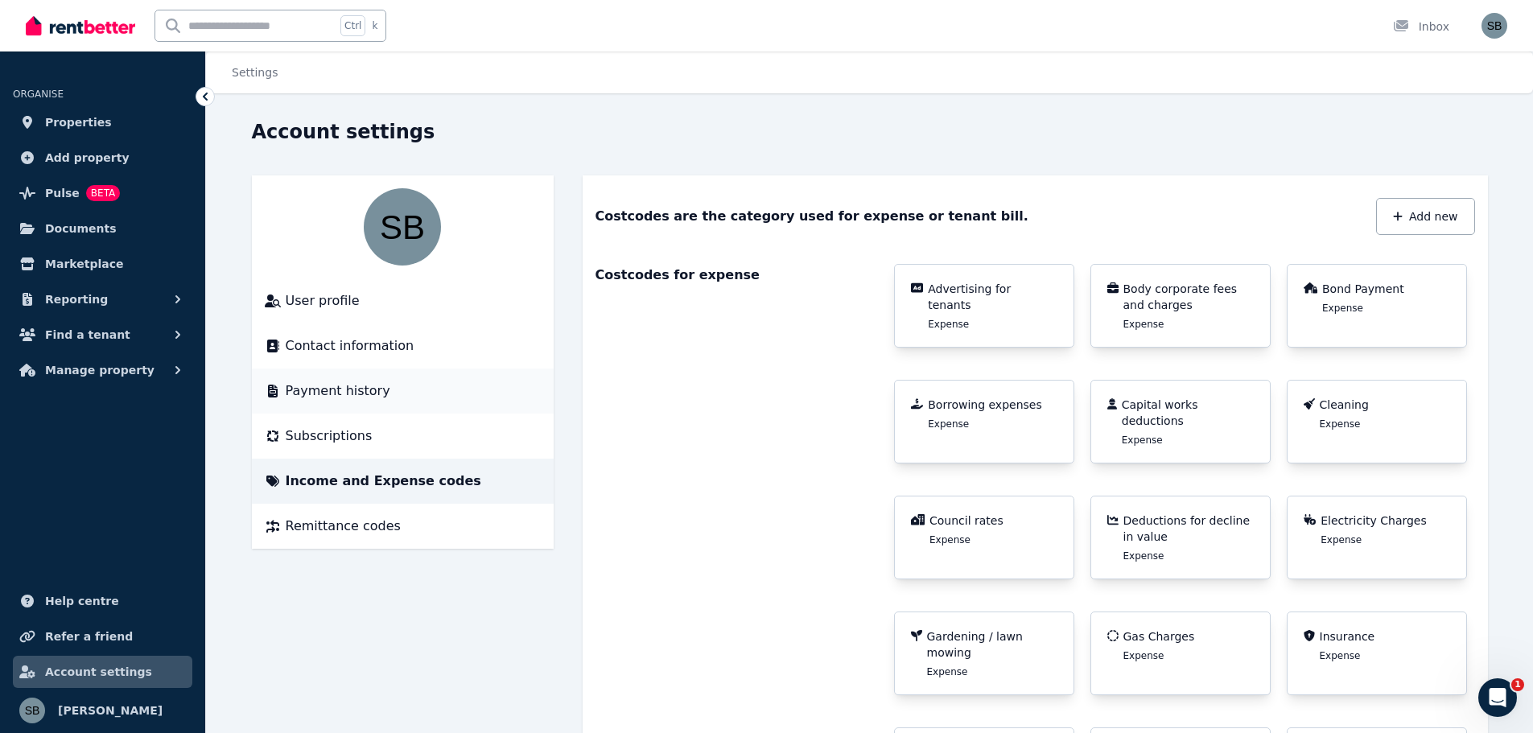
click at [327, 386] on span "Payment history" at bounding box center [338, 390] width 105 height 19
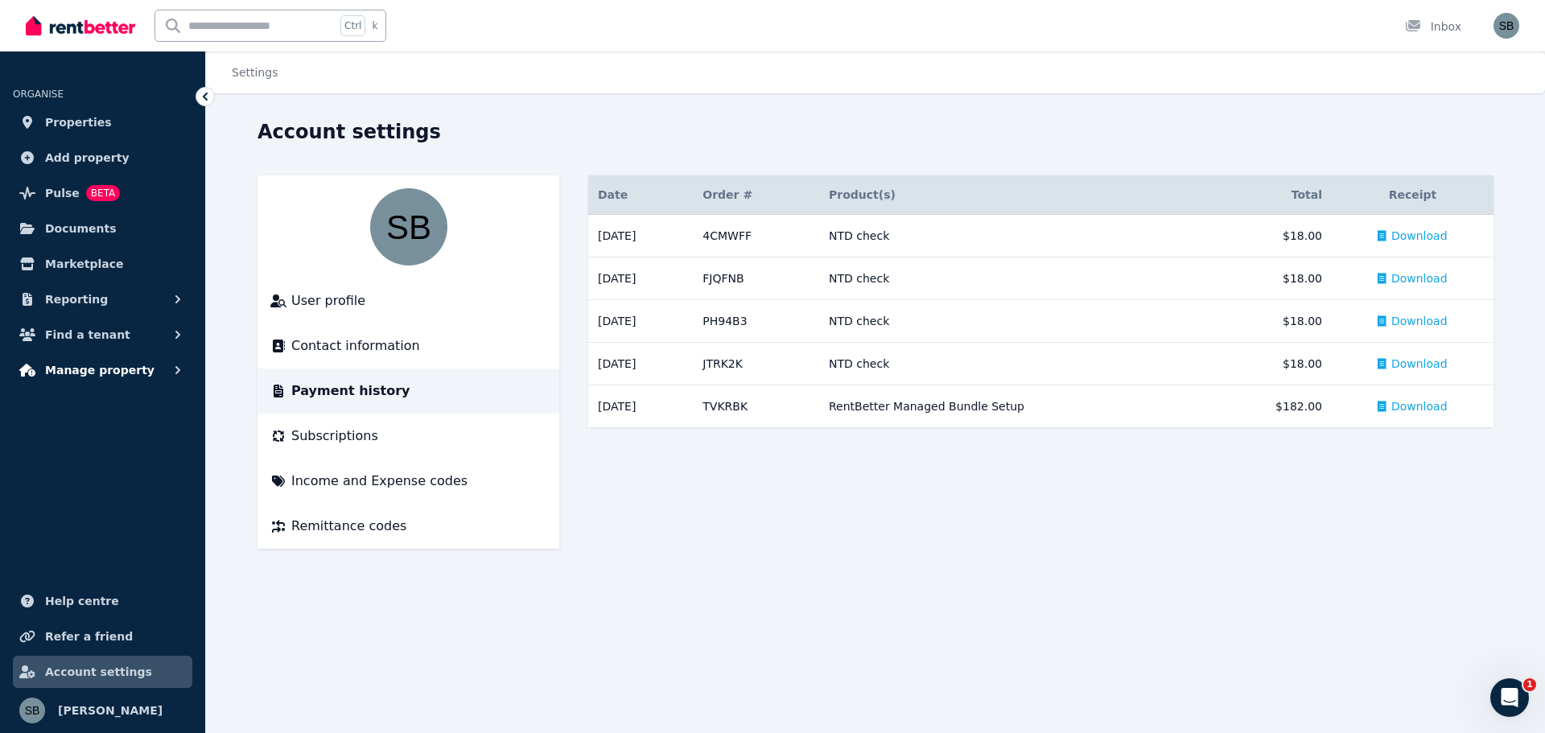
click at [85, 371] on span "Manage property" at bounding box center [99, 369] width 109 height 19
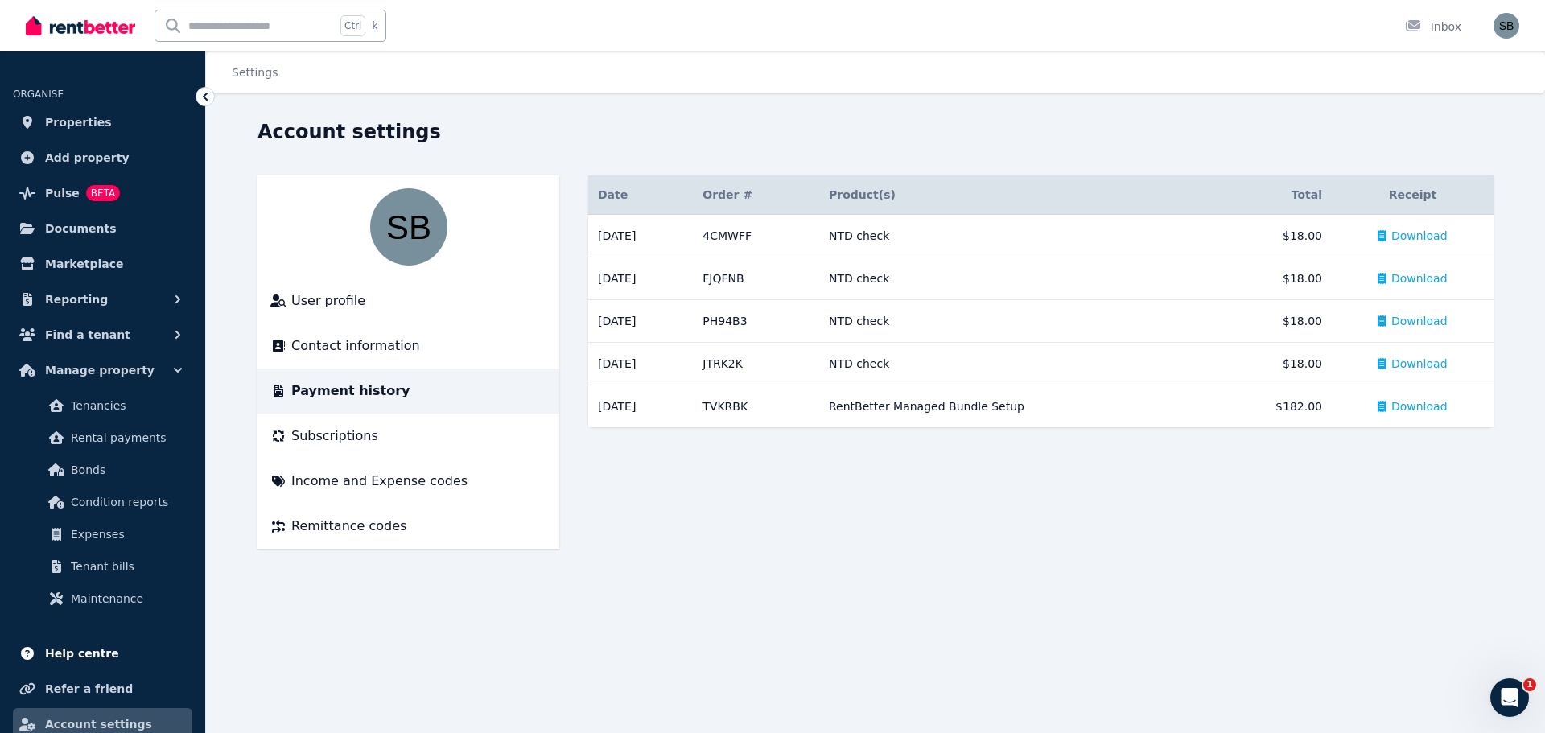
click at [81, 652] on span "Help centre" at bounding box center [82, 653] width 74 height 19
click at [99, 402] on span "Tenancies" at bounding box center [125, 405] width 109 height 19
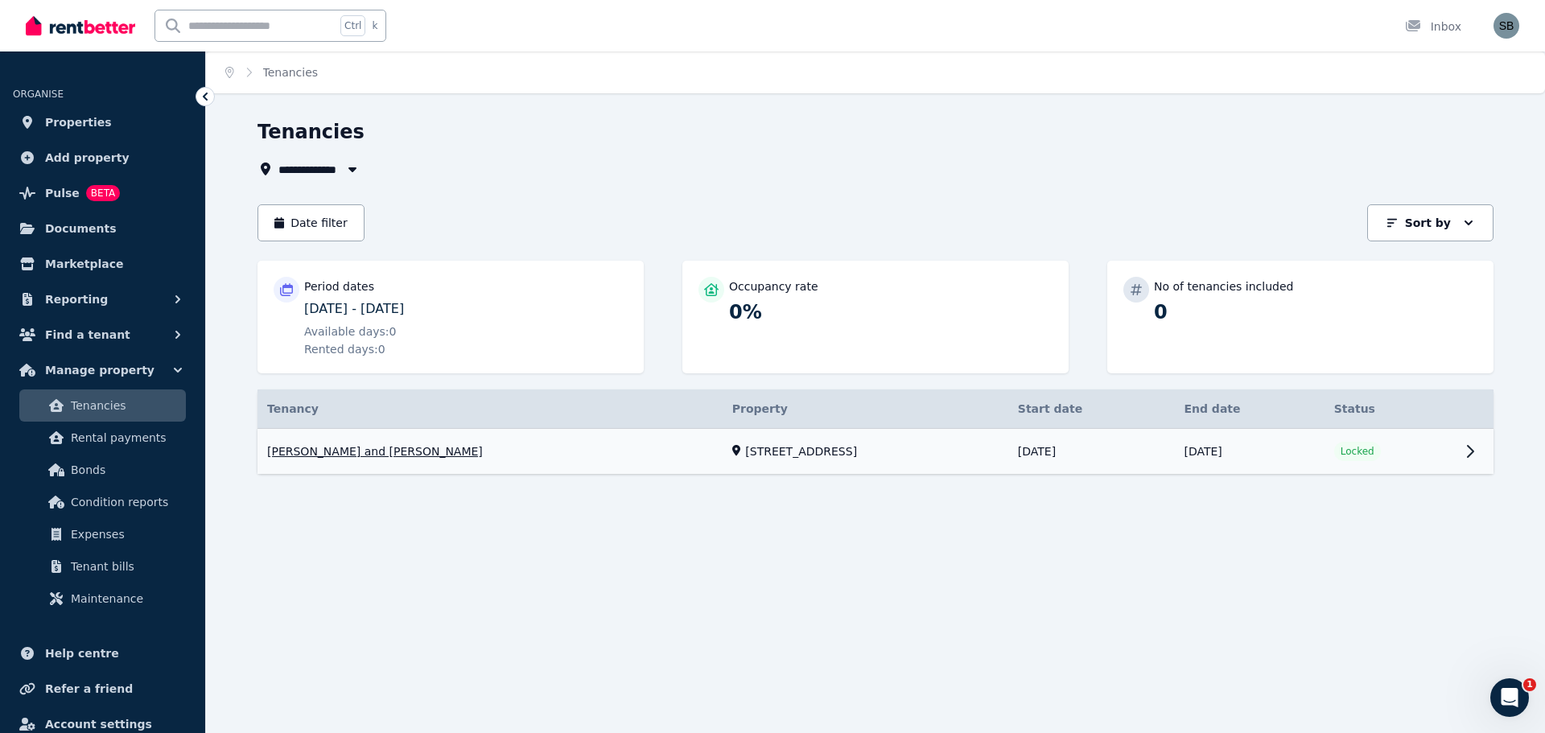
click at [731, 450] on link "View property details" at bounding box center [875, 452] width 1236 height 46
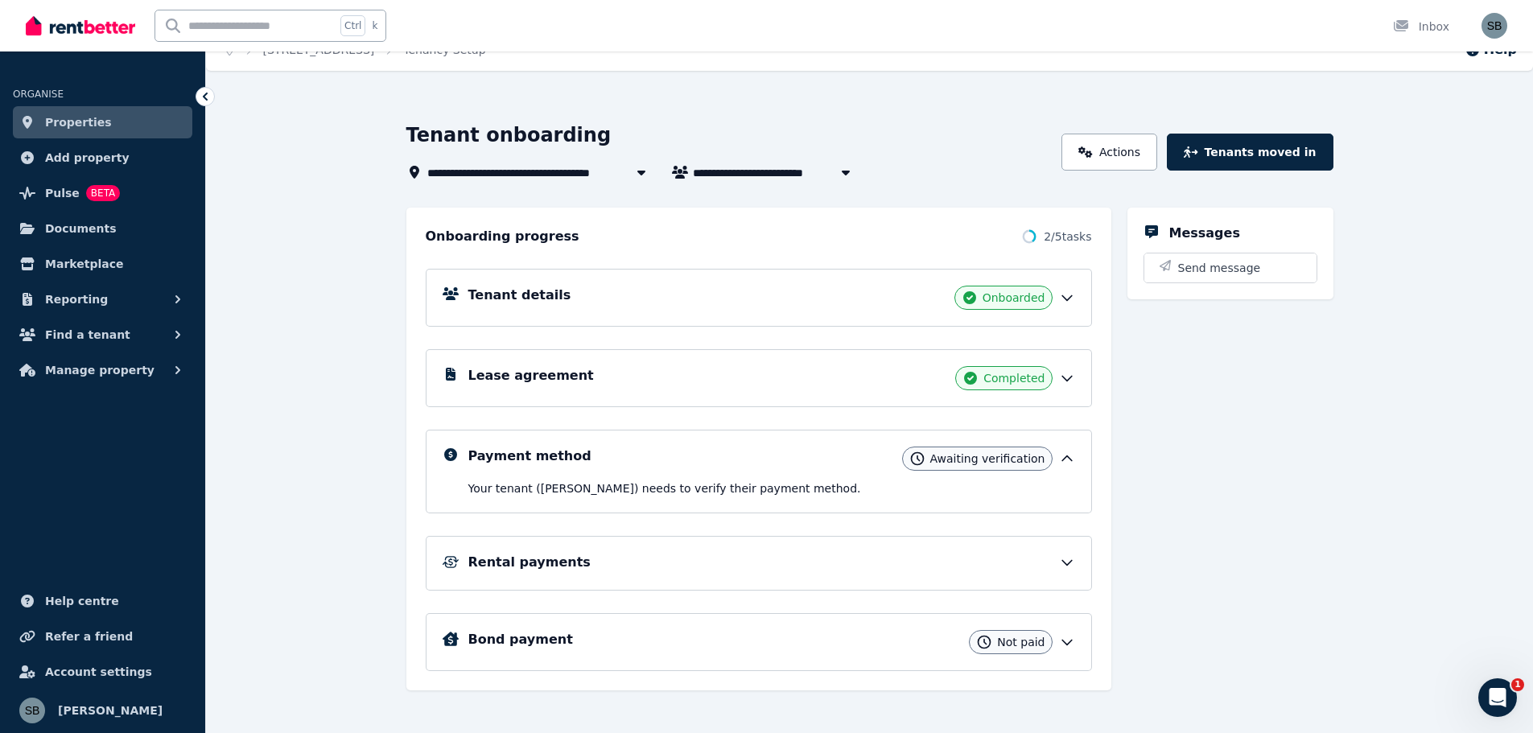
scroll to position [35, 0]
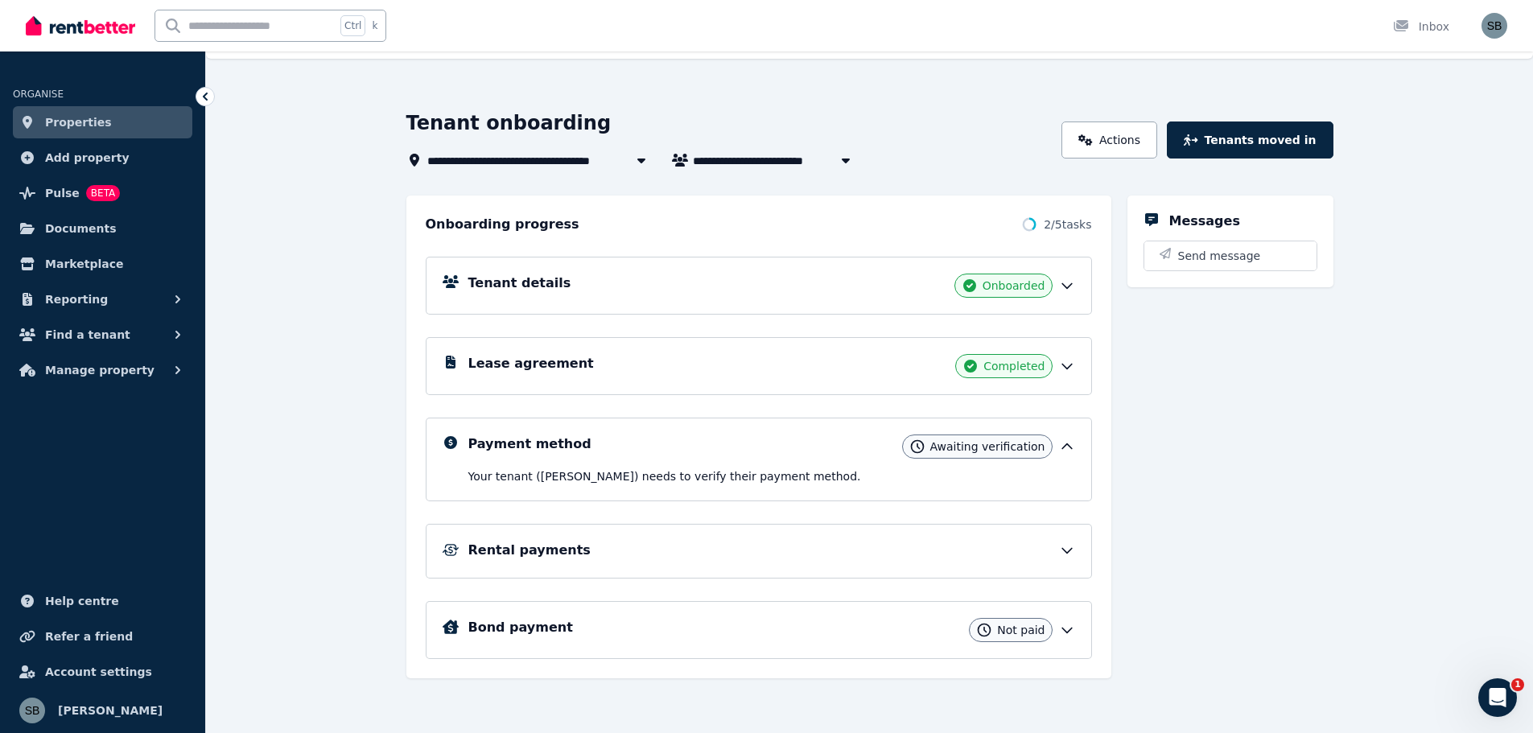
click at [537, 443] on h5 "Payment method" at bounding box center [529, 444] width 123 height 19
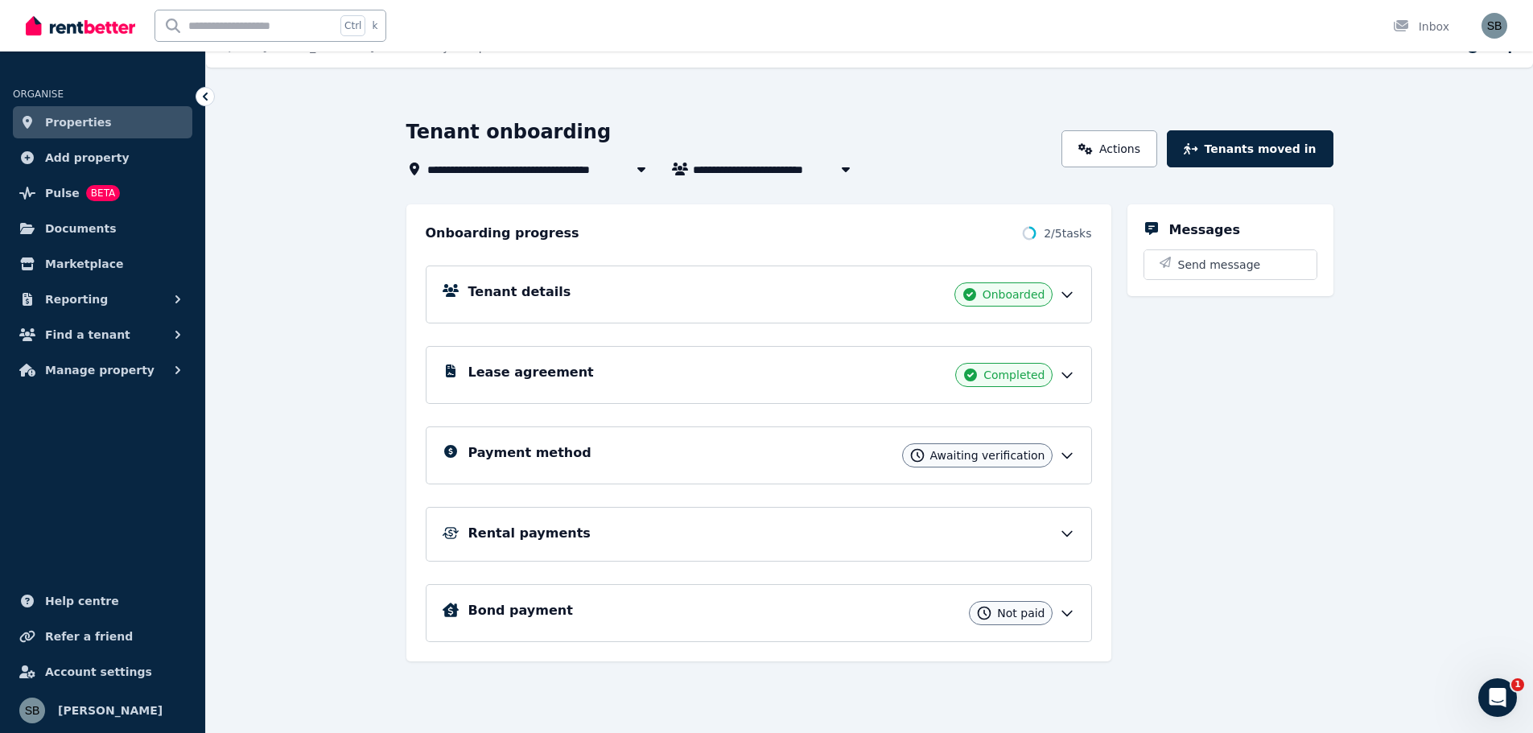
click at [537, 443] on div "Payment method Awaiting verification" at bounding box center [759, 455] width 666 height 58
click at [529, 452] on h5 "Payment method" at bounding box center [529, 452] width 123 height 19
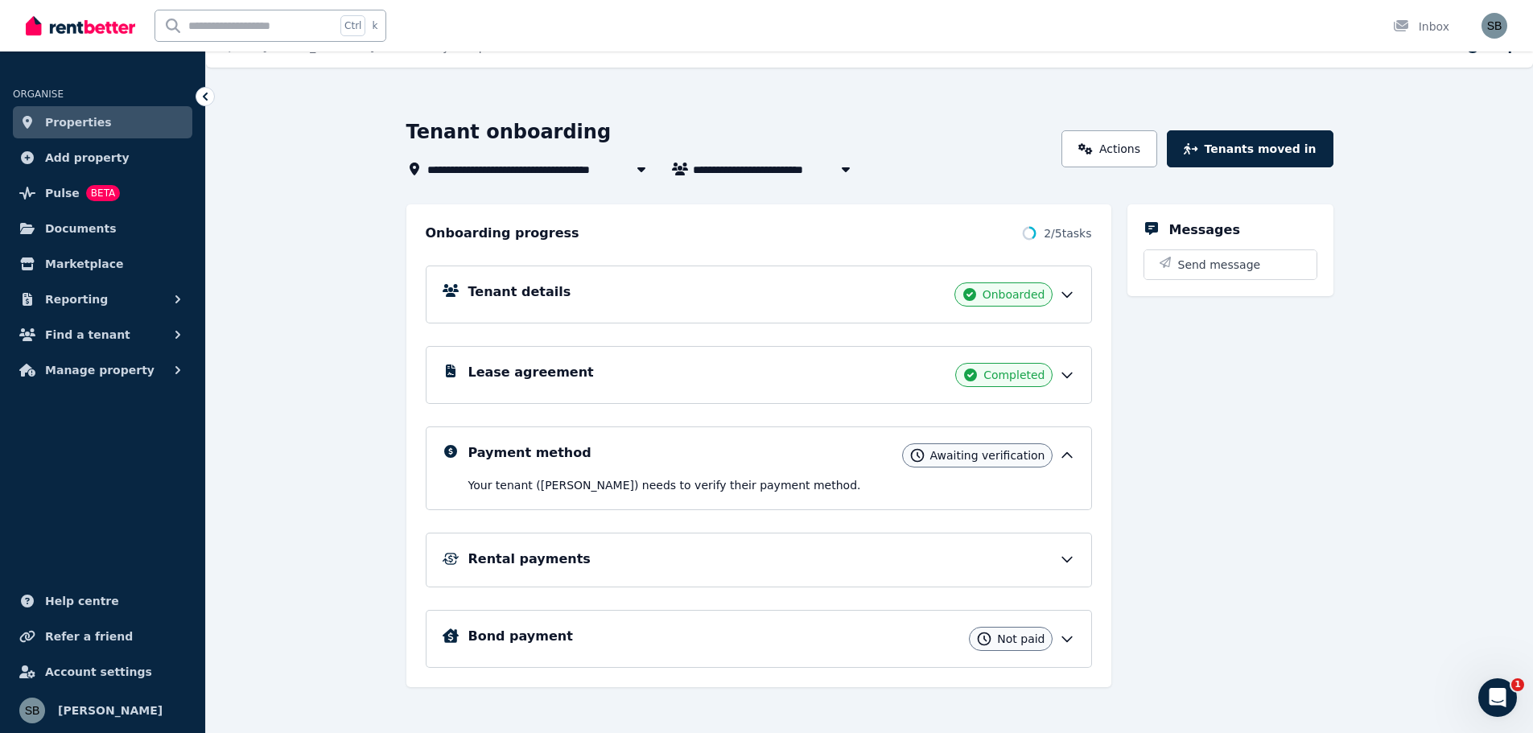
scroll to position [35, 0]
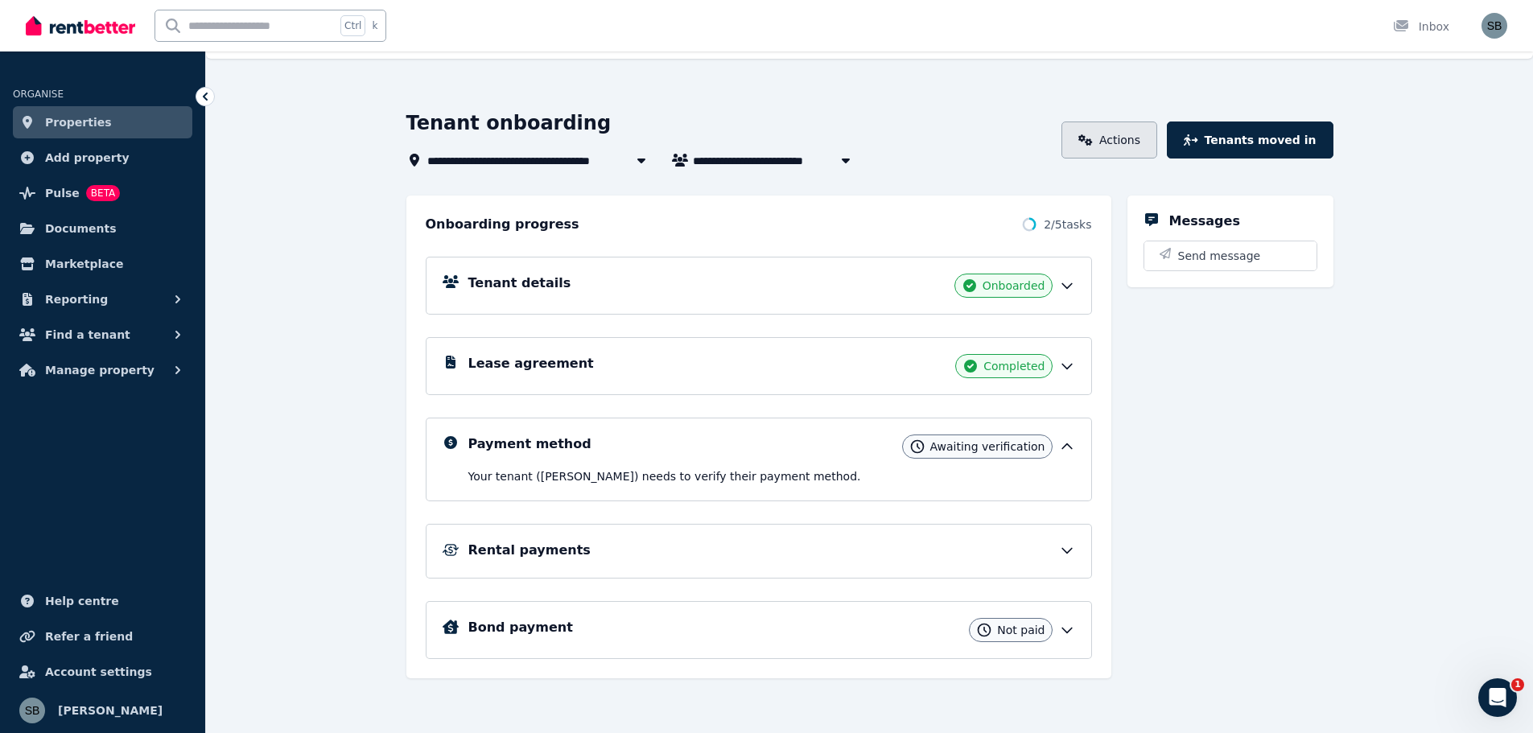
click at [1132, 140] on link "Actions" at bounding box center [1109, 139] width 96 height 37
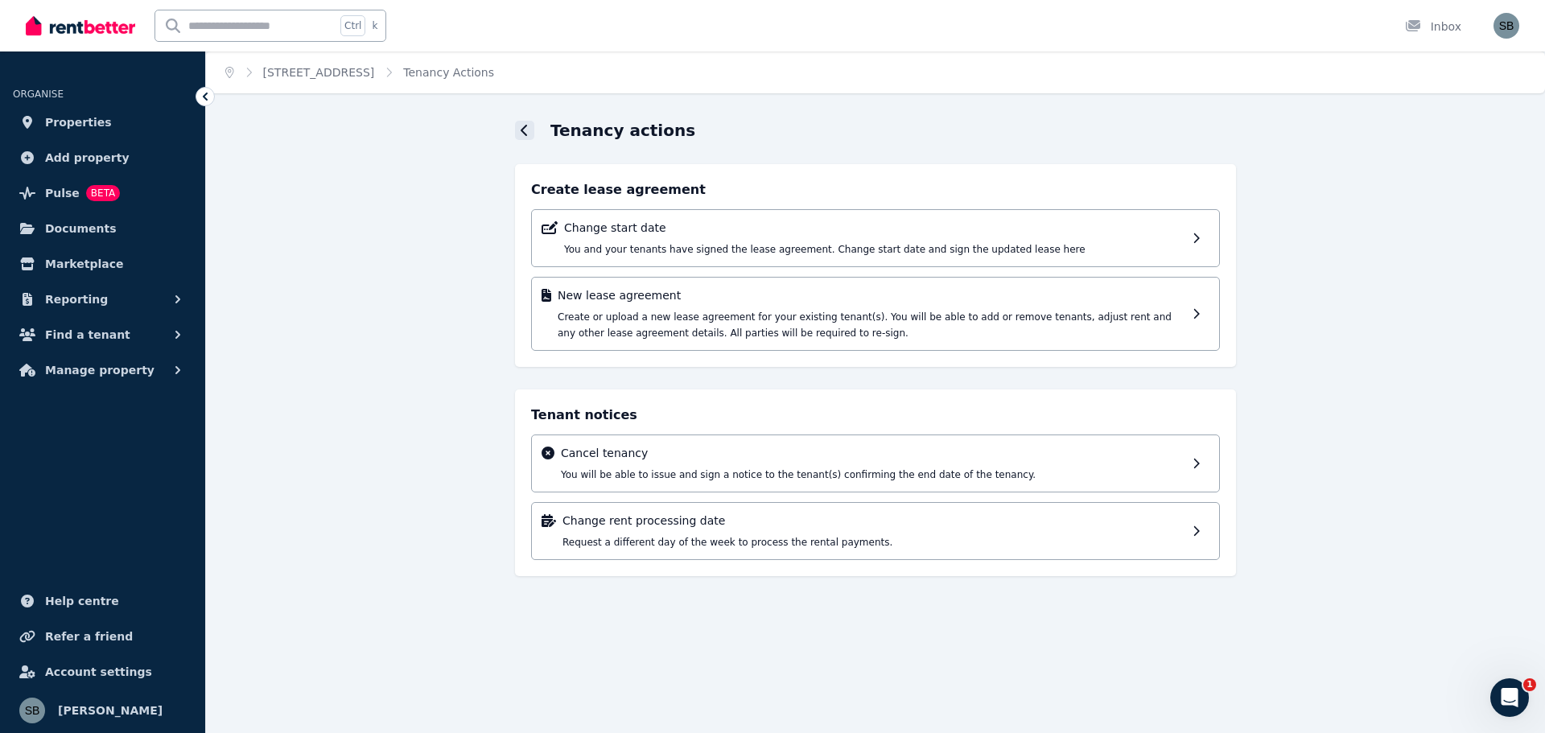
click at [520, 127] on div at bounding box center [524, 130] width 19 height 19
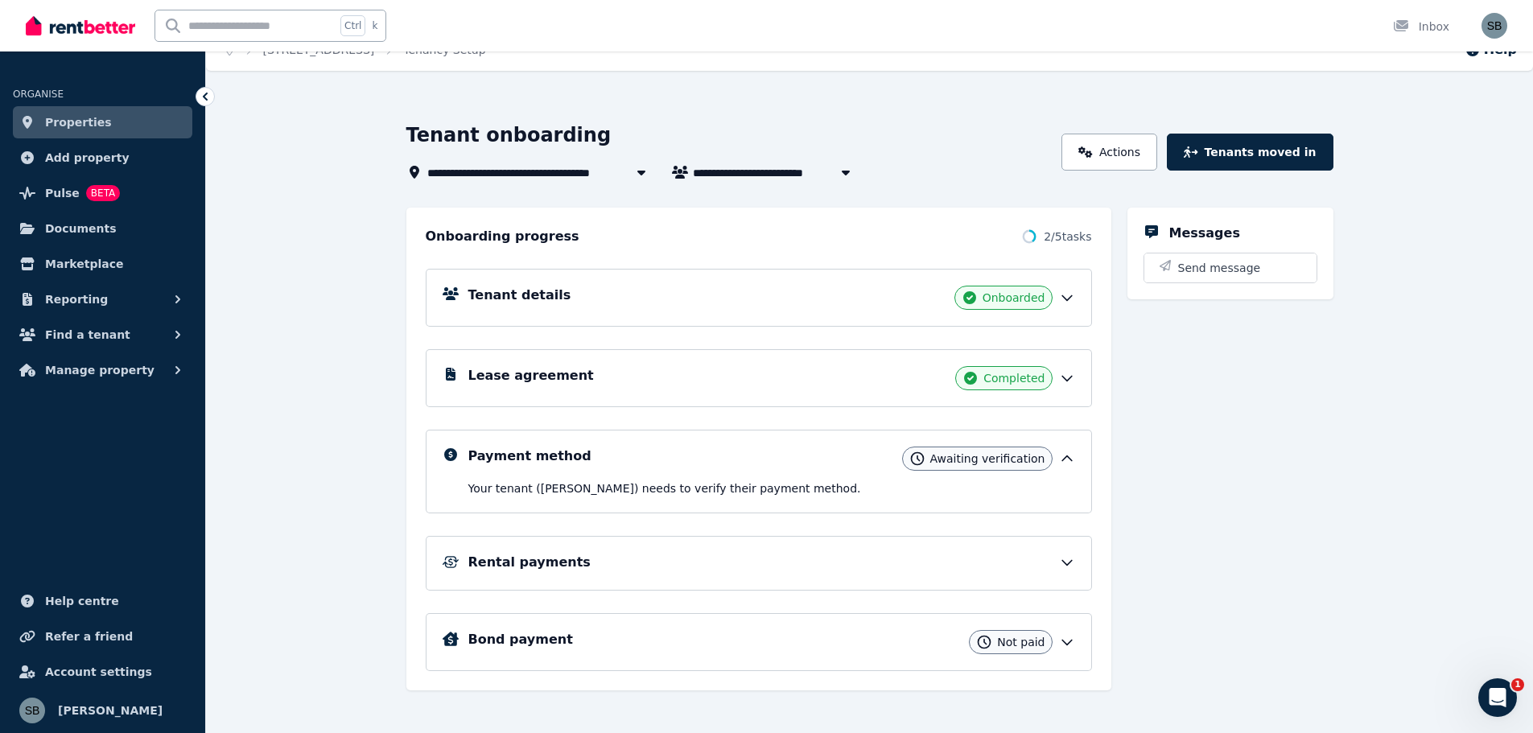
scroll to position [35, 0]
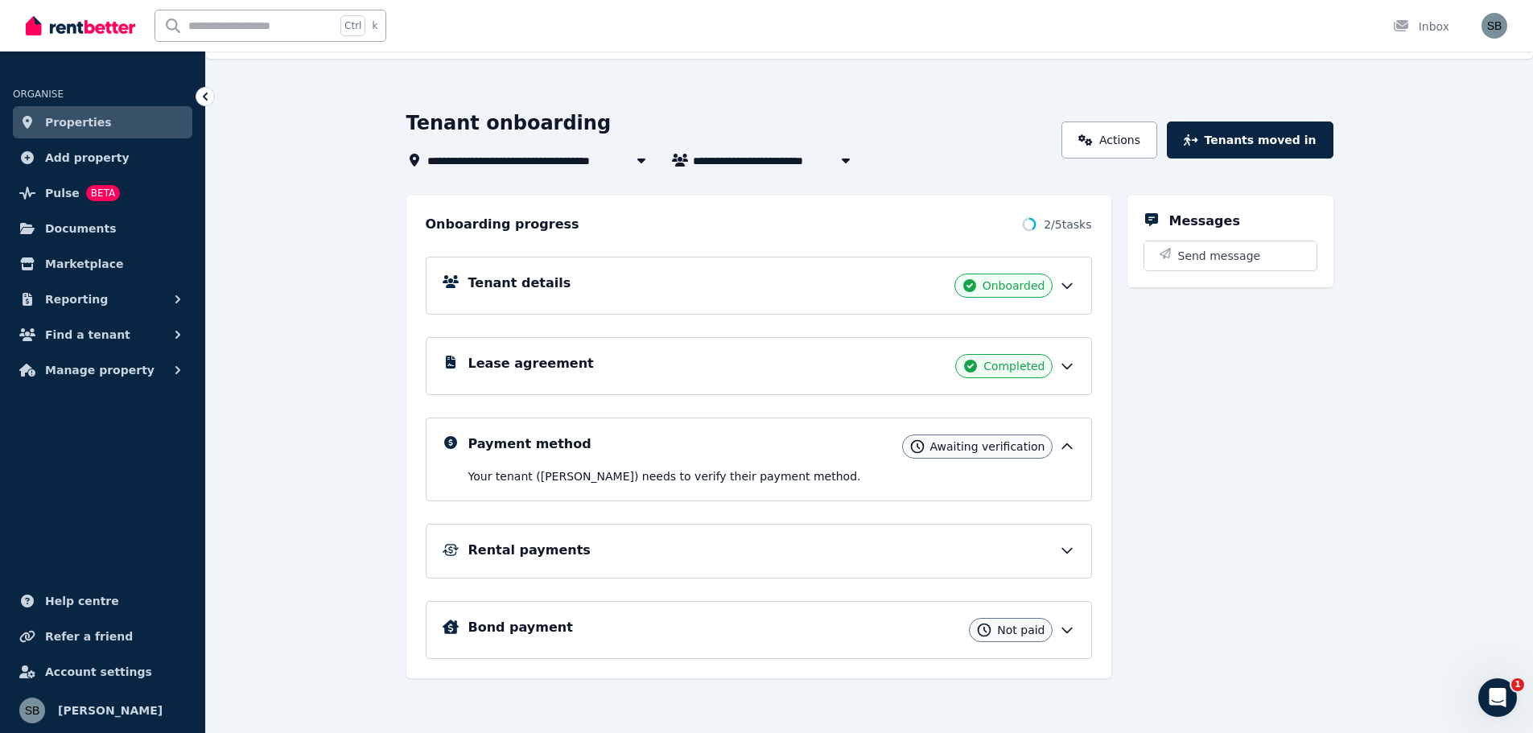
click at [492, 445] on h5 "Payment method" at bounding box center [529, 444] width 123 height 19
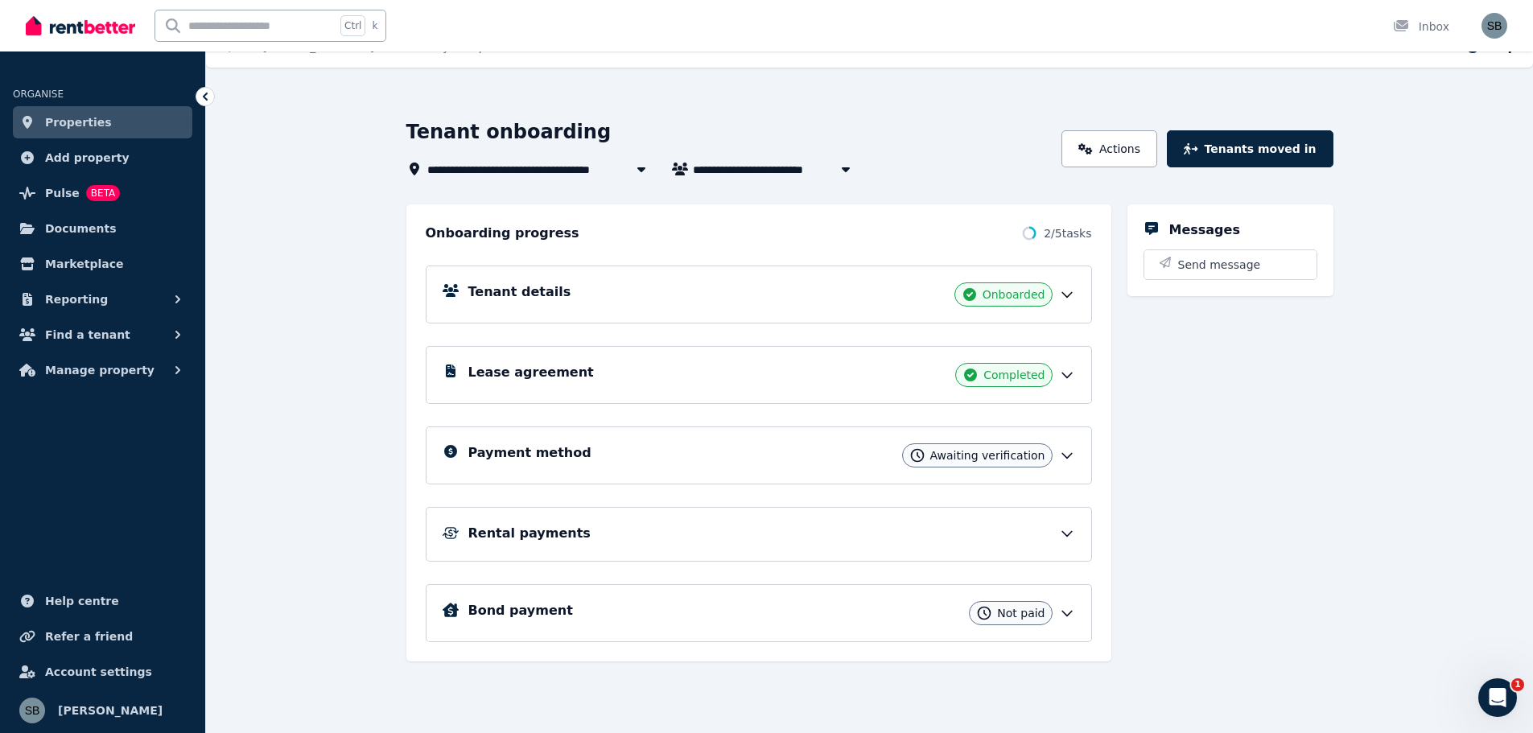
click at [492, 445] on h5 "Payment method" at bounding box center [529, 452] width 123 height 19
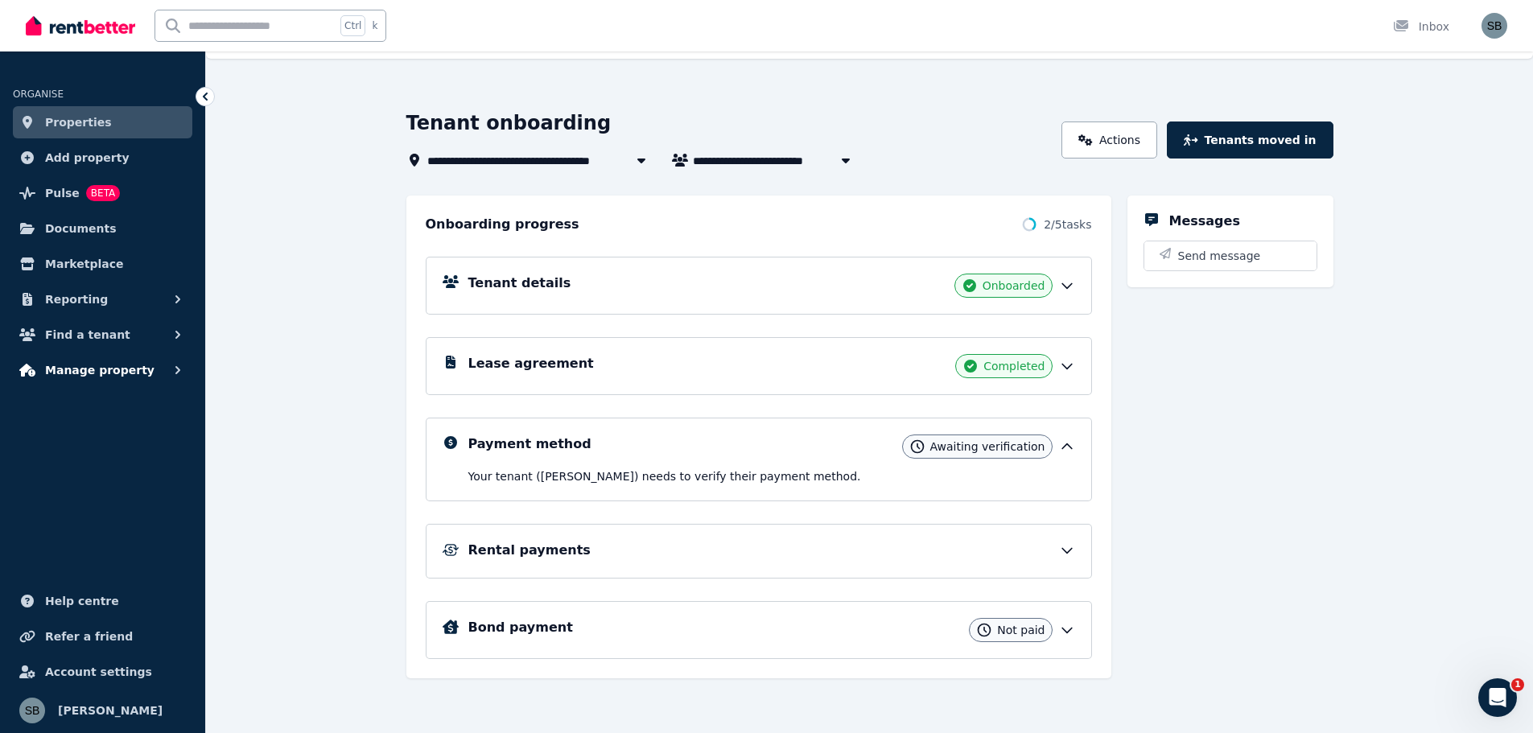
click at [112, 368] on span "Manage property" at bounding box center [99, 369] width 109 height 19
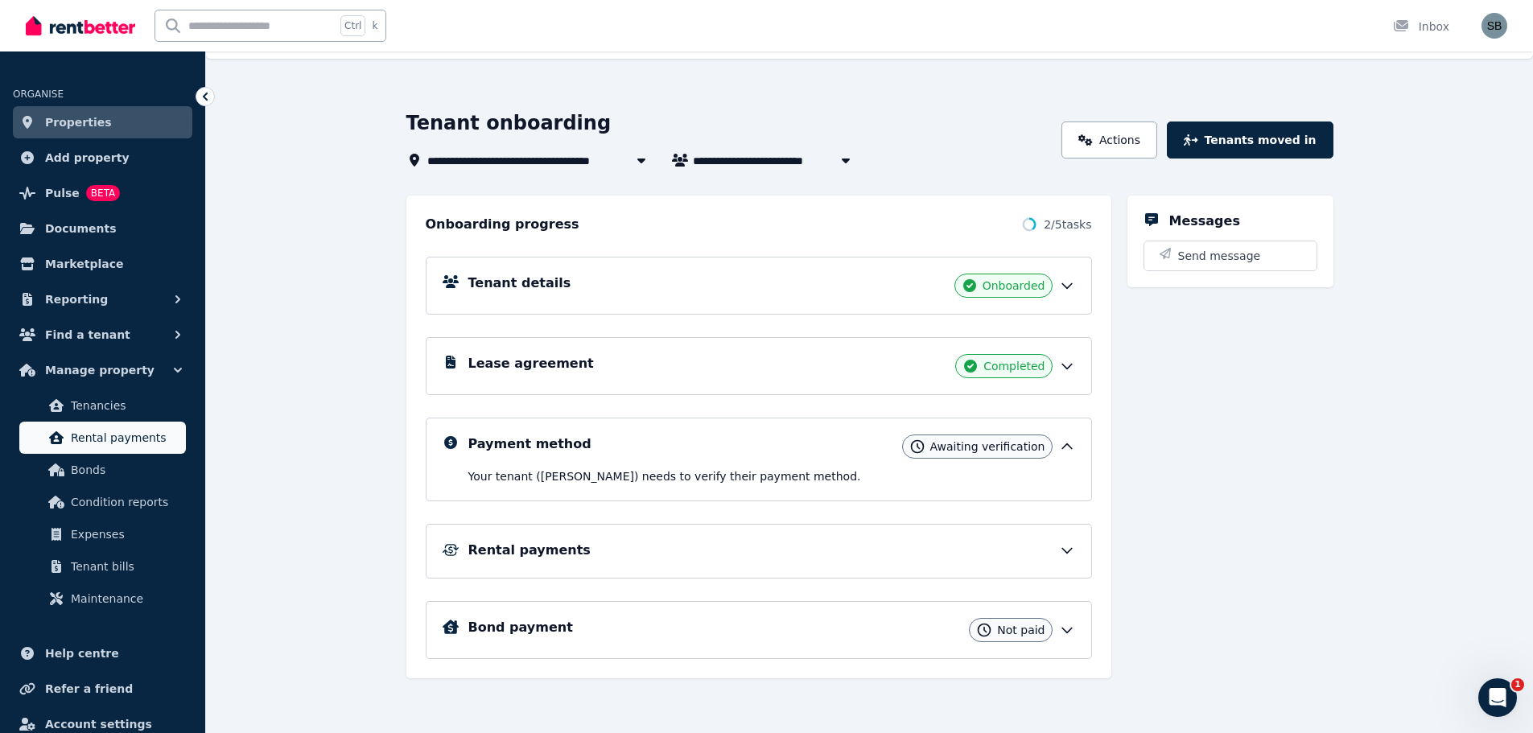
click at [105, 436] on span "Rental payments" at bounding box center [125, 437] width 109 height 19
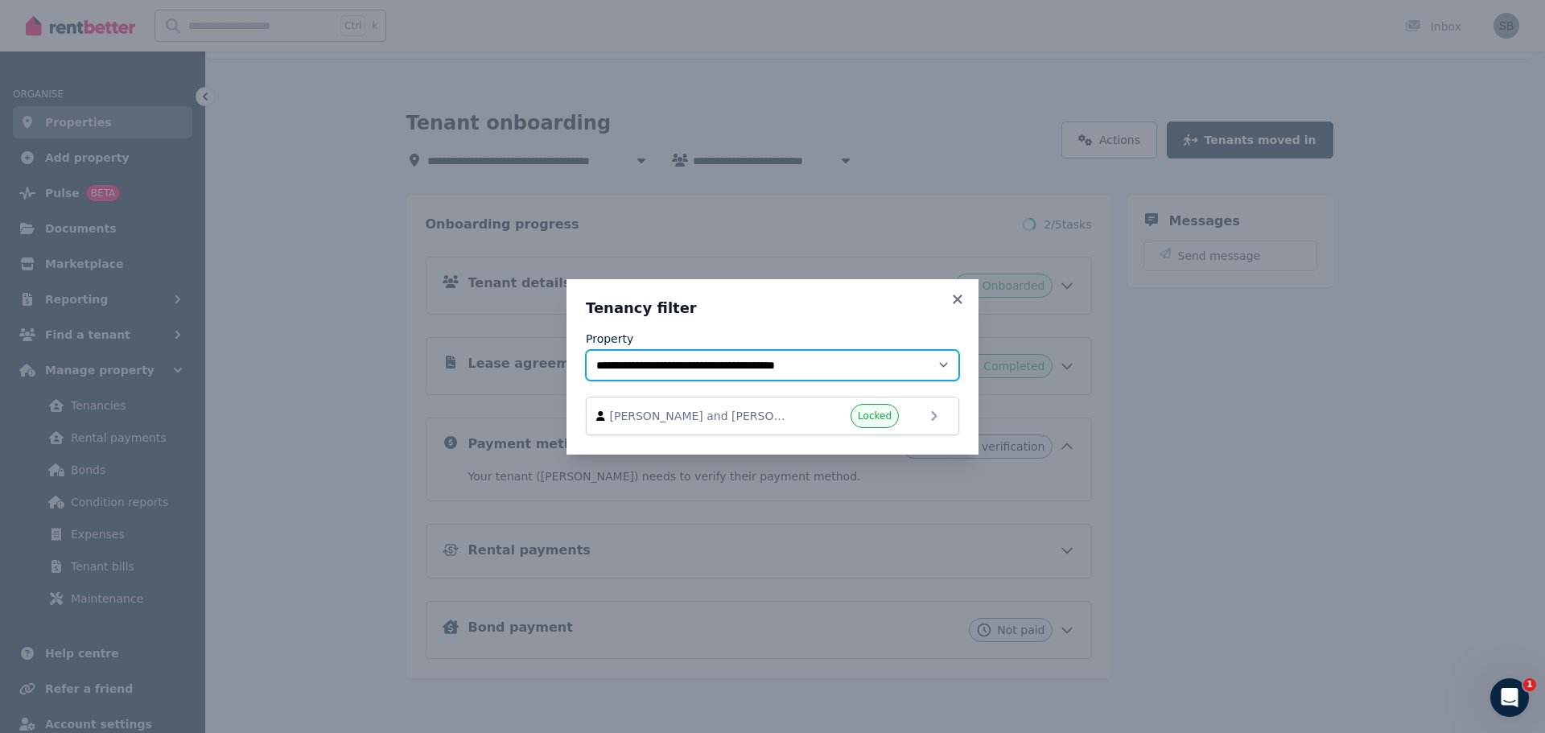
click at [735, 369] on select "**********" at bounding box center [772, 365] width 373 height 31
click at [586, 350] on select "**********" at bounding box center [772, 365] width 373 height 31
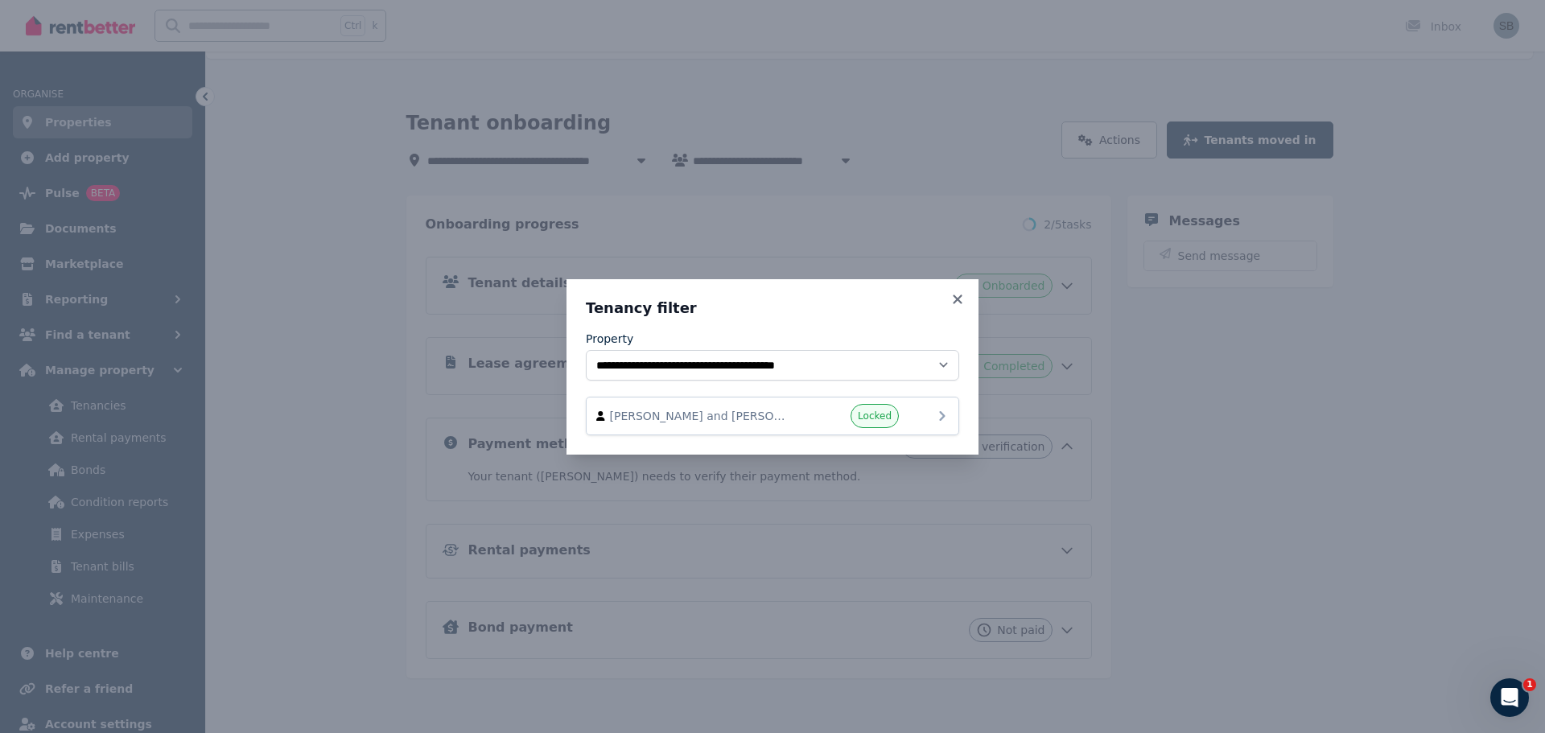
click at [878, 416] on span "Locked" at bounding box center [875, 416] width 34 height 13
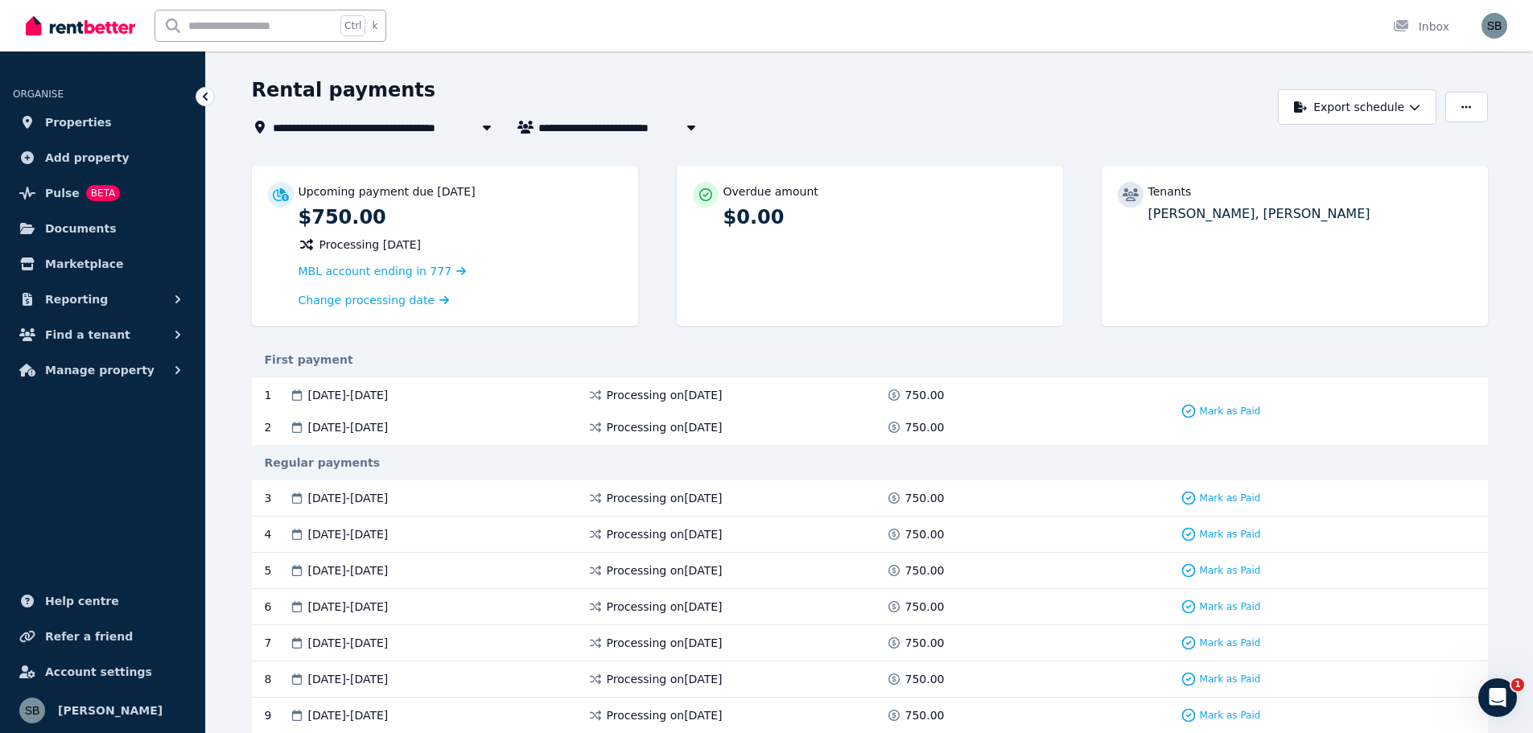
scroll to position [80, 0]
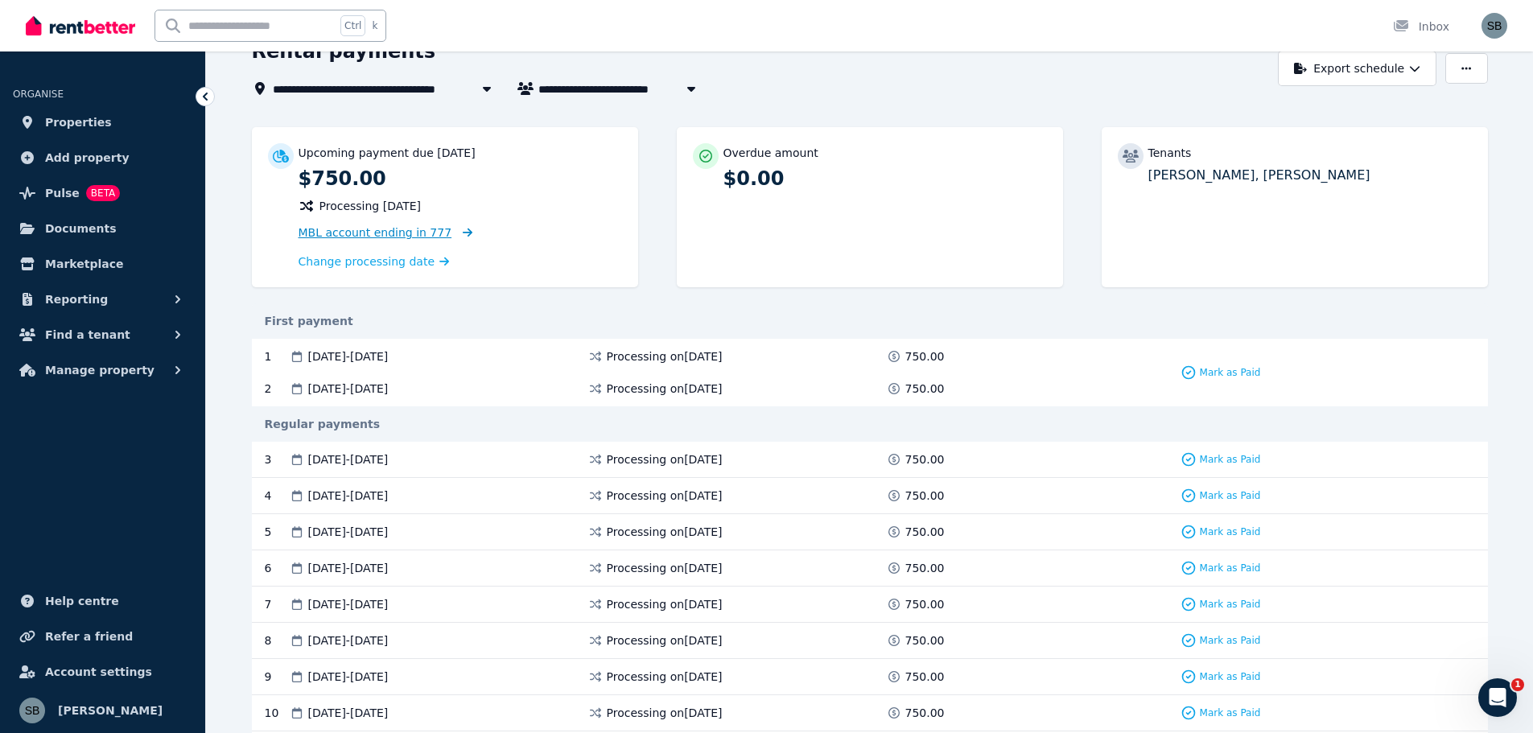
click at [359, 233] on span "MBL account ending in 777" at bounding box center [376, 232] width 154 height 13
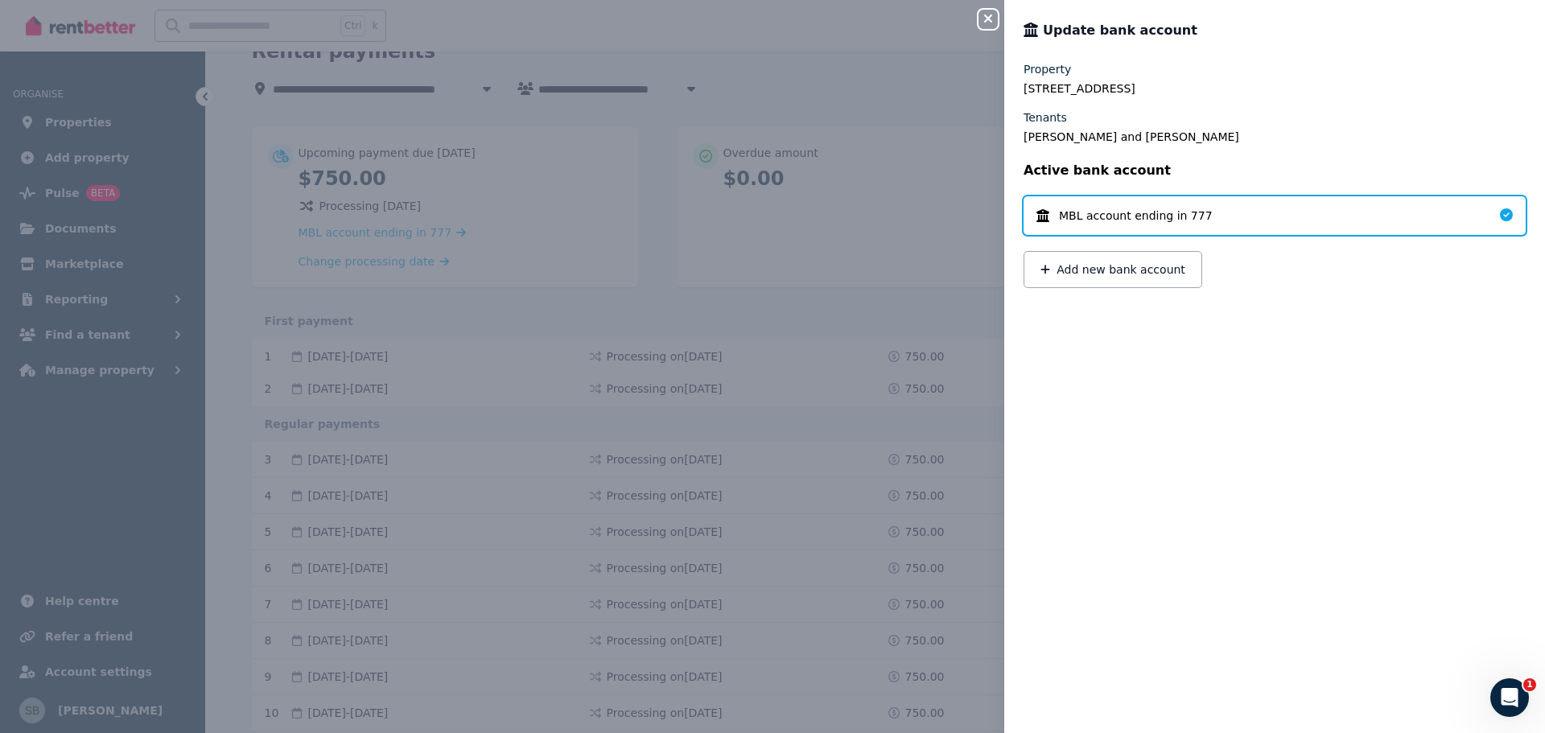
click at [1323, 78] on div "Property [STREET_ADDRESS]" at bounding box center [1274, 78] width 502 height 35
click at [1160, 417] on div "Property [STREET_ADDRESS] Tenants [PERSON_NAME] and [PERSON_NAME] Active bank a…" at bounding box center [1274, 387] width 541 height 653
click at [936, 101] on div "Close panel Update bank account Property [STREET_ADDRESS][FINANCIAL_ID] Tenants…" at bounding box center [772, 366] width 1545 height 733
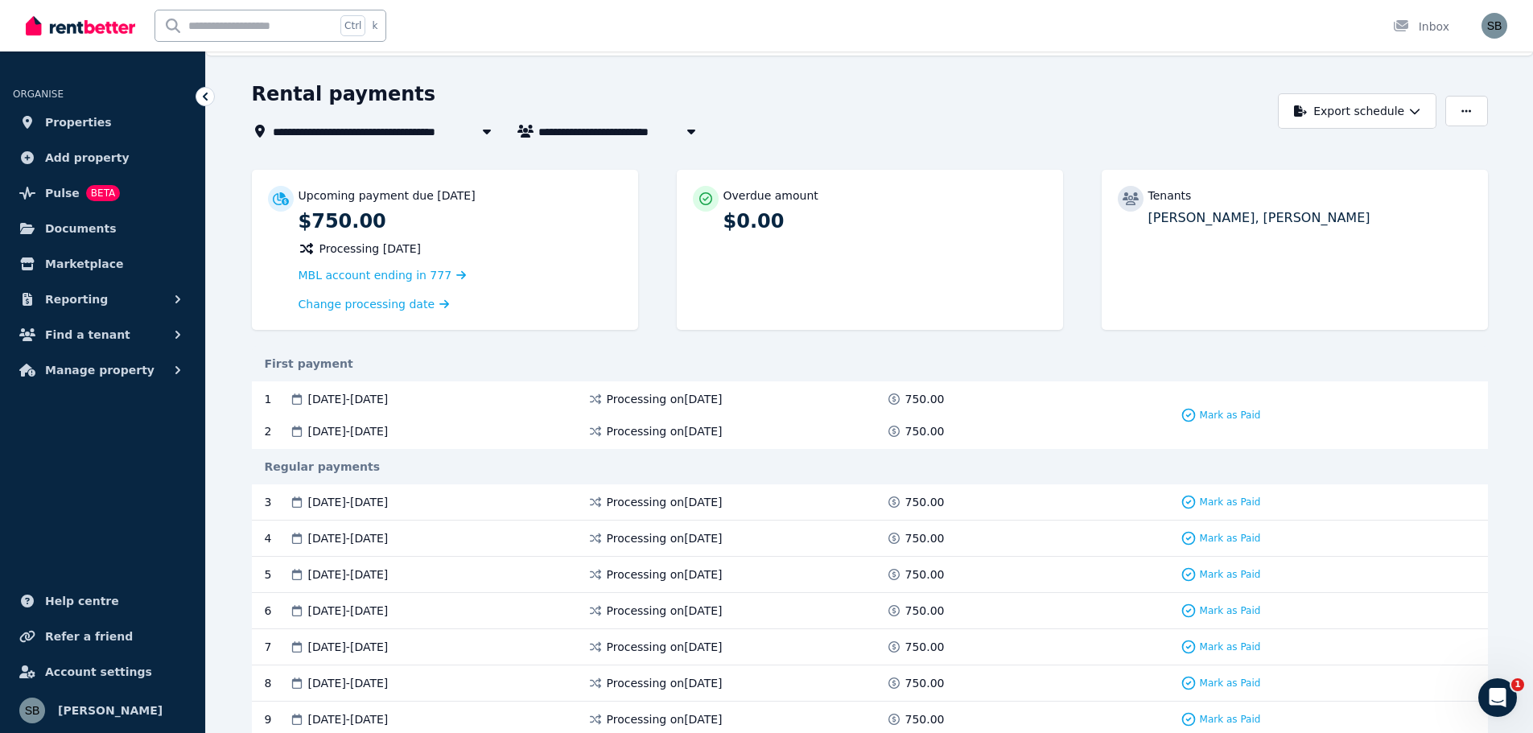
scroll to position [0, 0]
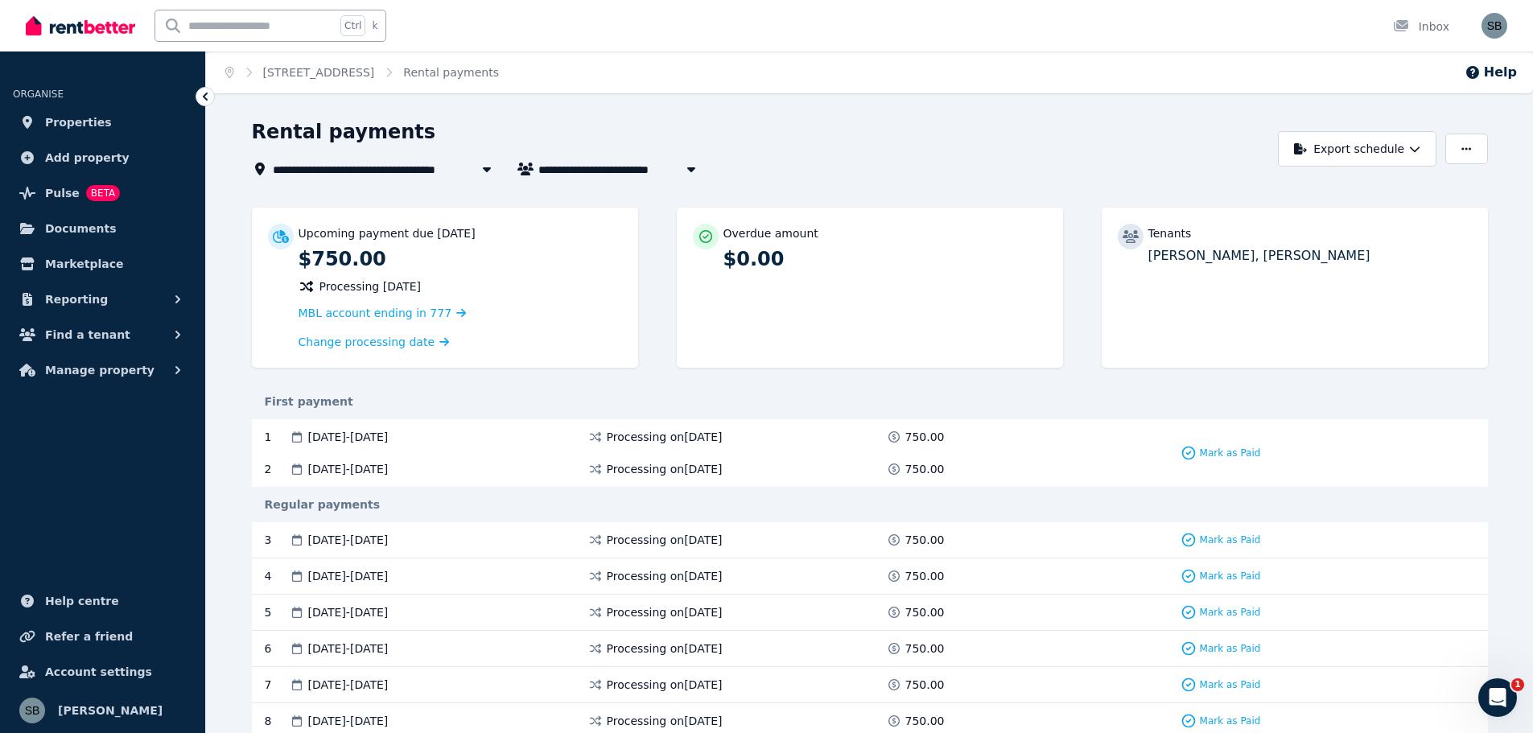
click at [204, 94] on icon at bounding box center [205, 97] width 16 height 16
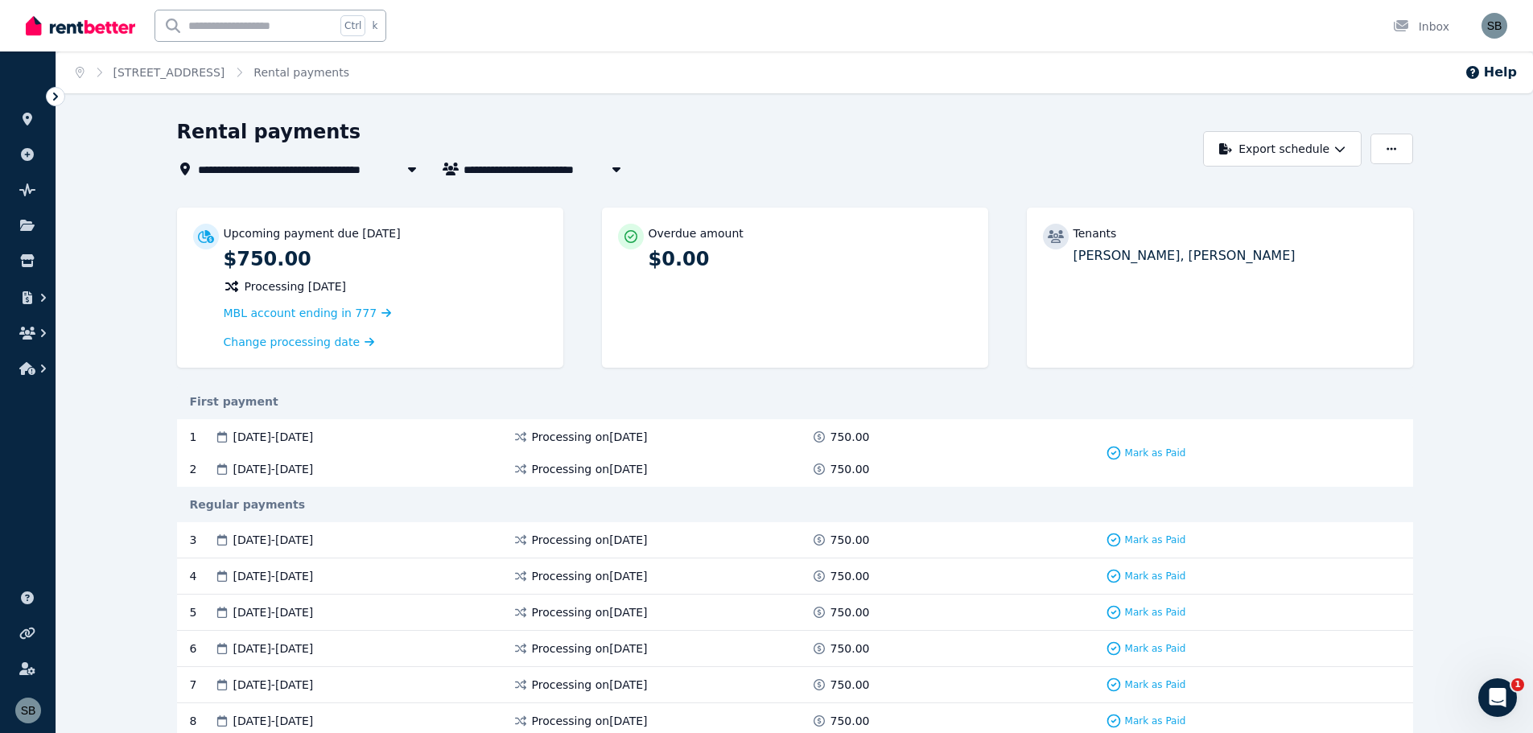
click at [53, 94] on icon at bounding box center [55, 97] width 16 height 16
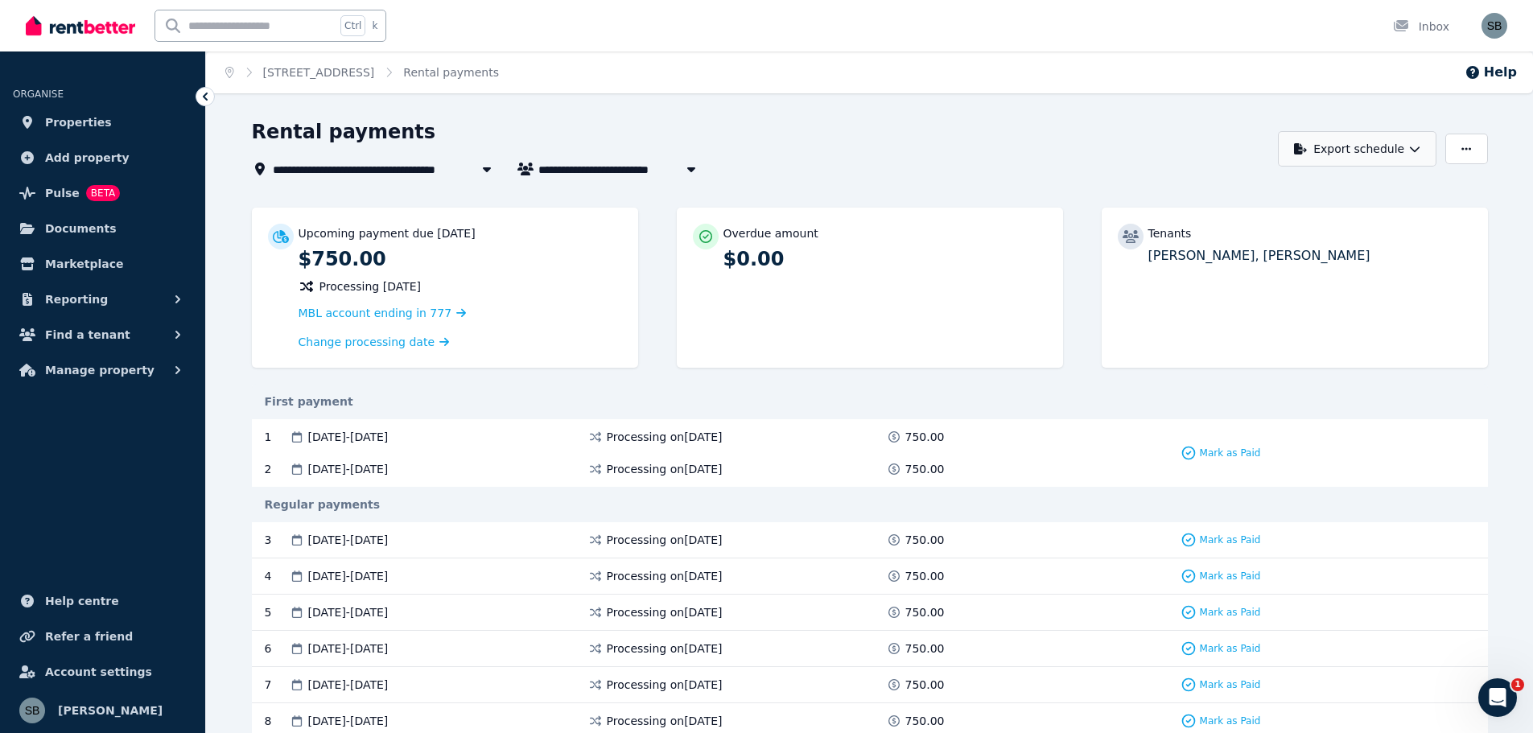
click at [1416, 149] on icon "button" at bounding box center [1414, 148] width 11 height 11
click at [80, 297] on span "Reporting" at bounding box center [76, 299] width 63 height 19
click at [83, 495] on ul "ORGANISE Properties Add property Pulse BETA Documents Marketplace Reporting Pay…" at bounding box center [102, 400] width 205 height 665
click at [1491, 27] on img "button" at bounding box center [1494, 26] width 26 height 26
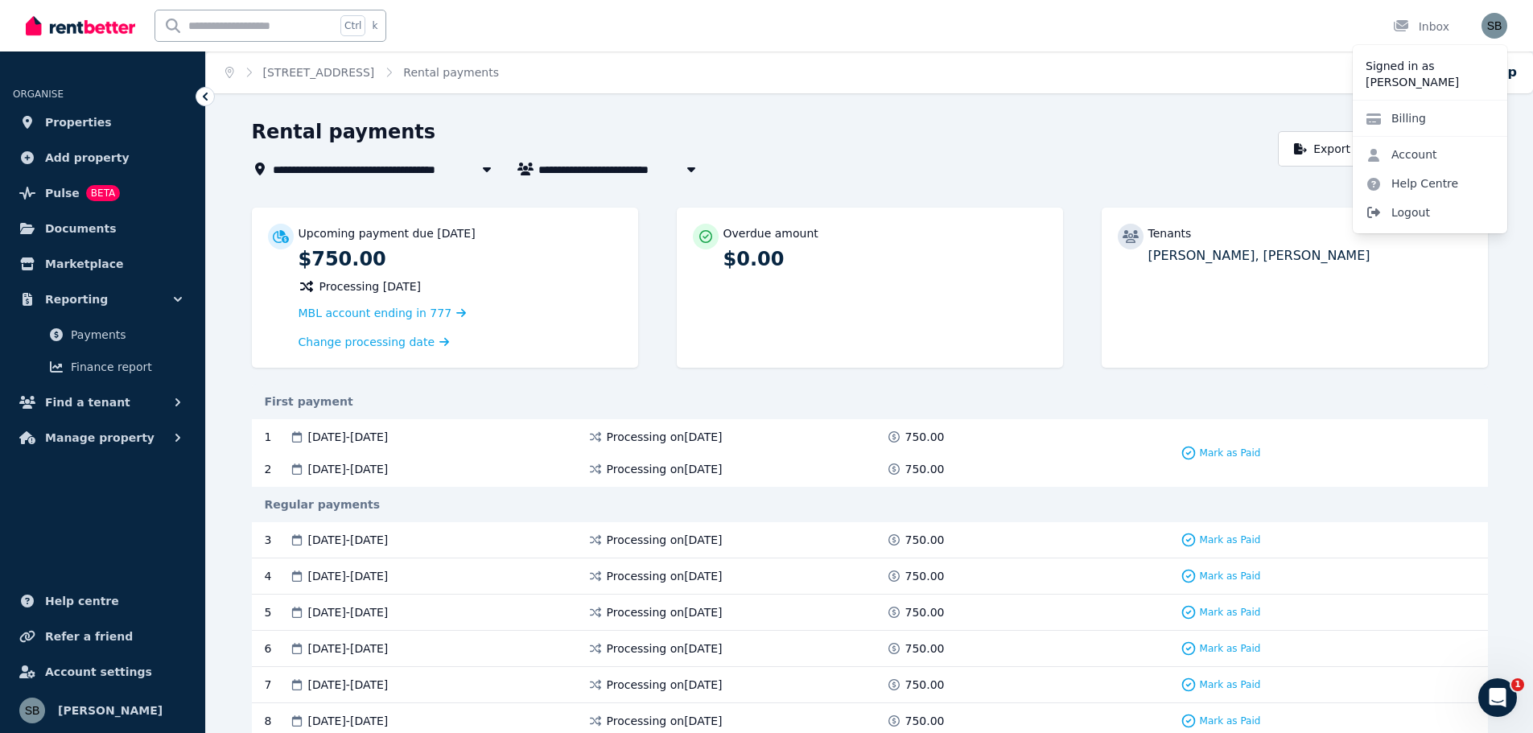
click at [1419, 207] on span "Logout" at bounding box center [1430, 212] width 154 height 29
